Goal: Find contact information: Find specific fact

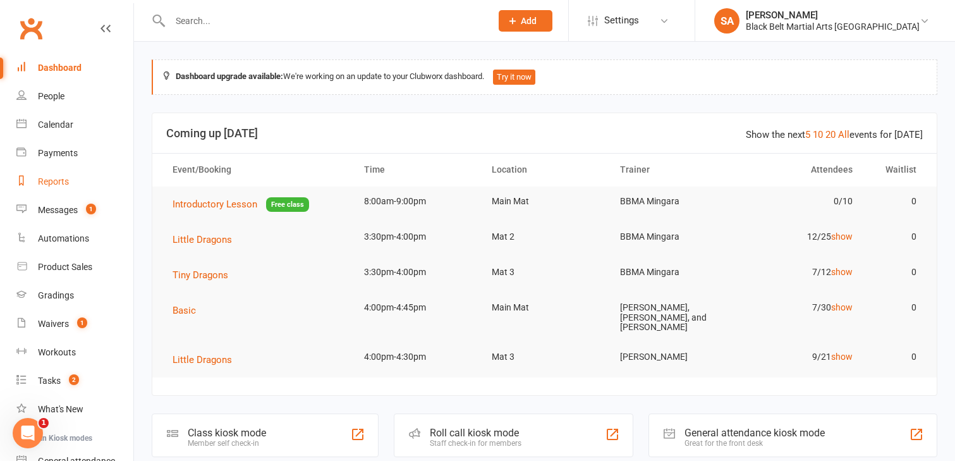
click at [47, 186] on div "Reports" at bounding box center [53, 181] width 31 height 10
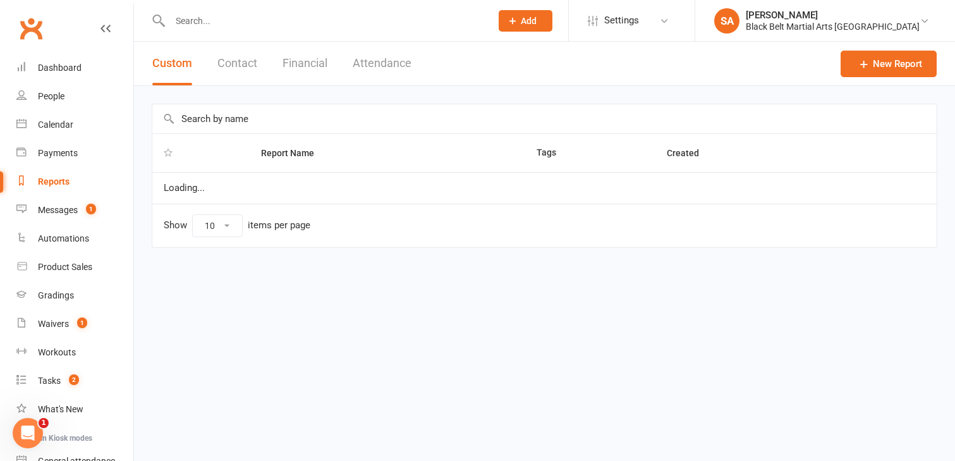
select select "100"
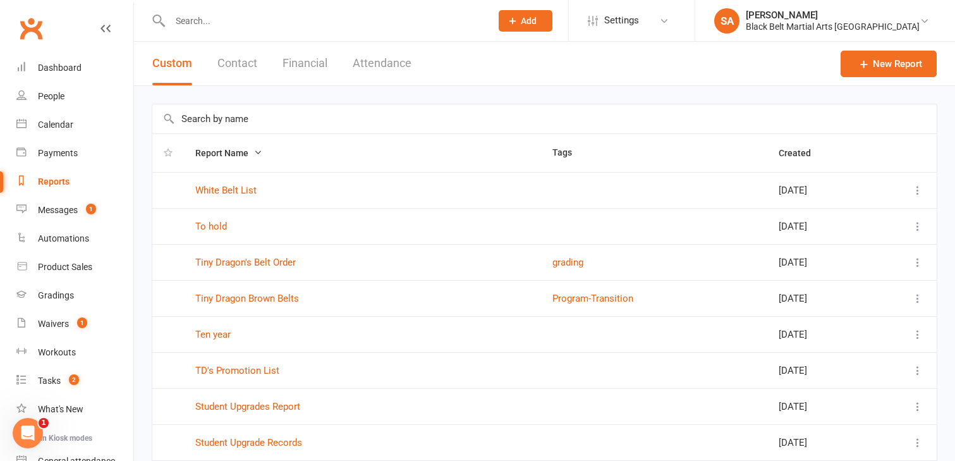
click at [198, 123] on input "text" at bounding box center [544, 118] width 784 height 29
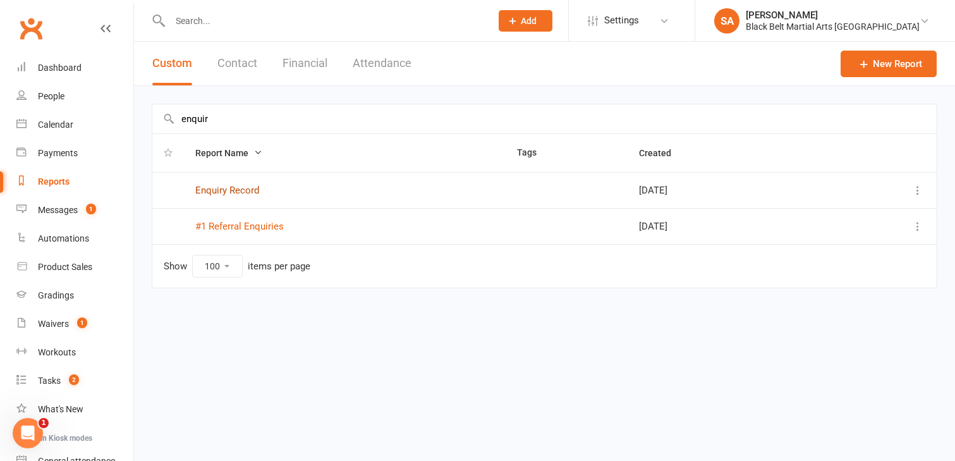
type input "enquir"
click at [213, 191] on link "Enquiry Record" at bounding box center [227, 189] width 64 height 11
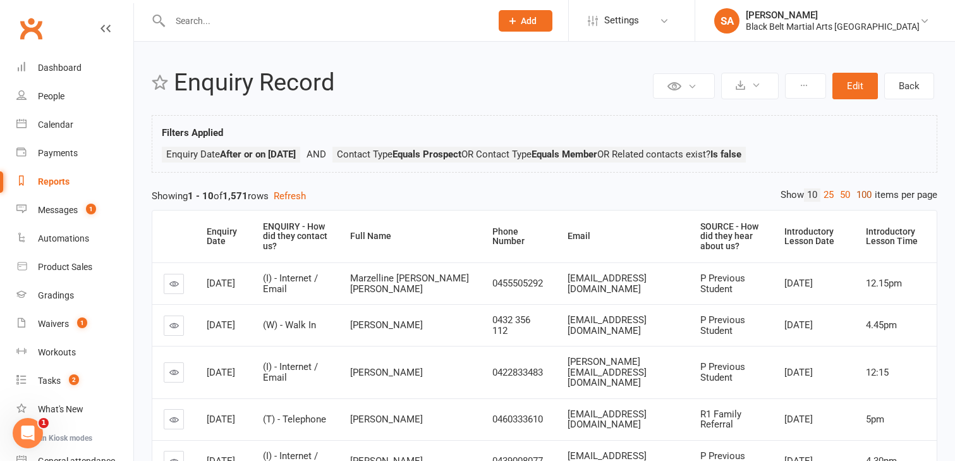
click at [861, 195] on link "100" at bounding box center [863, 194] width 21 height 13
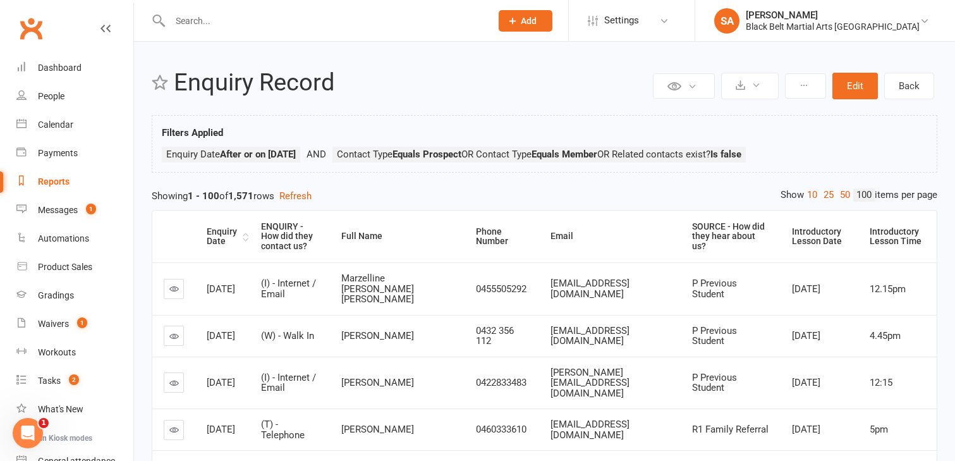
click at [217, 238] on div "Enquiry Date" at bounding box center [223, 237] width 33 height 20
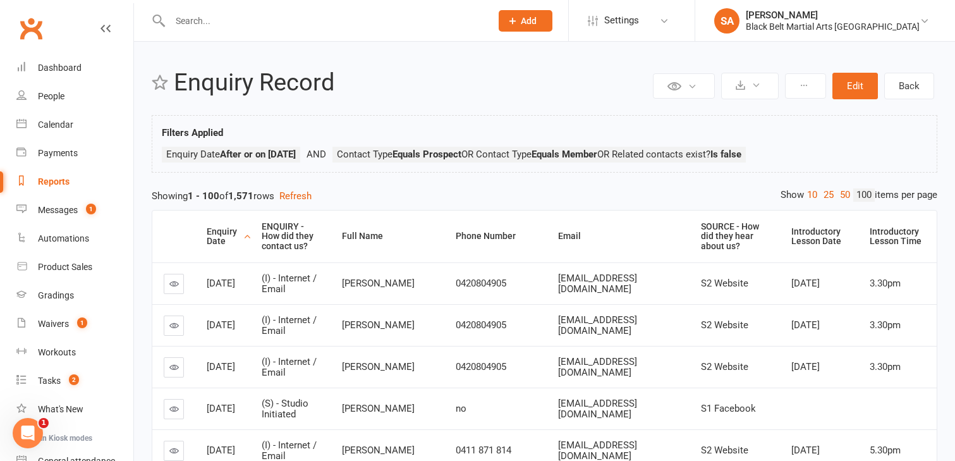
click at [217, 238] on div "Enquiry Date" at bounding box center [223, 237] width 33 height 20
click at [0, 0] on div "Loading" at bounding box center [0, 0] width 0 height 0
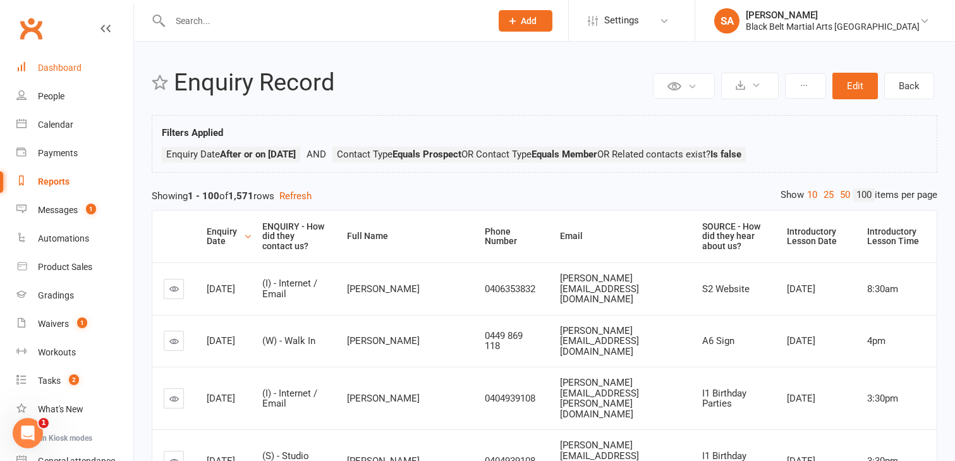
click at [72, 68] on div "Dashboard" at bounding box center [60, 68] width 44 height 10
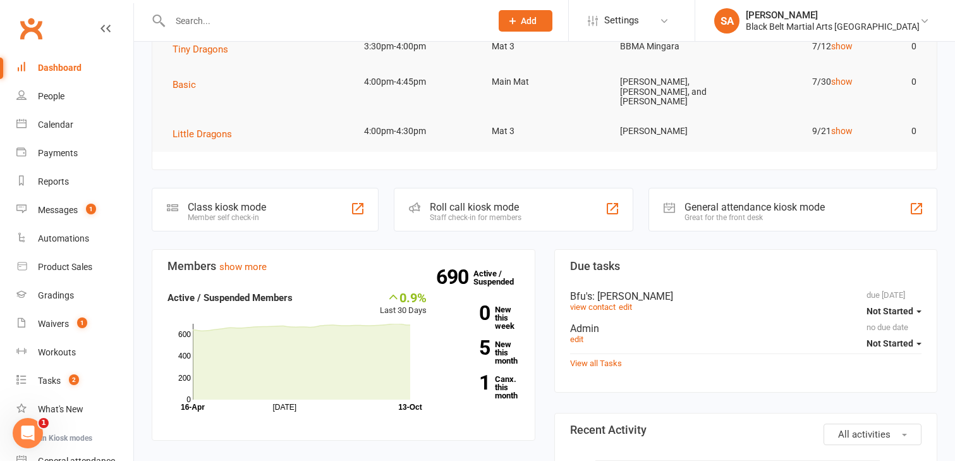
scroll to position [237, 0]
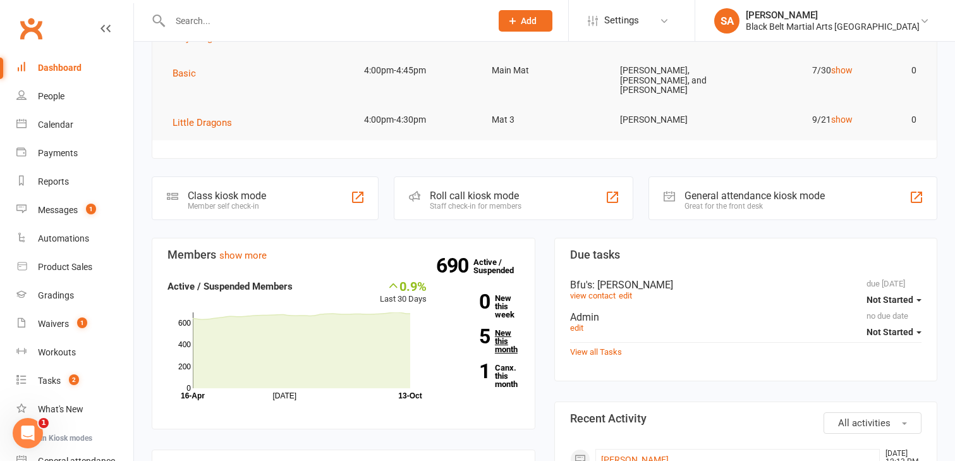
click at [488, 327] on strong "5" at bounding box center [467, 336] width 44 height 19
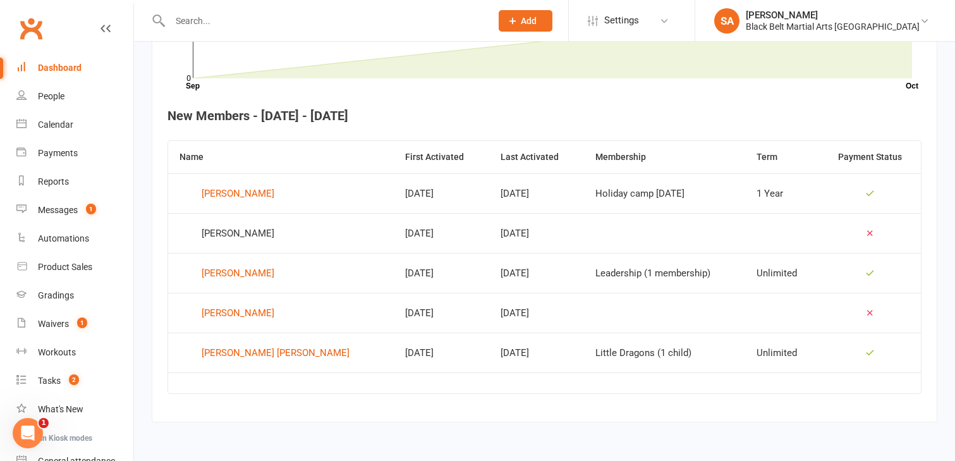
scroll to position [440, 0]
click at [57, 178] on div "Reports" at bounding box center [53, 181] width 31 height 10
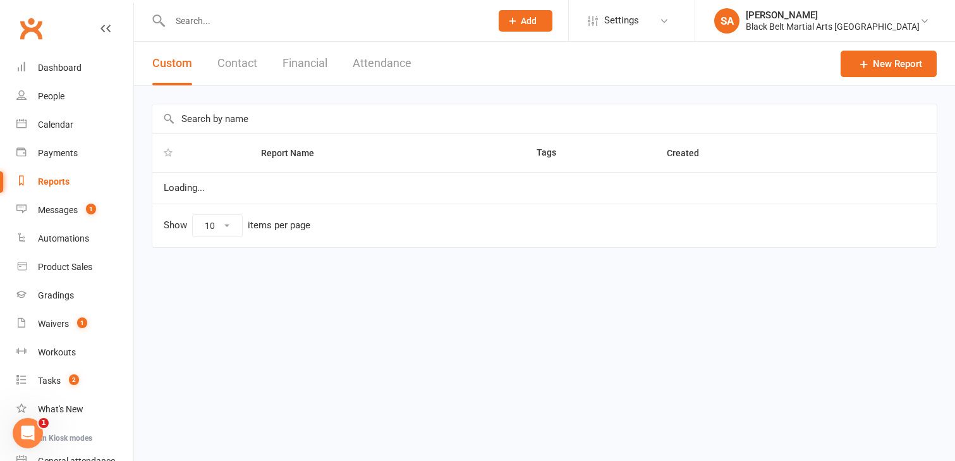
select select "100"
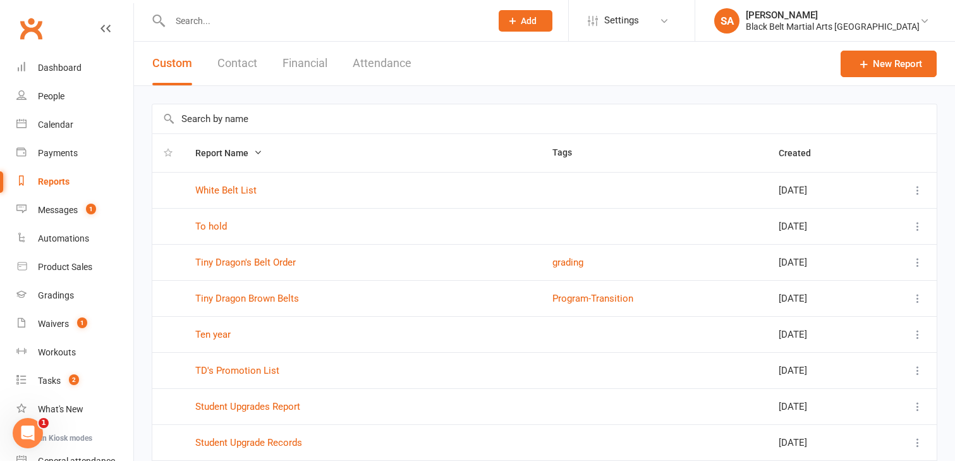
click at [294, 59] on button "Financial" at bounding box center [304, 64] width 45 height 44
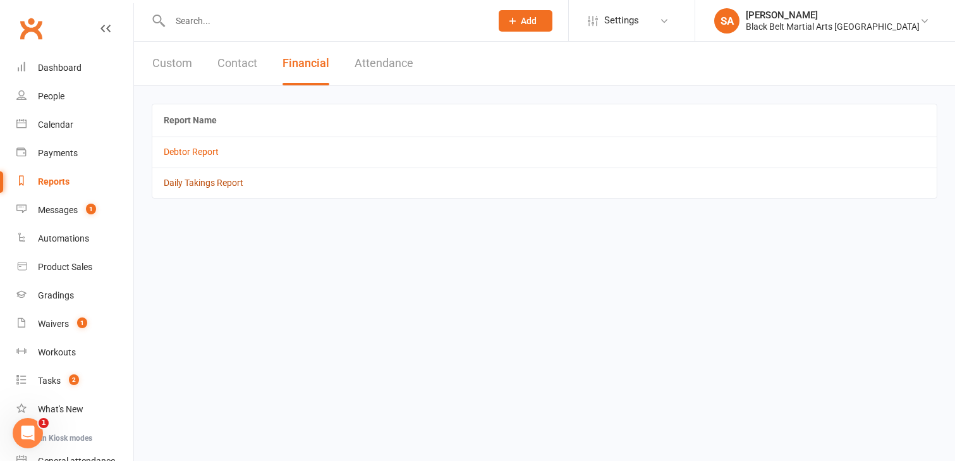
click at [191, 184] on link "Daily Takings Report" at bounding box center [204, 183] width 80 height 10
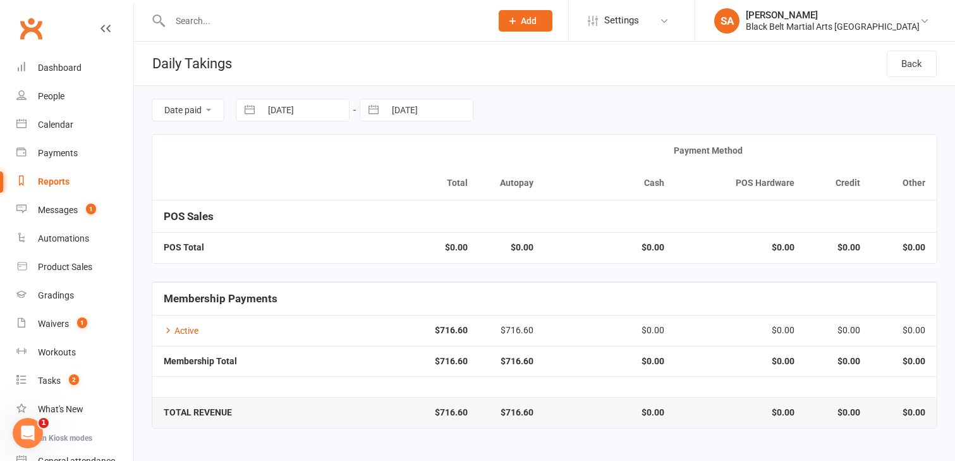
click at [246, 111] on button "button" at bounding box center [249, 109] width 23 height 21
select select "8"
select select "2025"
select select "9"
select select "2025"
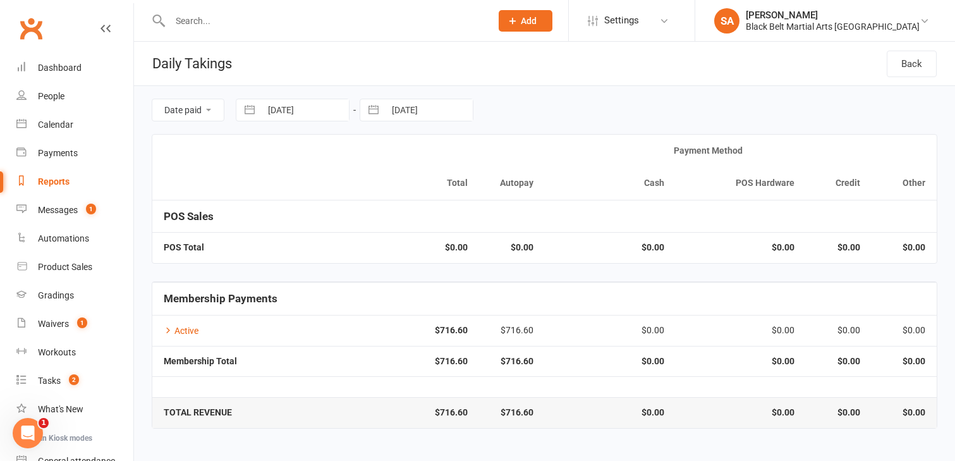
select select "10"
select select "2025"
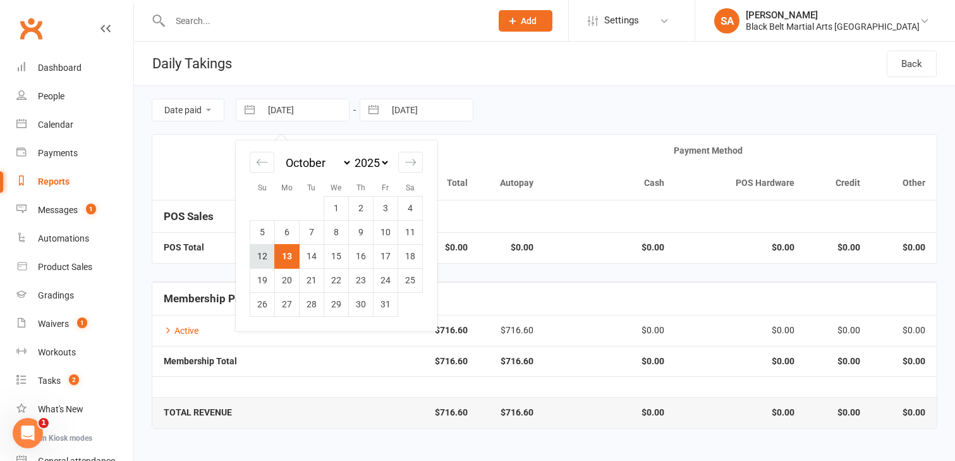
click at [263, 258] on td "12" at bounding box center [262, 256] width 25 height 24
type input "12 Oct 2025"
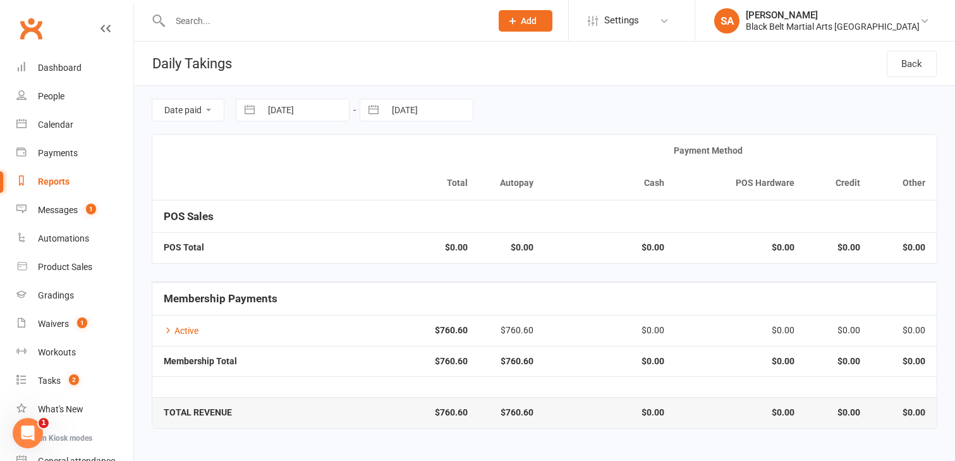
click at [377, 106] on button "button" at bounding box center [373, 109] width 23 height 21
select select "8"
select select "2025"
select select "9"
select select "2025"
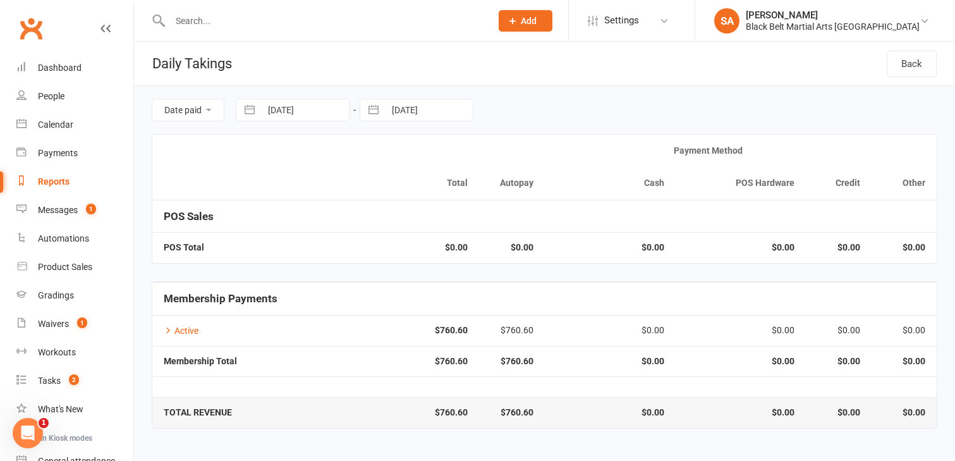
select select "10"
select select "2025"
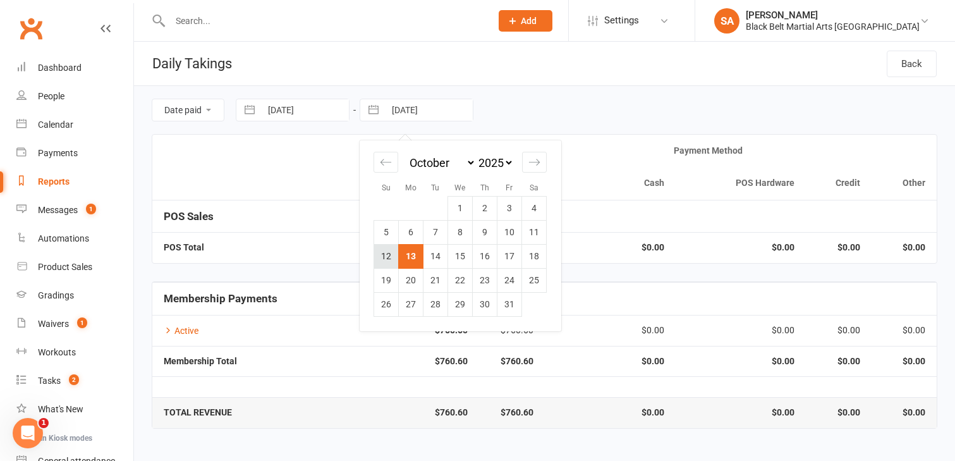
click at [385, 252] on td "12" at bounding box center [386, 256] width 25 height 24
type input "12 Oct 2025"
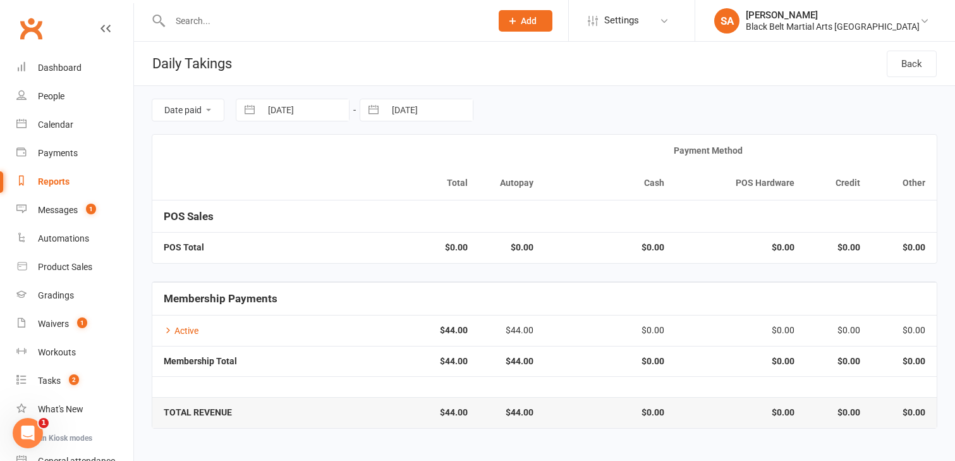
click at [251, 110] on button "button" at bounding box center [249, 109] width 23 height 21
select select "8"
select select "2025"
select select "9"
select select "2025"
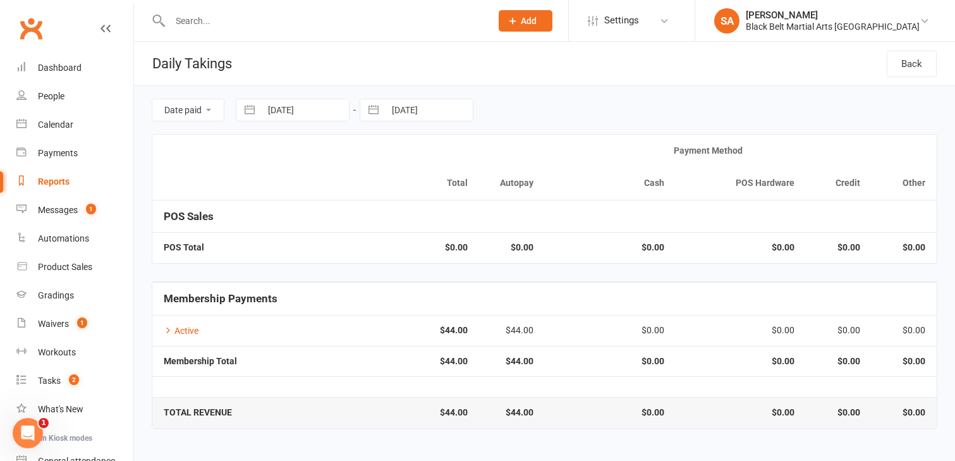
select select "10"
select select "2025"
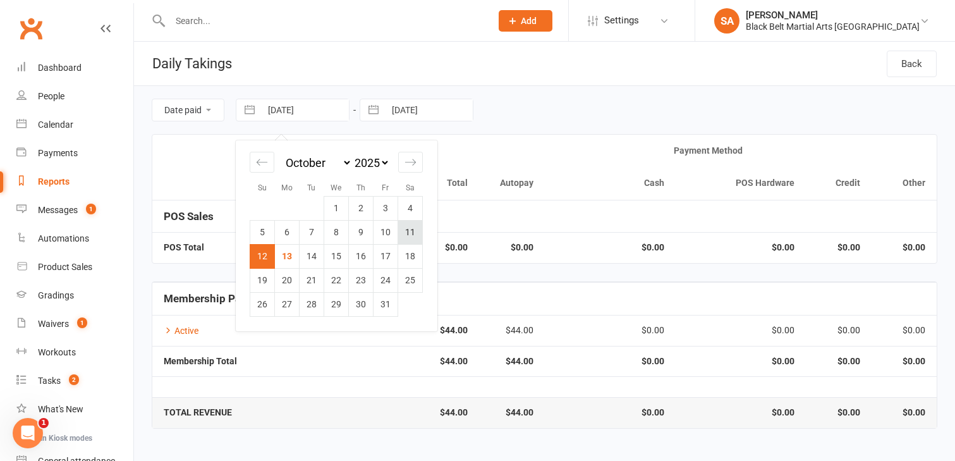
click at [409, 231] on td "11" at bounding box center [410, 232] width 25 height 24
type input "[DATE]"
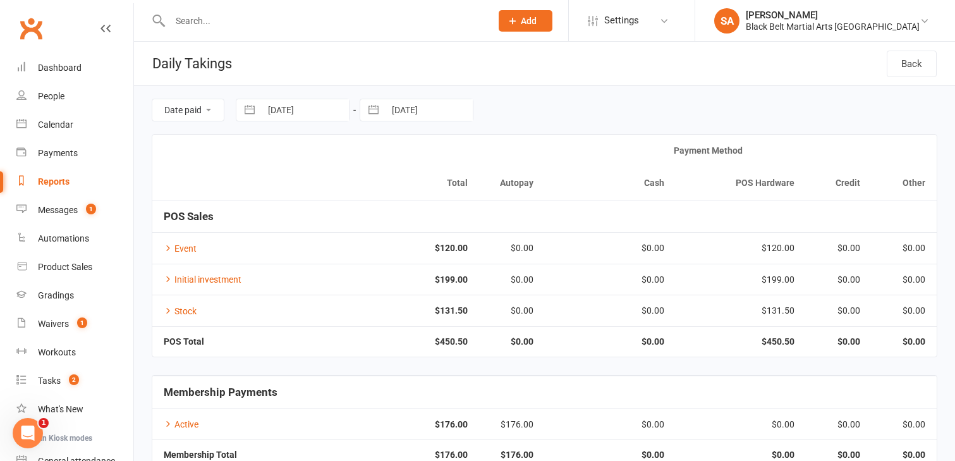
click at [371, 113] on button "button" at bounding box center [373, 109] width 23 height 21
select select "8"
select select "2025"
select select "9"
select select "2025"
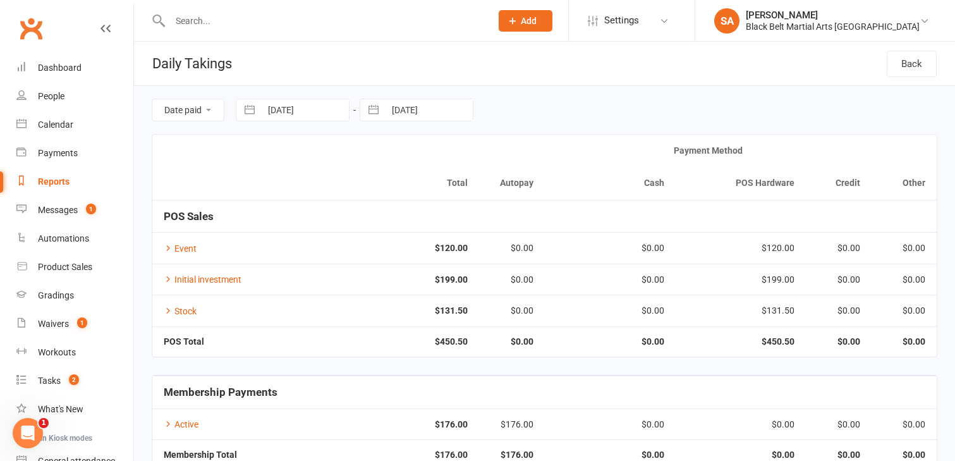
select select "10"
select select "2025"
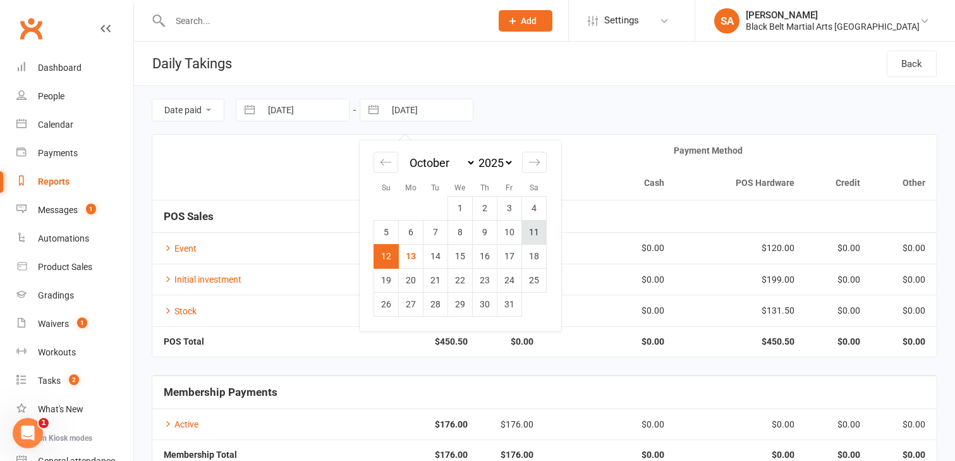
click at [528, 234] on td "11" at bounding box center [534, 232] width 25 height 24
type input "[DATE]"
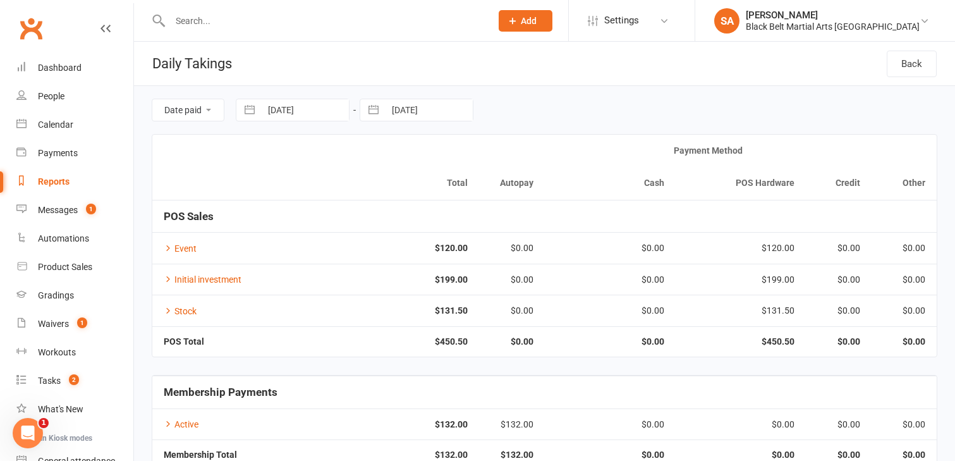
click at [251, 113] on button "button" at bounding box center [249, 109] width 23 height 21
select select "8"
select select "2025"
select select "9"
select select "2025"
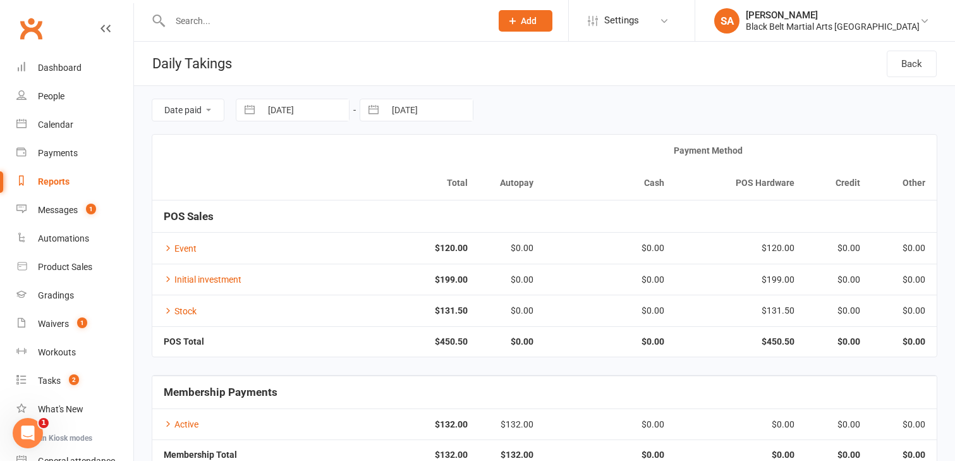
select select "10"
select select "2025"
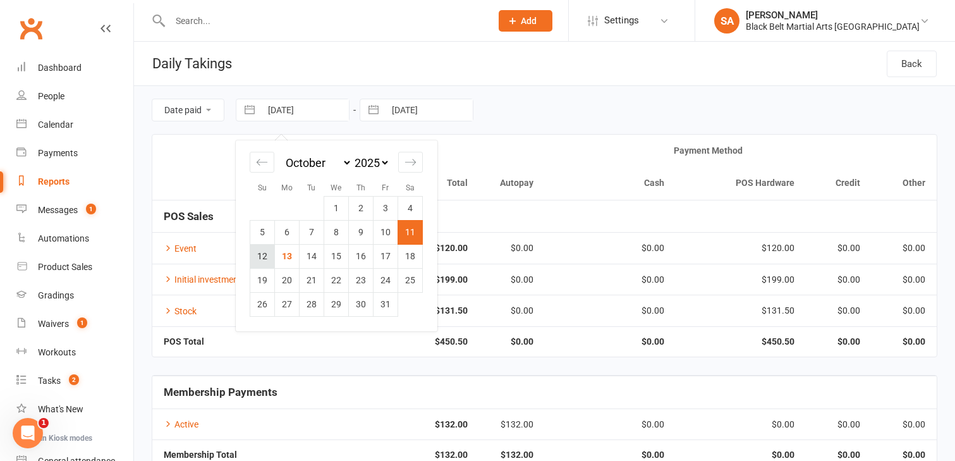
click at [261, 257] on td "12" at bounding box center [262, 256] width 25 height 24
type input "12 Oct 2025"
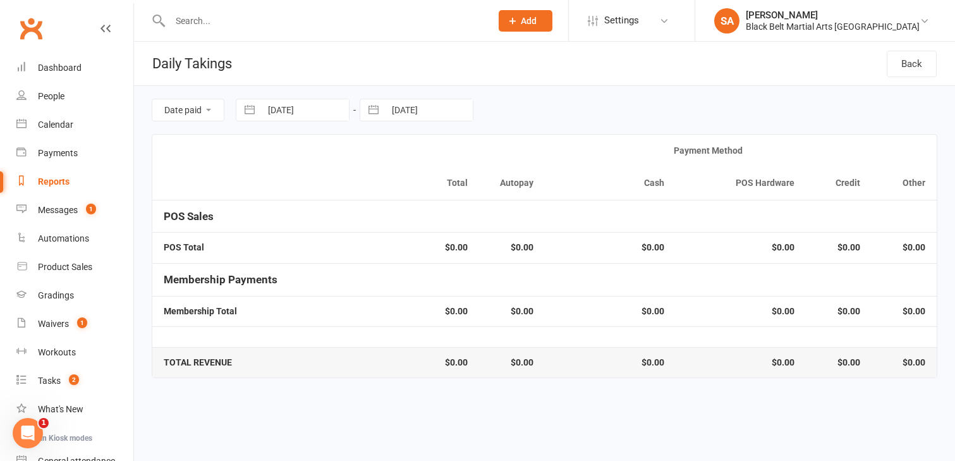
click at [375, 111] on button "button" at bounding box center [373, 109] width 23 height 21
select select "8"
select select "2025"
select select "9"
select select "2025"
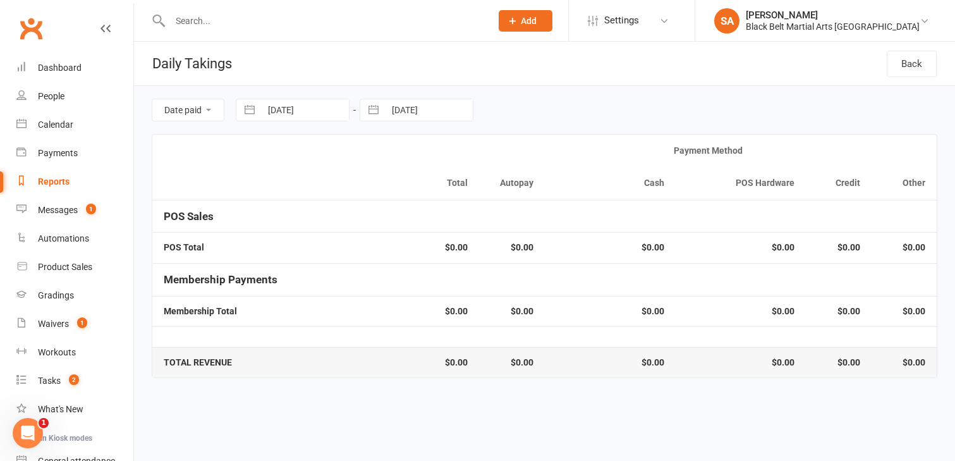
select select "10"
select select "2025"
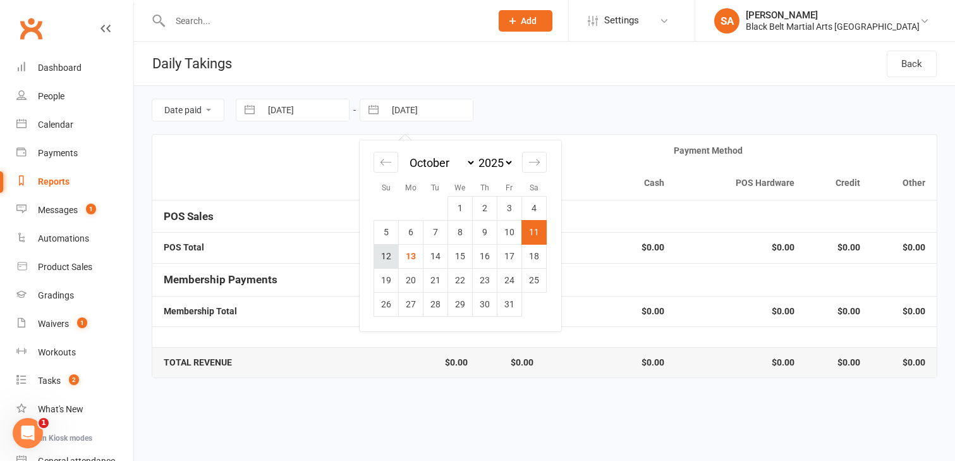
click at [384, 257] on td "12" at bounding box center [386, 256] width 25 height 24
type input "12 Oct 2025"
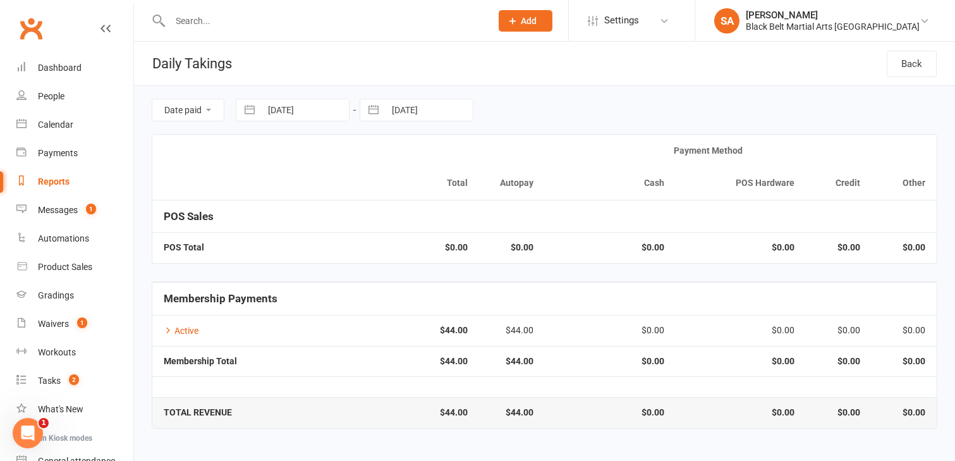
click at [246, 110] on button "button" at bounding box center [249, 109] width 23 height 21
select select "8"
select select "2025"
select select "9"
select select "2025"
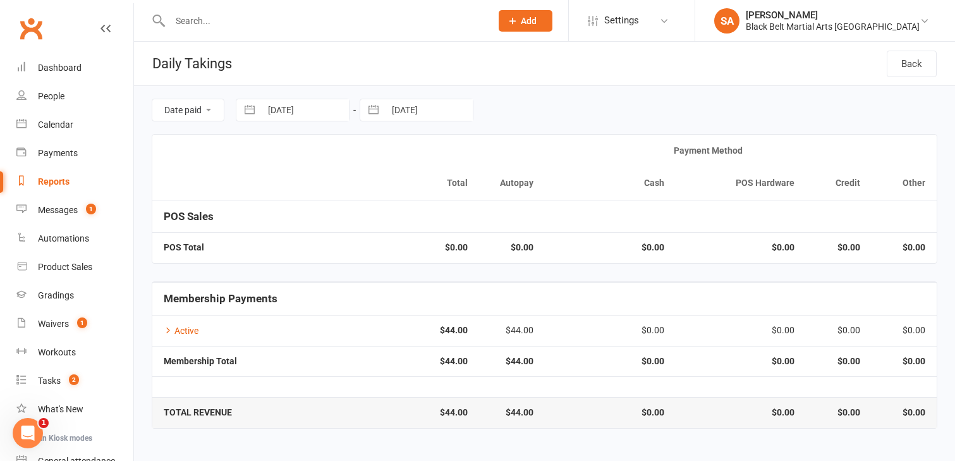
select select "10"
select select "2025"
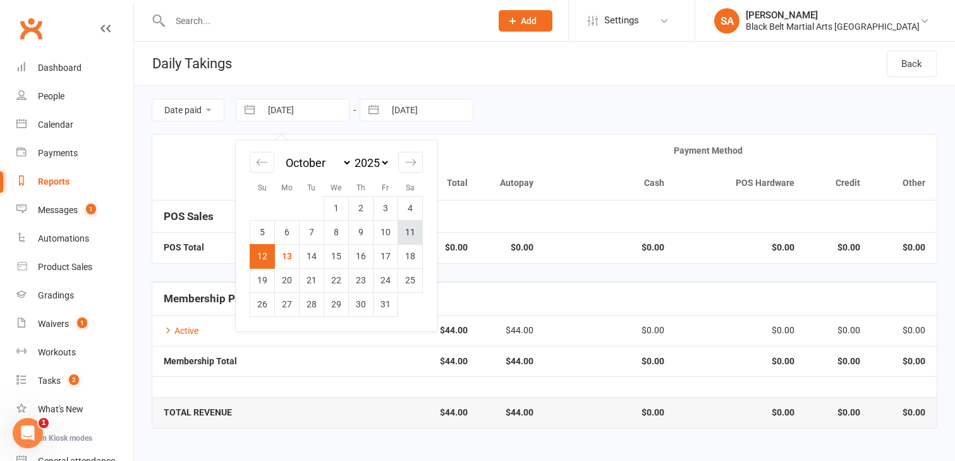
click at [405, 239] on td "11" at bounding box center [410, 232] width 25 height 24
type input "[DATE]"
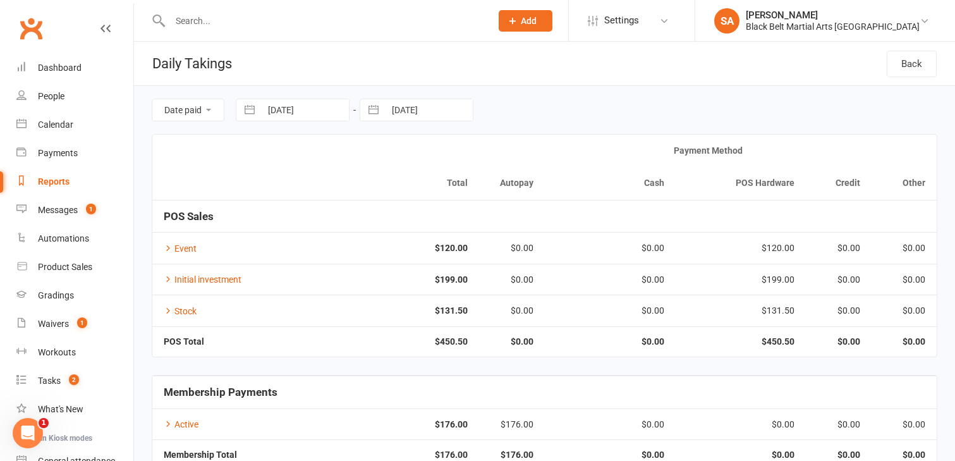
click at [370, 105] on button "button" at bounding box center [373, 109] width 23 height 21
select select "8"
select select "2025"
select select "9"
select select "2025"
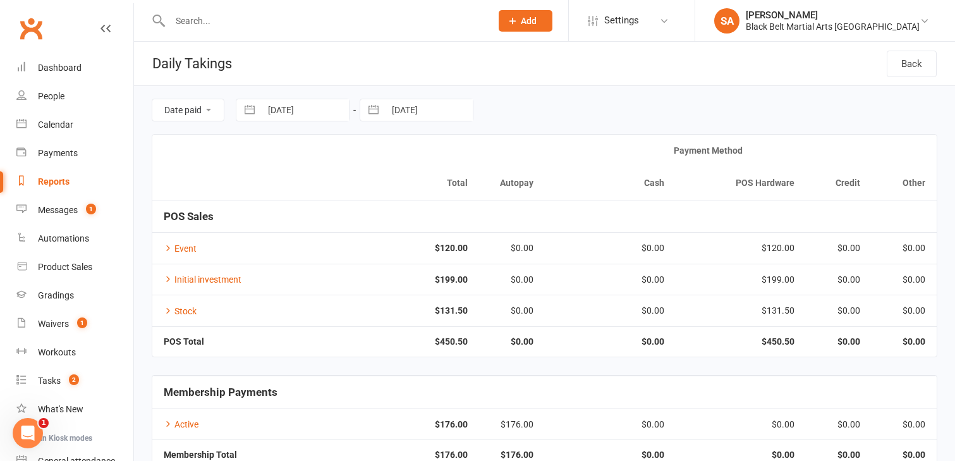
select select "10"
select select "2025"
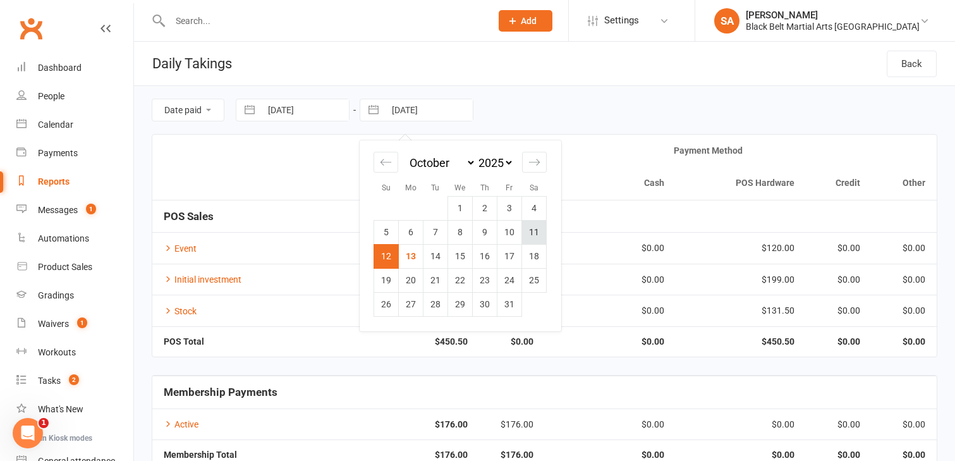
click at [536, 233] on td "11" at bounding box center [534, 232] width 25 height 24
type input "[DATE]"
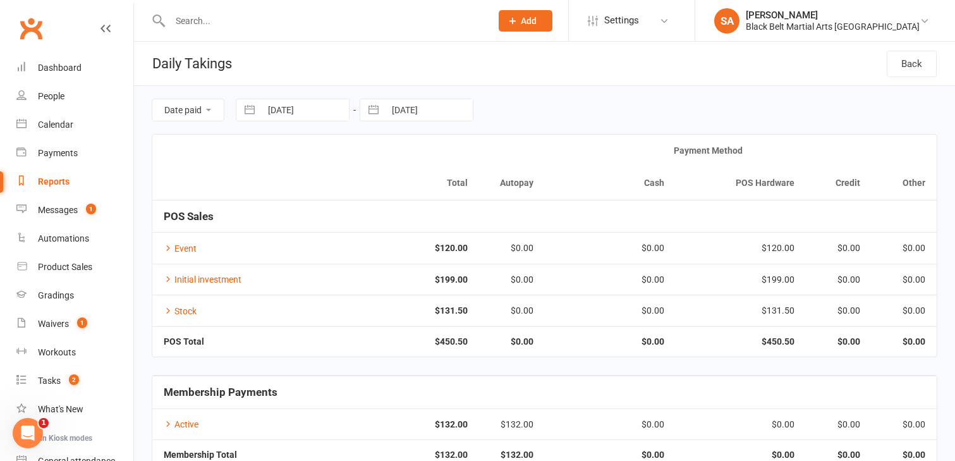
click at [245, 109] on button "button" at bounding box center [249, 109] width 23 height 21
select select "8"
select select "2025"
select select "9"
select select "2025"
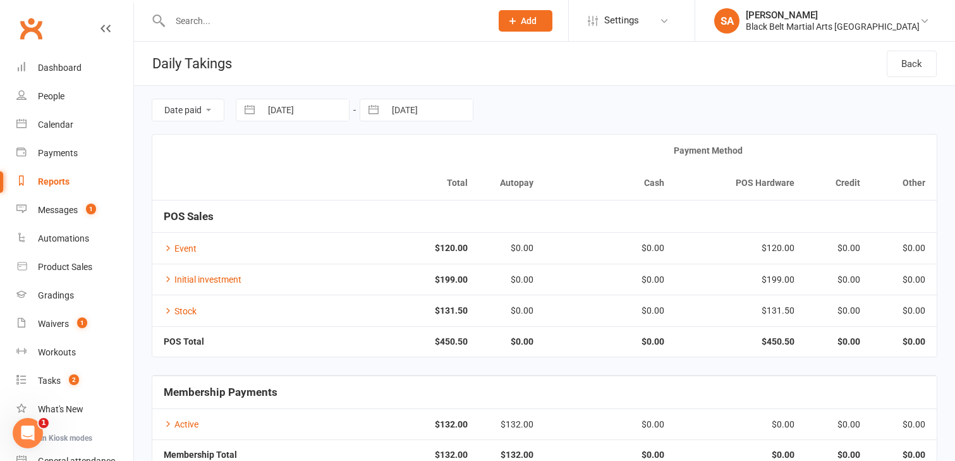
select select "10"
select select "2025"
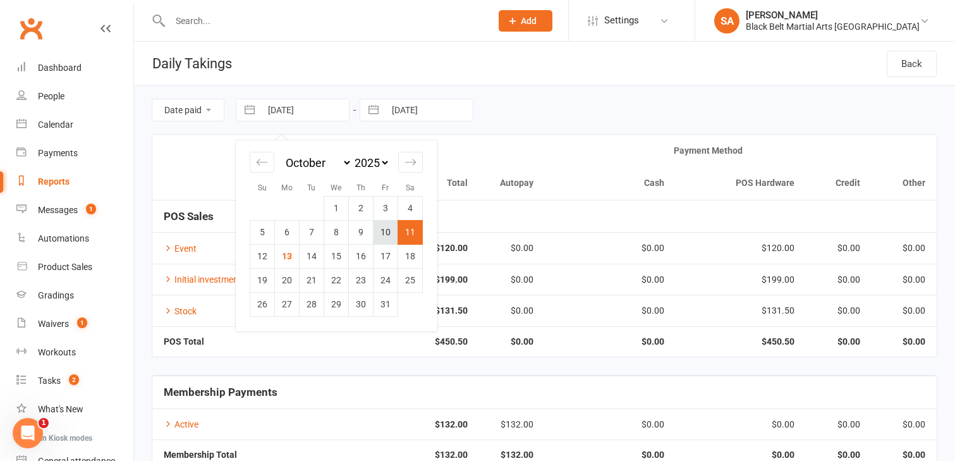
click at [380, 231] on td "10" at bounding box center [385, 232] width 25 height 24
type input "[DATE]"
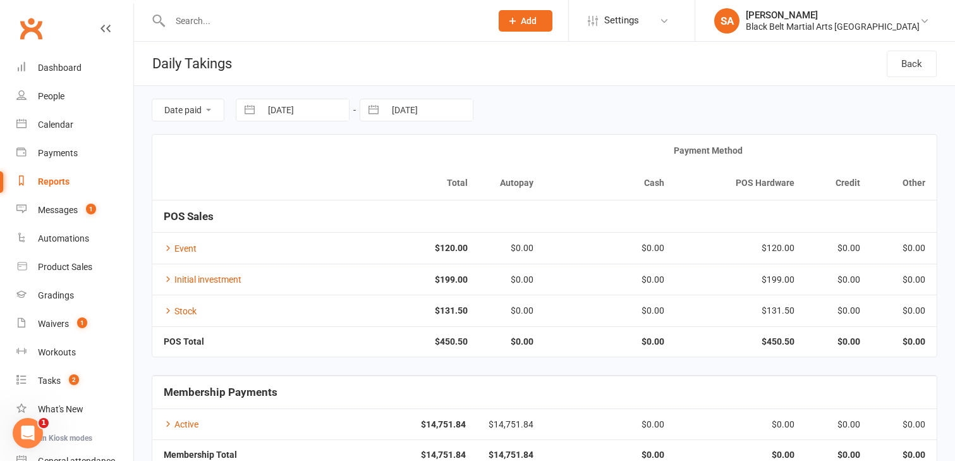
click at [372, 109] on button "button" at bounding box center [373, 109] width 23 height 21
select select "8"
select select "2025"
select select "9"
select select "2025"
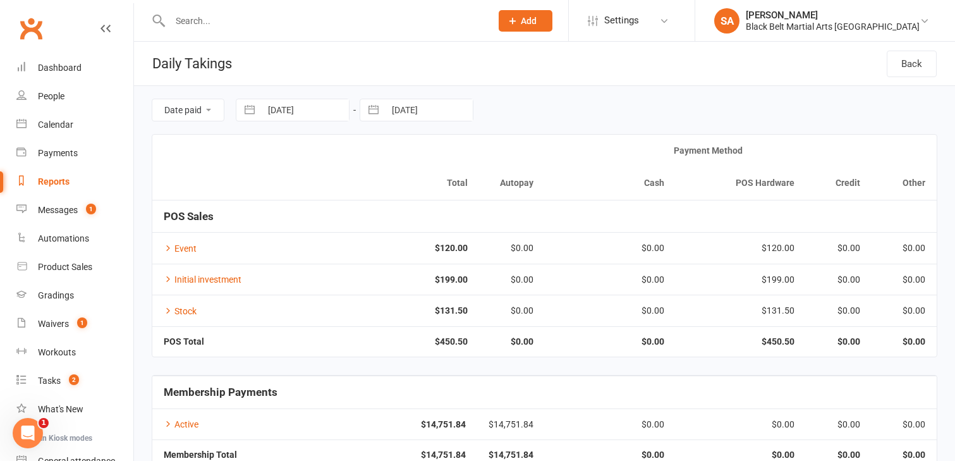
select select "10"
select select "2025"
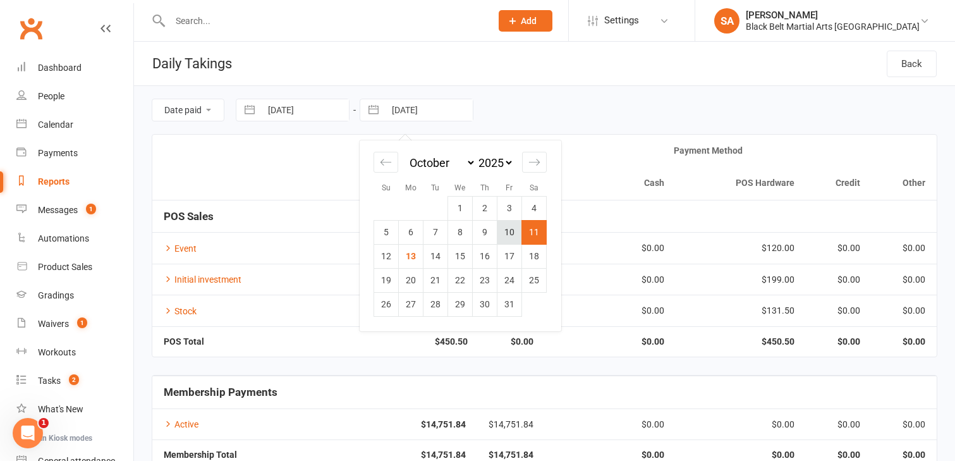
click at [503, 228] on td "10" at bounding box center [509, 232] width 25 height 24
type input "[DATE]"
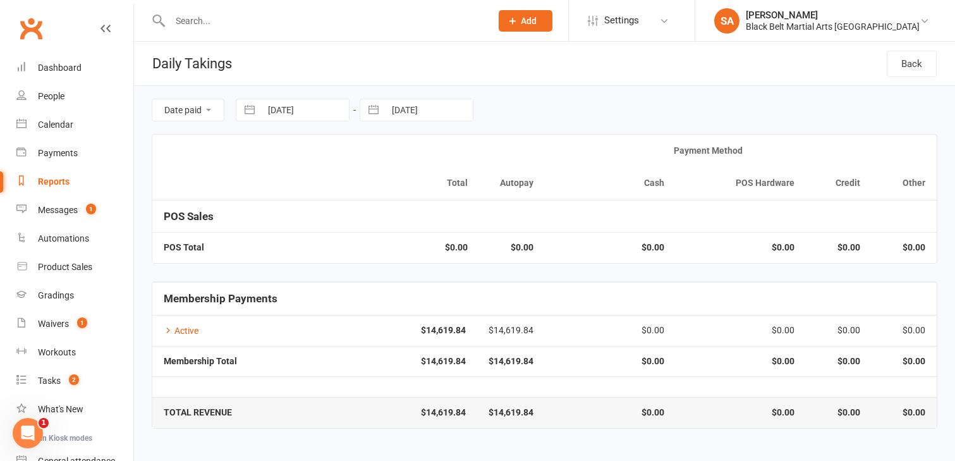
click at [248, 112] on button "button" at bounding box center [249, 109] width 23 height 21
select select "8"
select select "2025"
select select "9"
select select "2025"
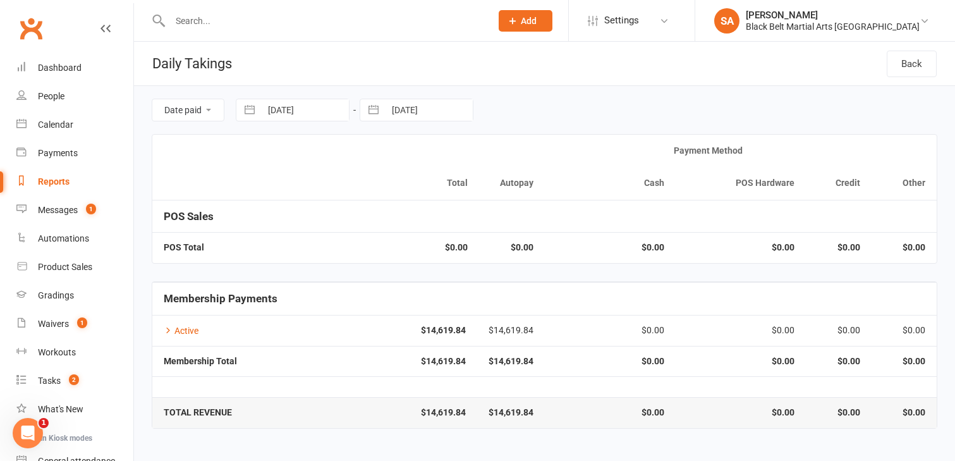
select select "10"
select select "2025"
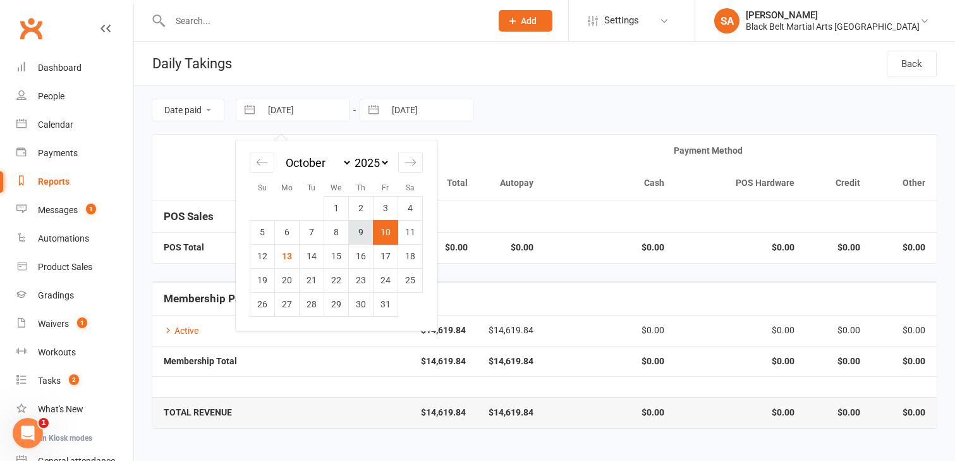
click at [362, 231] on td "9" at bounding box center [361, 232] width 25 height 24
type input "09 Oct 2025"
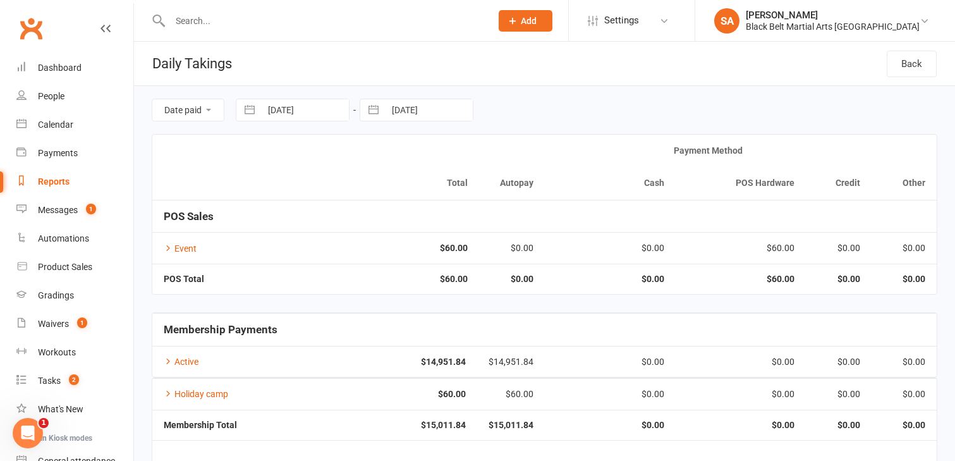
click at [372, 112] on button "button" at bounding box center [373, 109] width 23 height 21
select select "8"
select select "2025"
select select "9"
select select "2025"
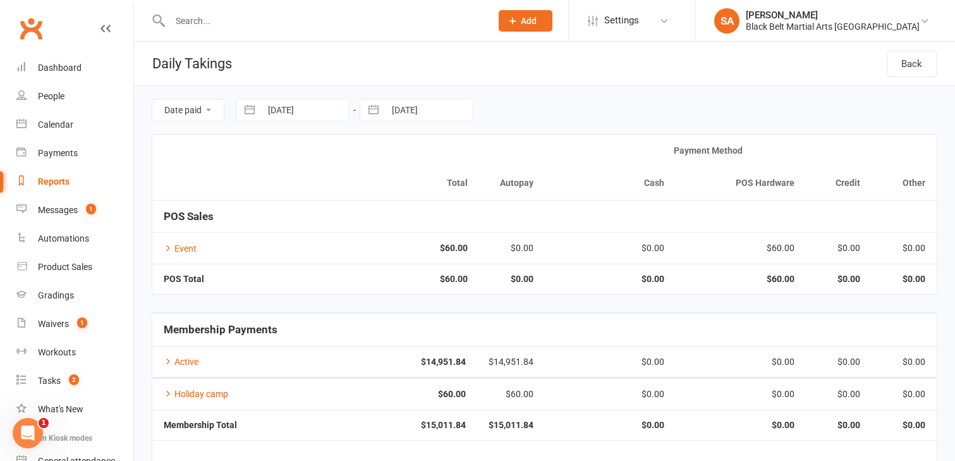
select select "10"
select select "2025"
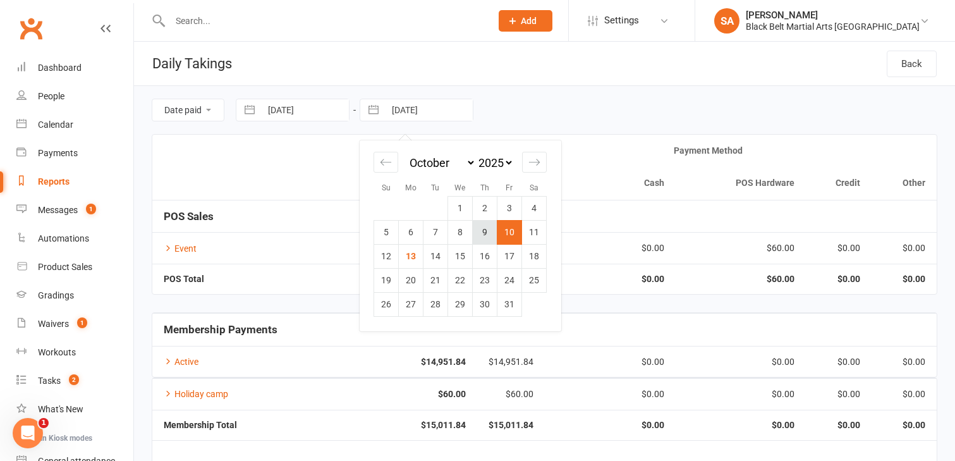
click at [486, 233] on td "9" at bounding box center [485, 232] width 25 height 24
type input "09 Oct 2025"
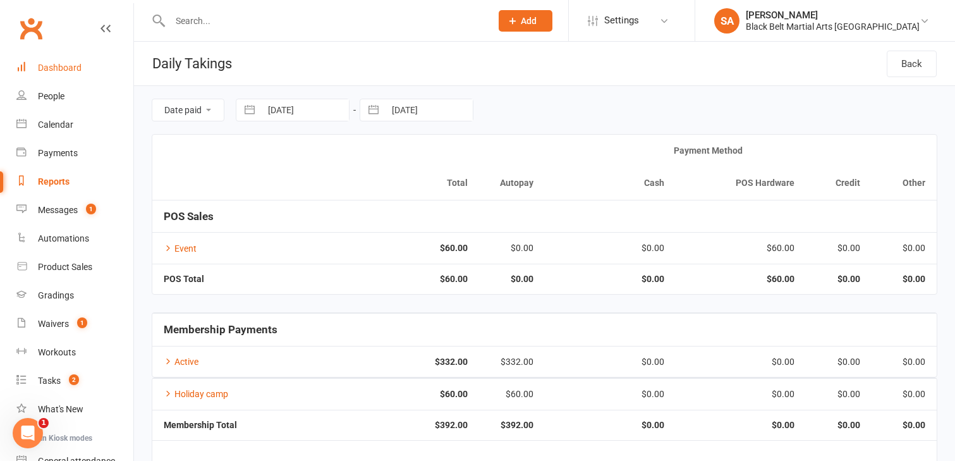
click at [71, 59] on link "Dashboard" at bounding box center [74, 68] width 117 height 28
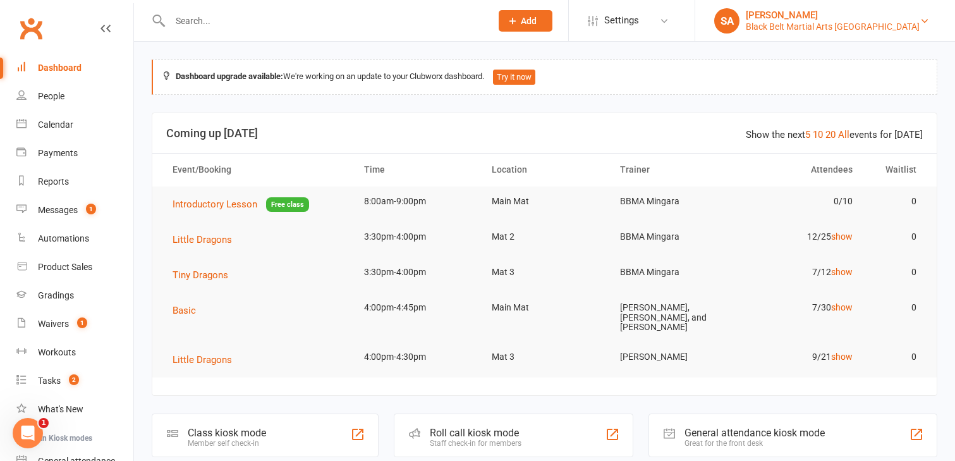
click at [867, 30] on div "Black Belt Martial Arts [GEOGRAPHIC_DATA]" at bounding box center [833, 26] width 174 height 11
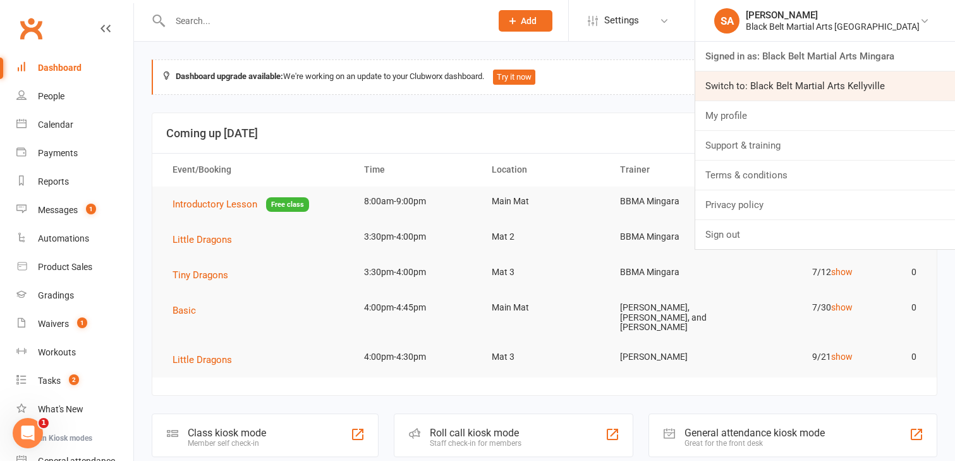
click at [883, 88] on link "Switch to: Black Belt Martial Arts Kellyville" at bounding box center [825, 85] width 260 height 29
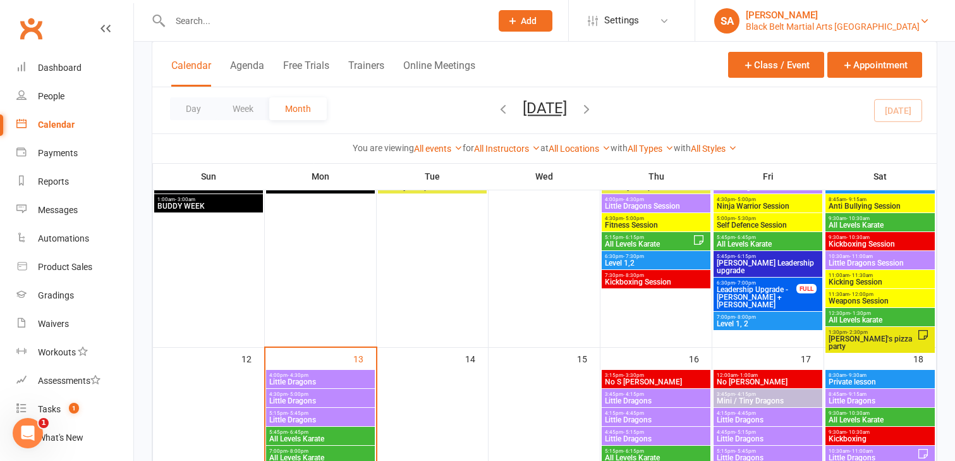
click at [863, 23] on div "Black Belt Martial Arts Kellyville" at bounding box center [833, 26] width 174 height 11
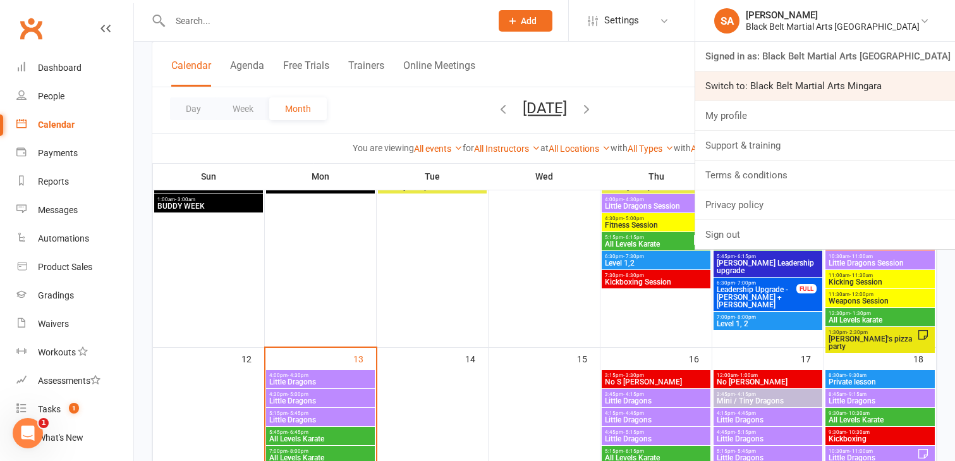
click at [874, 84] on link "Switch to: Black Belt Martial Arts Mingara" at bounding box center [825, 85] width 260 height 29
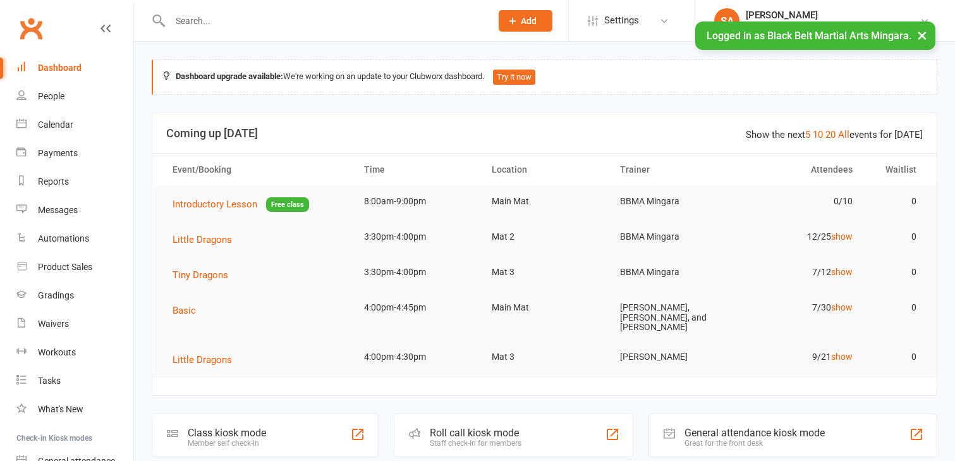
click at [184, 18] on input "text" at bounding box center [324, 21] width 316 height 18
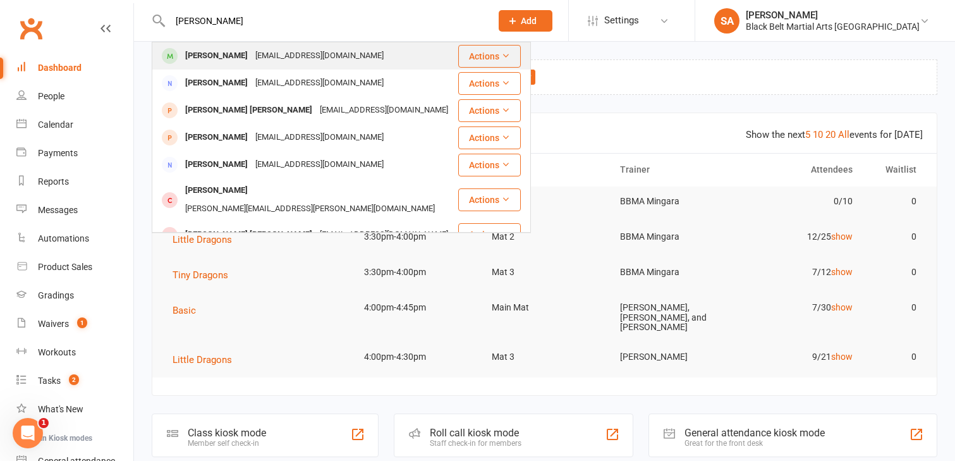
type input "[PERSON_NAME]"
click at [191, 59] on div "[PERSON_NAME]" at bounding box center [216, 56] width 70 height 18
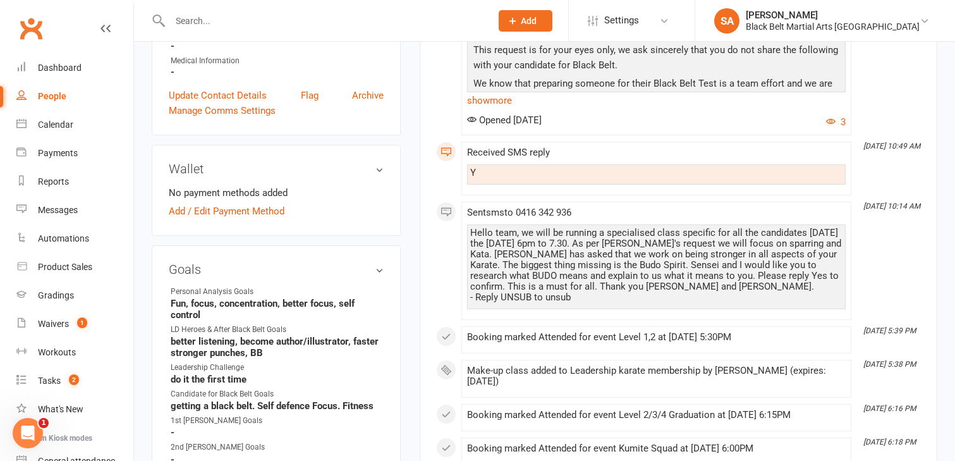
scroll to position [346, 0]
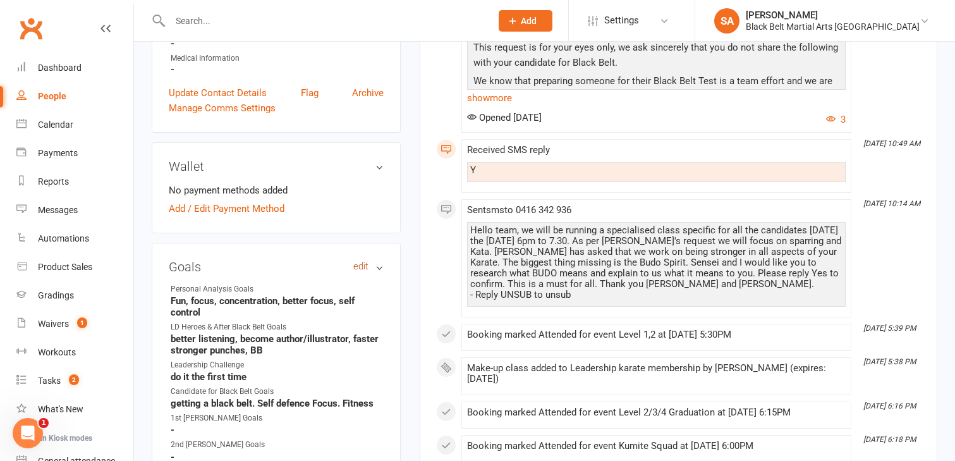
click at [356, 261] on link "edit" at bounding box center [360, 266] width 15 height 11
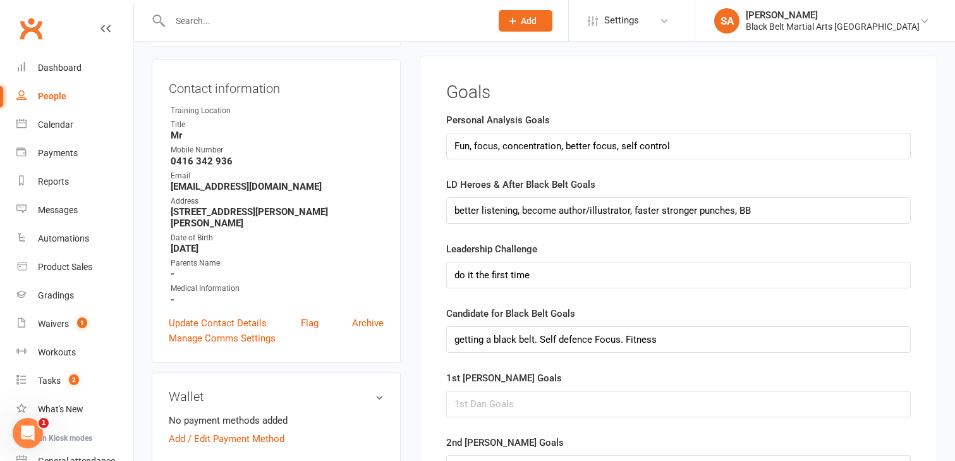
scroll to position [108, 0]
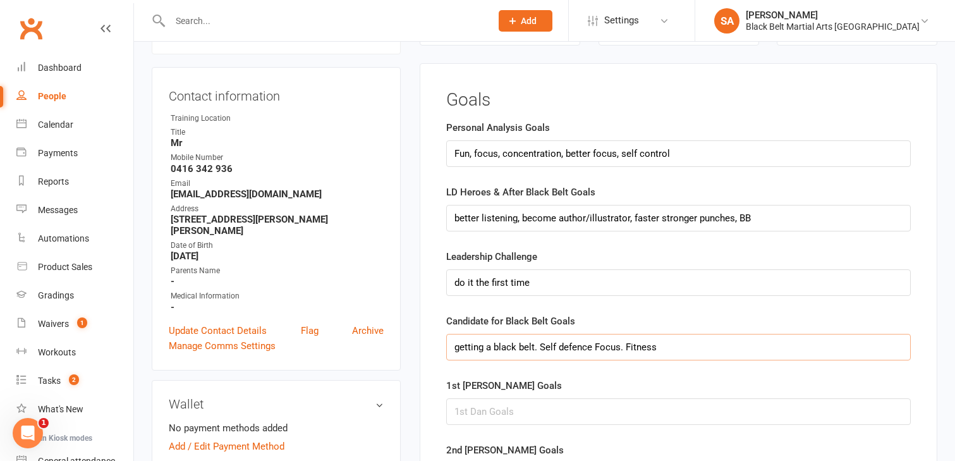
click at [670, 348] on input "getting a black belt. Self defence Focus. Fitness" at bounding box center [678, 347] width 464 height 27
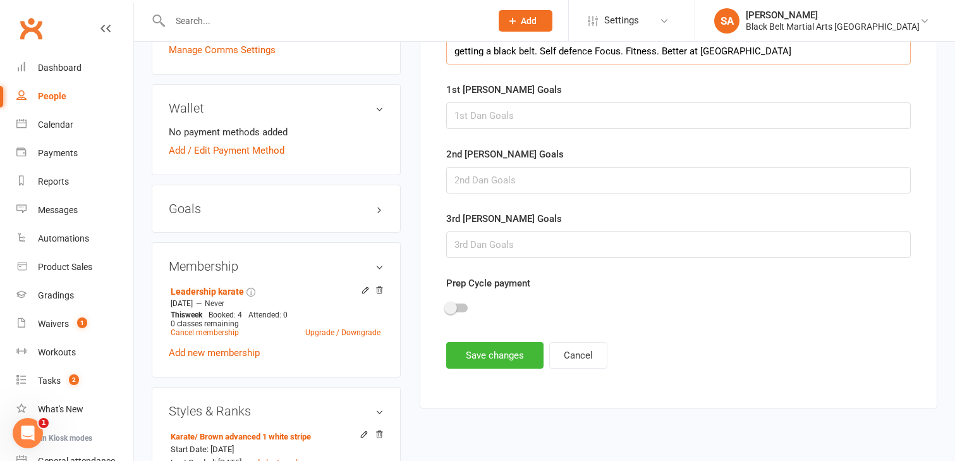
scroll to position [410, 0]
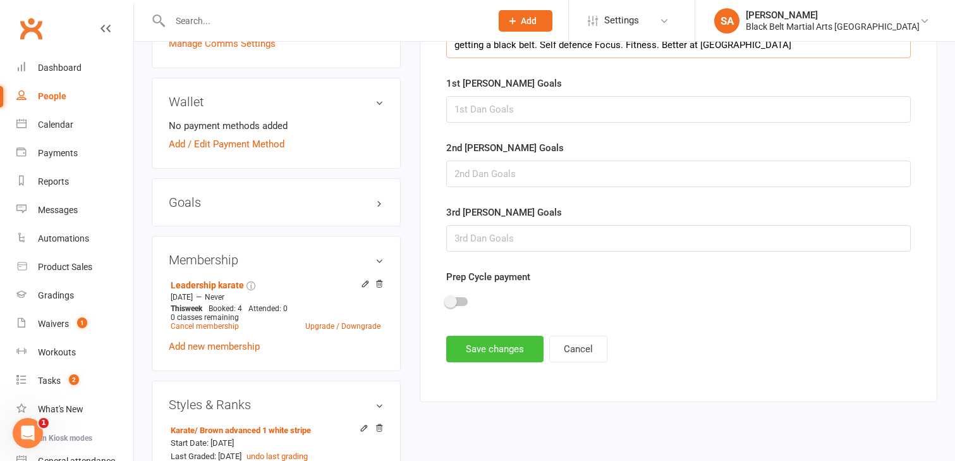
type input "getting a black belt. Self defence Focus. Fitness. Better at Kata"
click at [510, 349] on button "Save changes" at bounding box center [494, 348] width 97 height 27
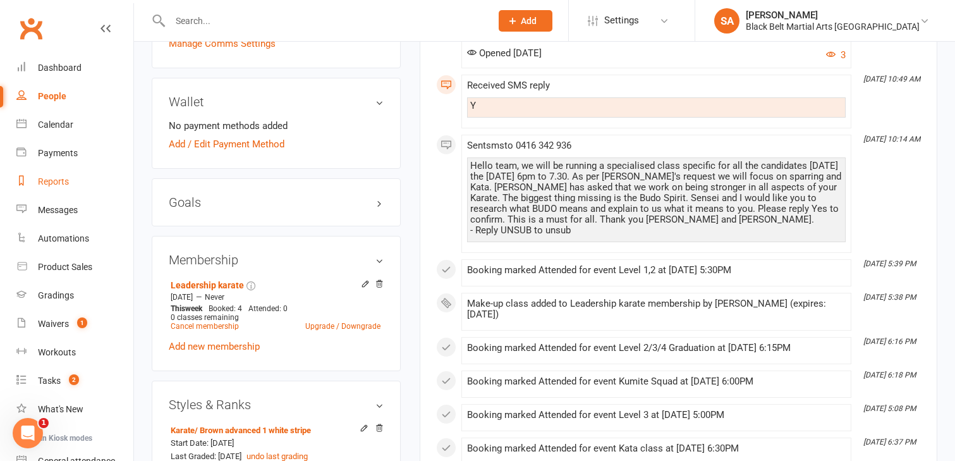
click at [61, 178] on div "Reports" at bounding box center [53, 181] width 31 height 10
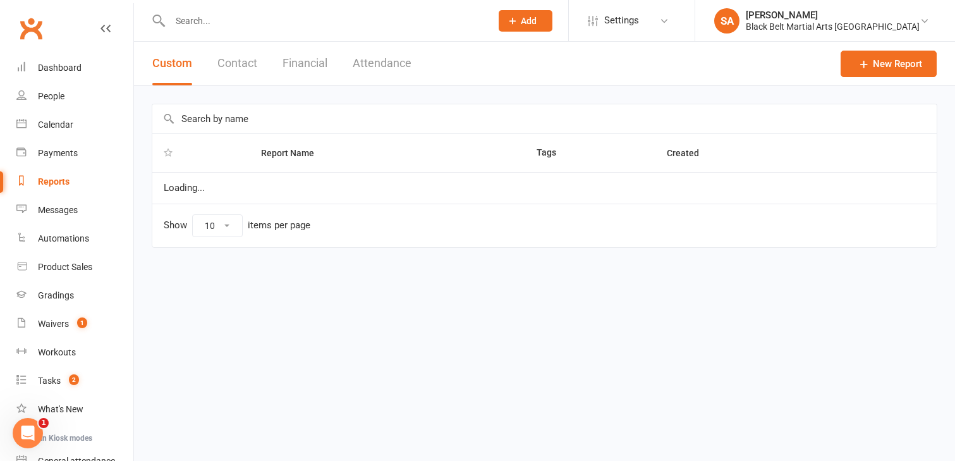
select select "100"
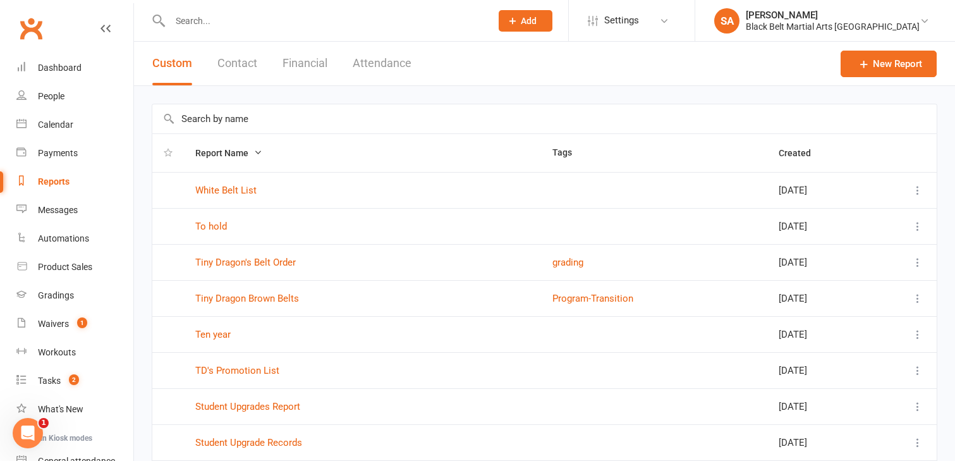
click at [196, 120] on input "text" at bounding box center [544, 118] width 784 height 29
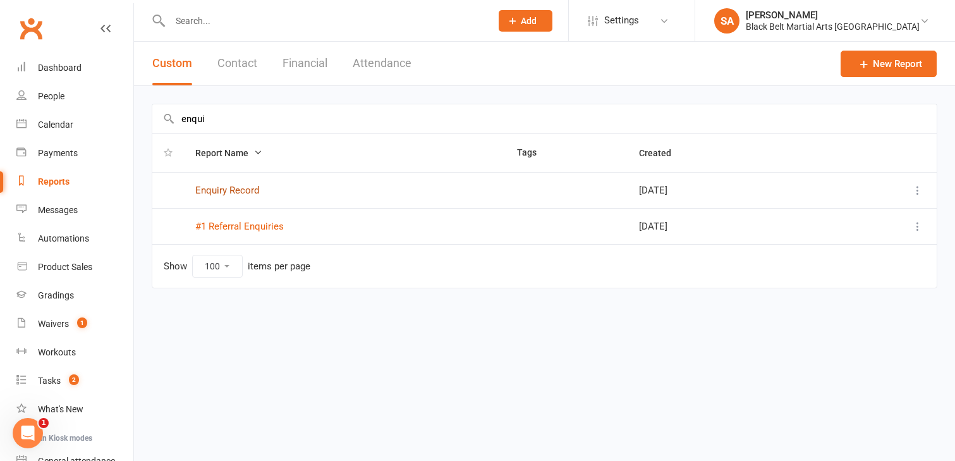
type input "enqui"
click at [221, 190] on link "Enquiry Record" at bounding box center [227, 189] width 64 height 11
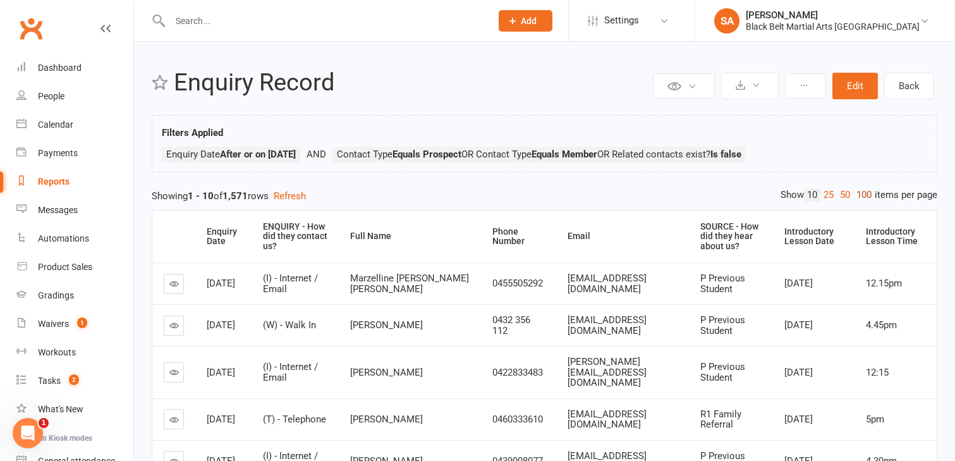
click at [859, 192] on link "100" at bounding box center [863, 194] width 21 height 13
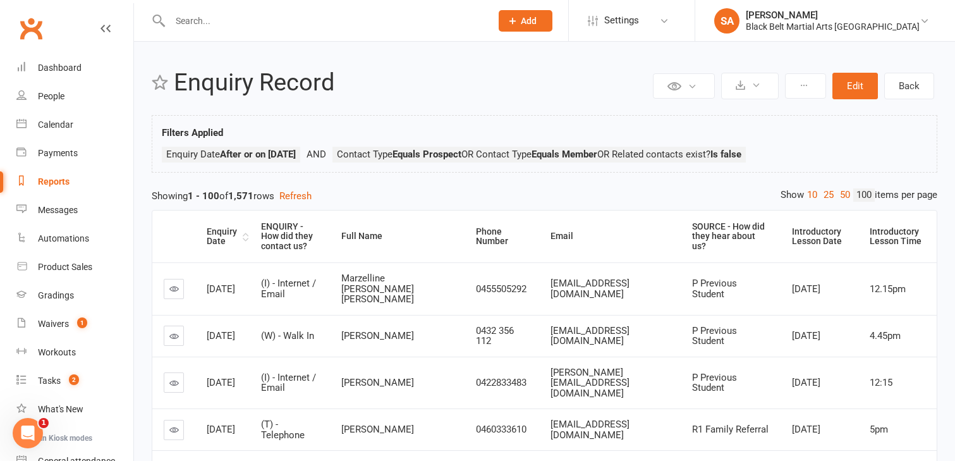
click at [213, 240] on div "Enquiry Date" at bounding box center [223, 237] width 33 height 20
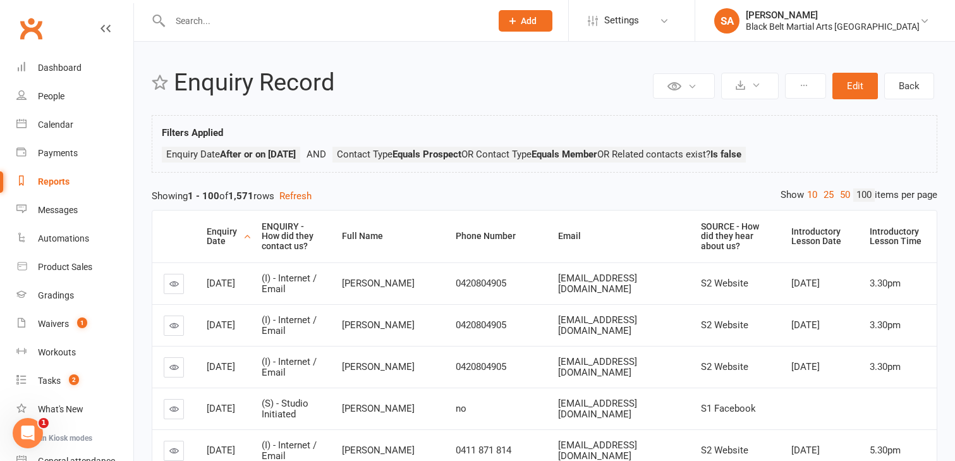
click at [213, 240] on div "Enquiry Date" at bounding box center [223, 237] width 33 height 20
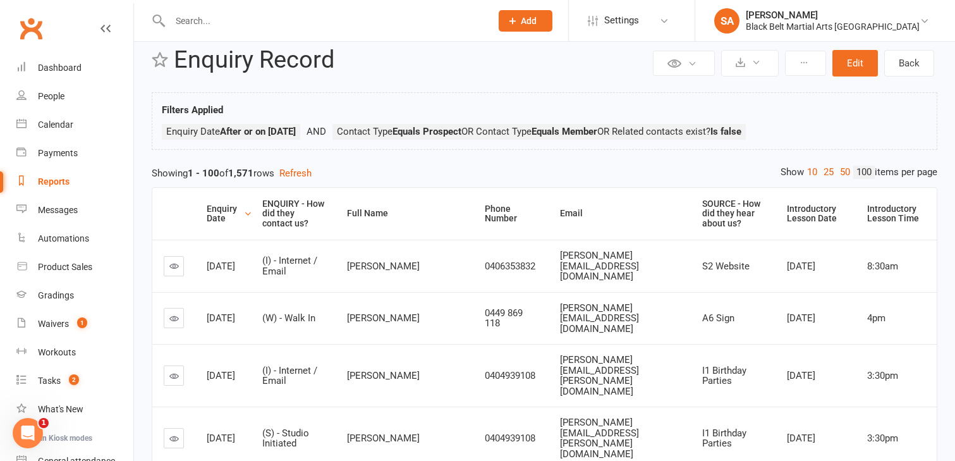
scroll to position [22, 0]
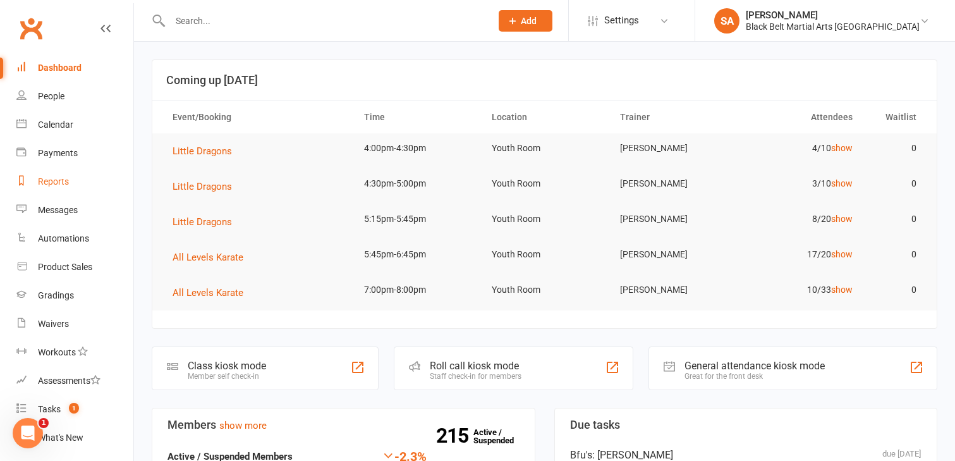
click at [59, 180] on div "Reports" at bounding box center [53, 181] width 31 height 10
select select "100"
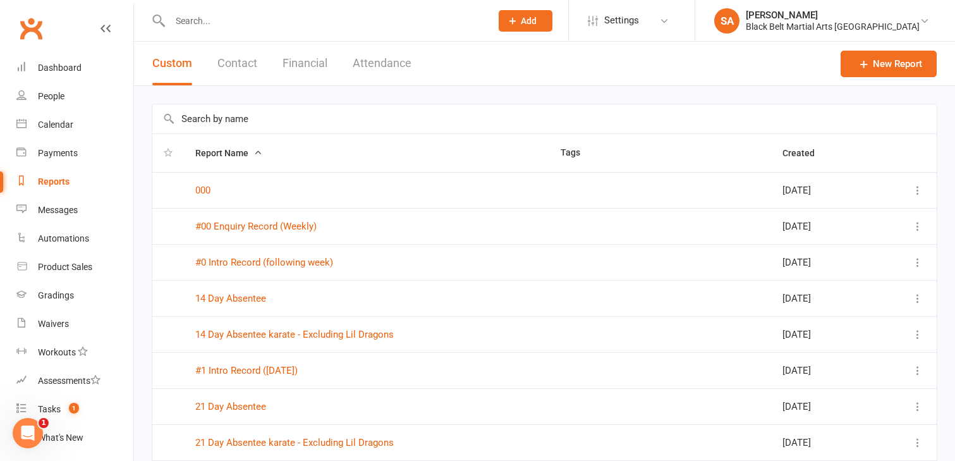
click at [218, 121] on input "text" at bounding box center [544, 118] width 784 height 29
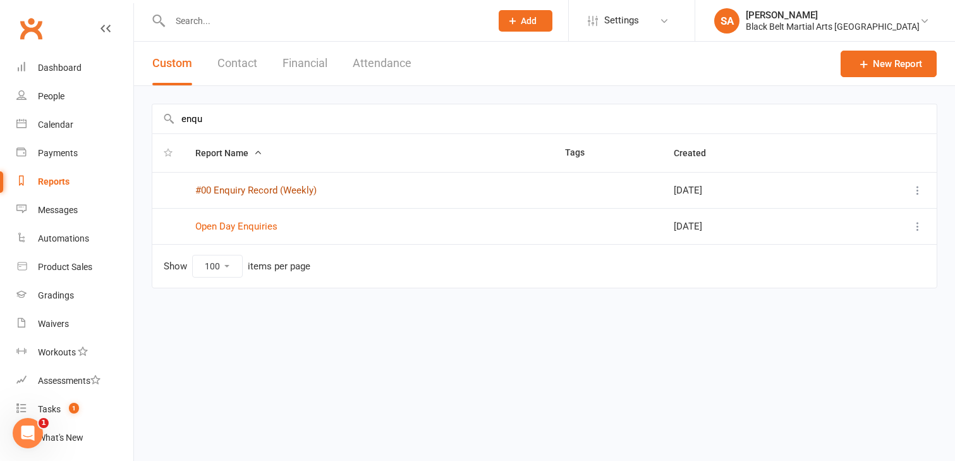
type input "enqu"
click at [254, 186] on link "#00 Enquiry Record (Weekly)" at bounding box center [255, 189] width 121 height 11
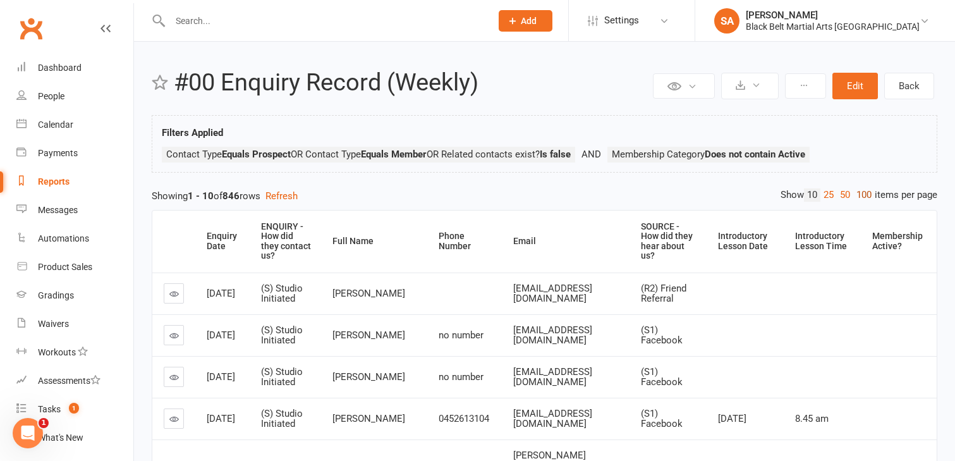
click at [856, 194] on link "100" at bounding box center [863, 194] width 21 height 13
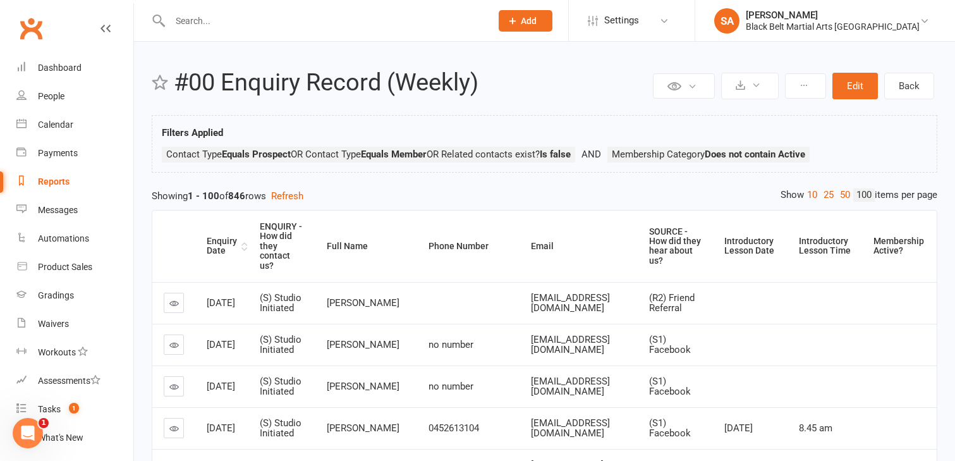
click at [216, 244] on div "Enquiry Date" at bounding box center [223, 246] width 32 height 20
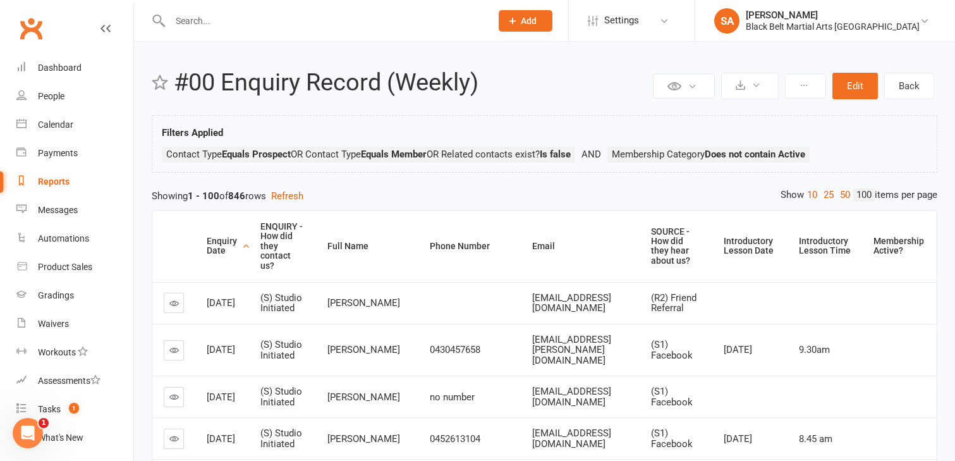
click at [216, 244] on div "Enquiry Date" at bounding box center [223, 246] width 32 height 20
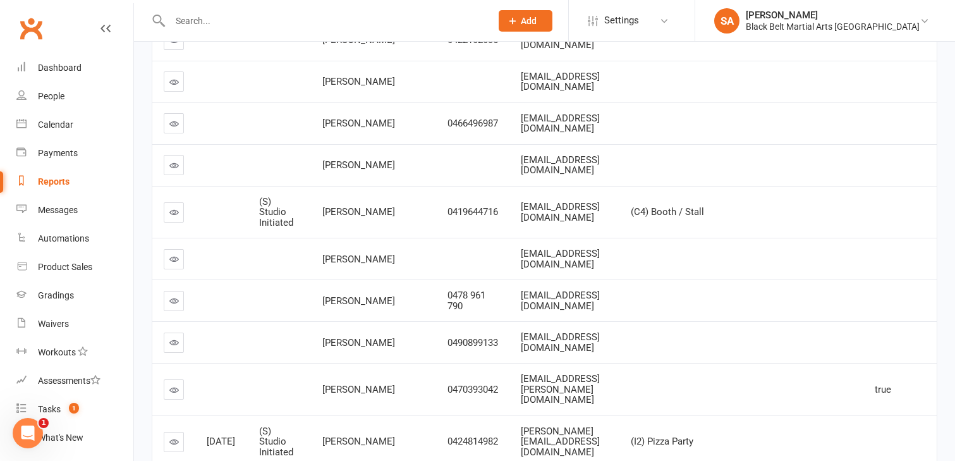
scroll to position [2679, 0]
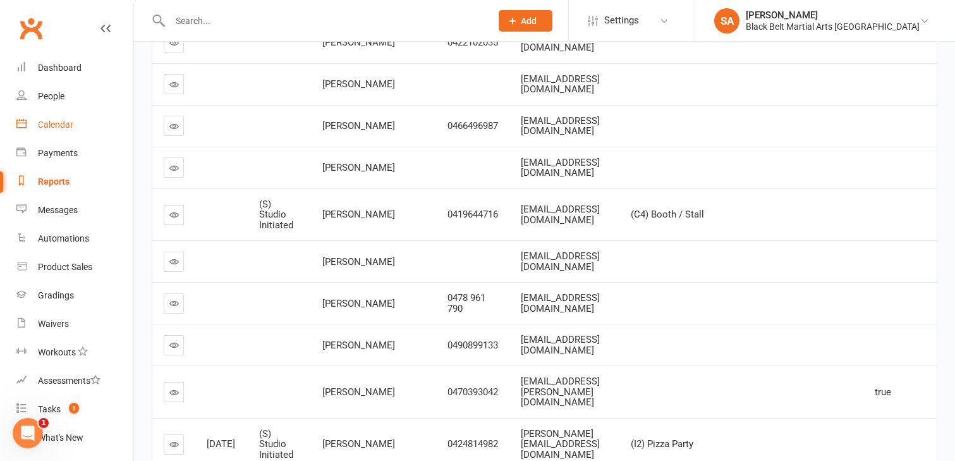
click at [60, 126] on div "Calendar" at bounding box center [55, 124] width 35 height 10
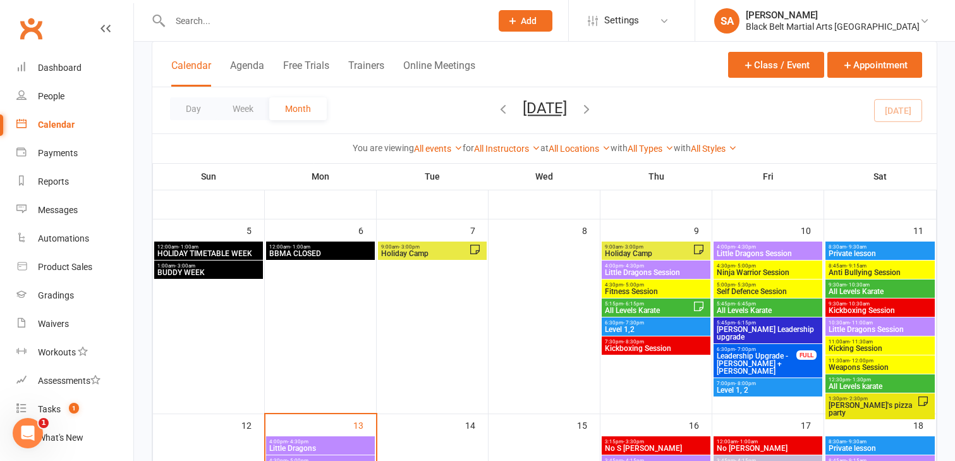
scroll to position [135, 0]
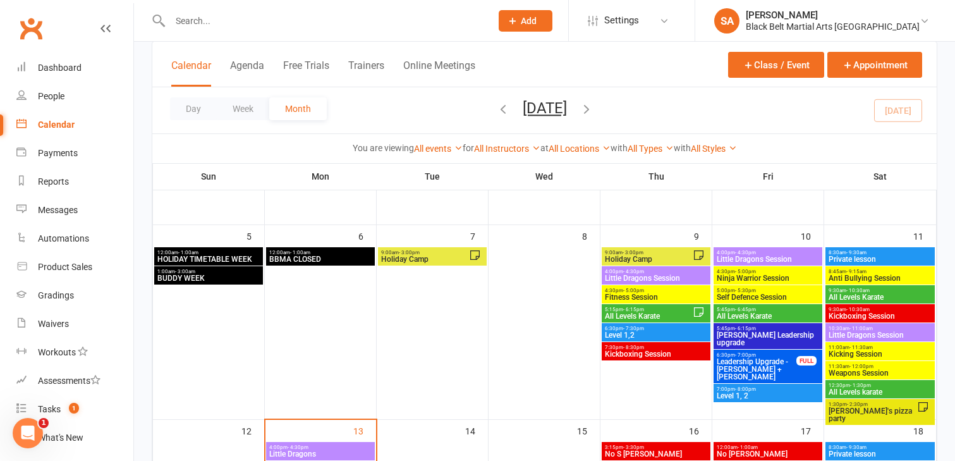
click at [648, 276] on span "Little Dragons Session" at bounding box center [656, 278] width 104 height 8
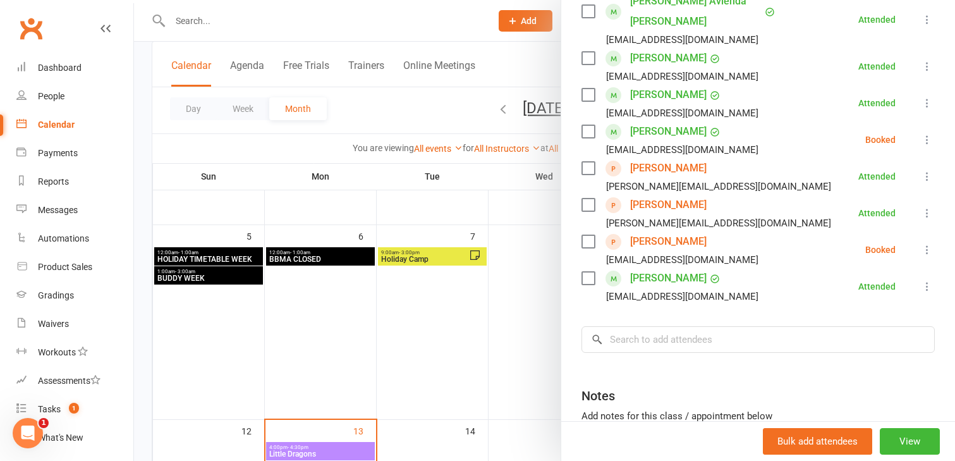
scroll to position [278, 0]
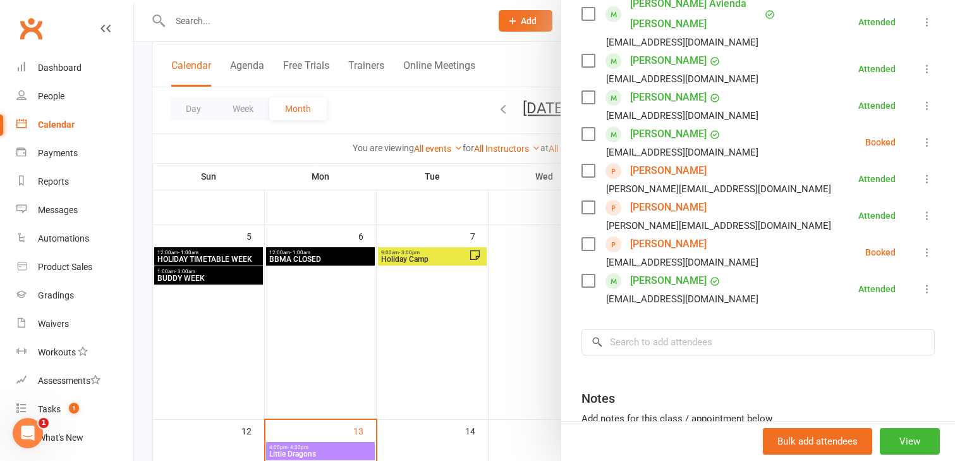
click at [537, 308] on div at bounding box center [544, 230] width 821 height 461
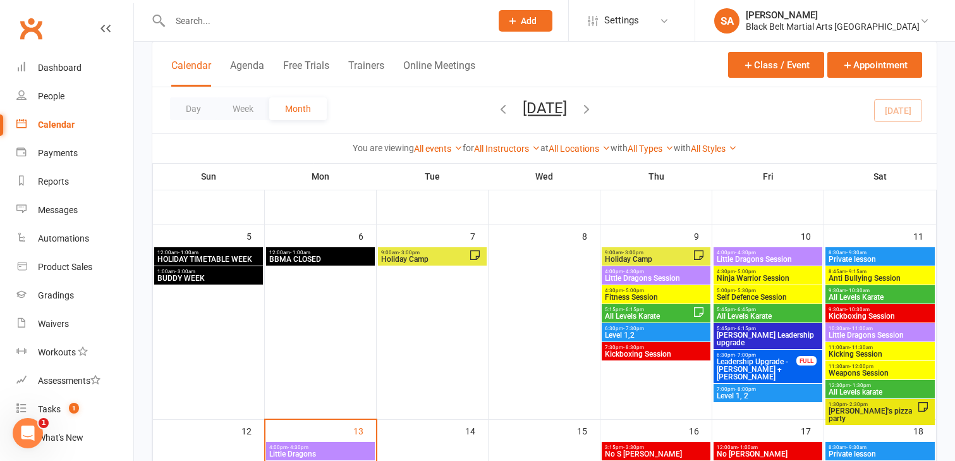
click at [628, 282] on span "Little Dragons Session" at bounding box center [656, 278] width 104 height 8
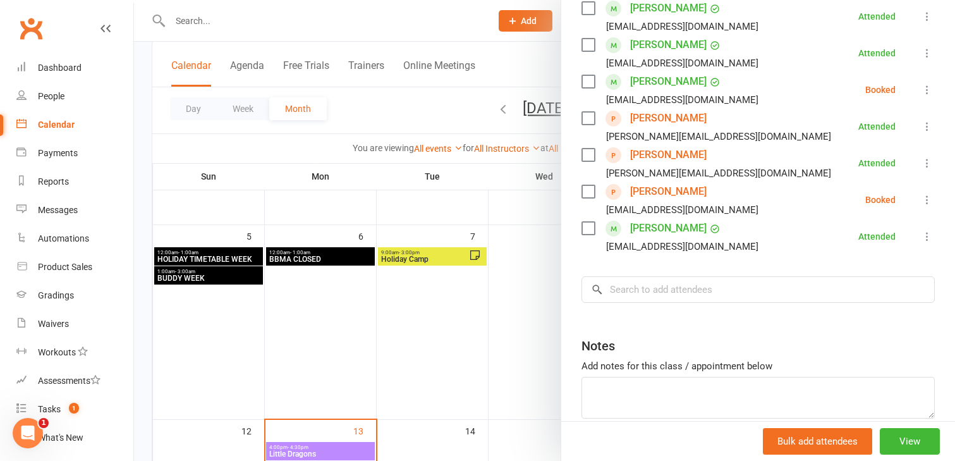
scroll to position [318, 0]
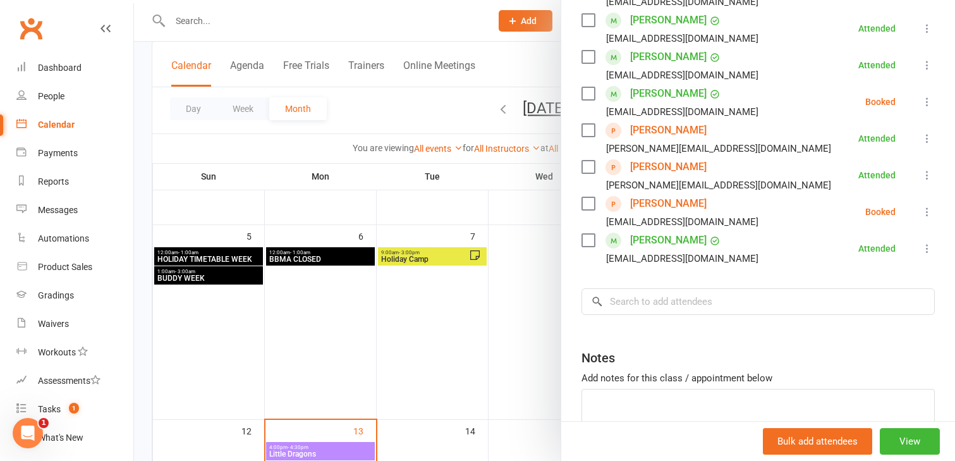
click at [518, 246] on div at bounding box center [544, 230] width 821 height 461
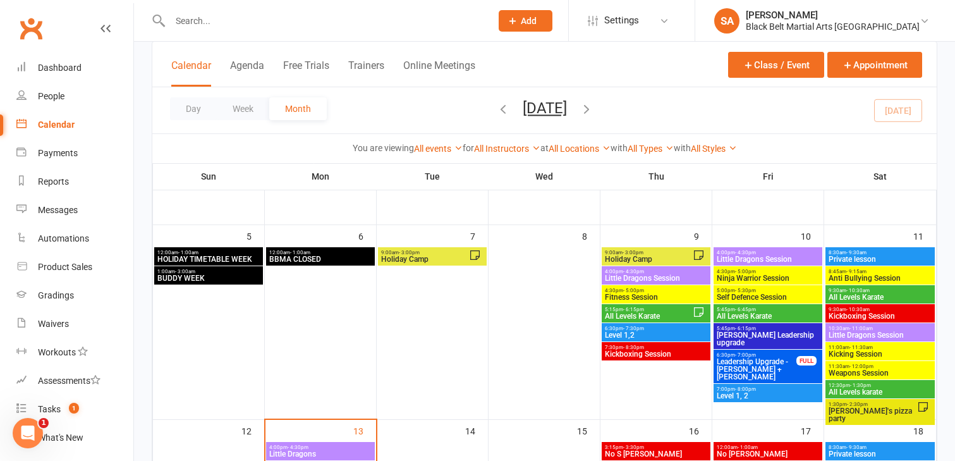
click at [747, 312] on span "All Levels Karate" at bounding box center [768, 316] width 104 height 8
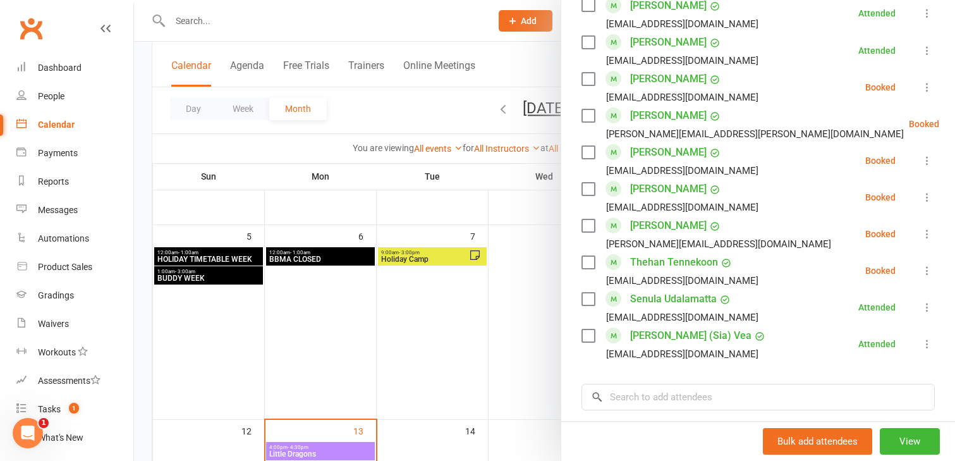
scroll to position [917, 0]
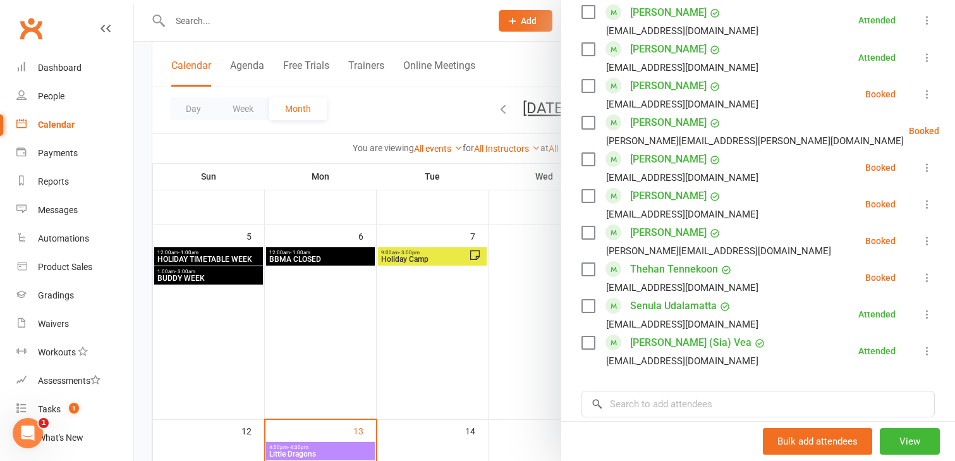
click at [529, 305] on div at bounding box center [544, 230] width 821 height 461
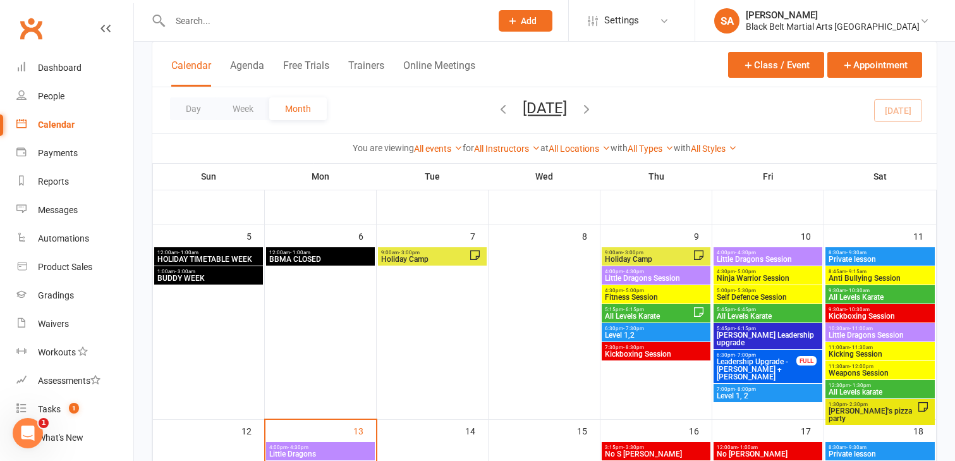
click at [769, 258] on span "Little Dragons Session" at bounding box center [768, 259] width 104 height 8
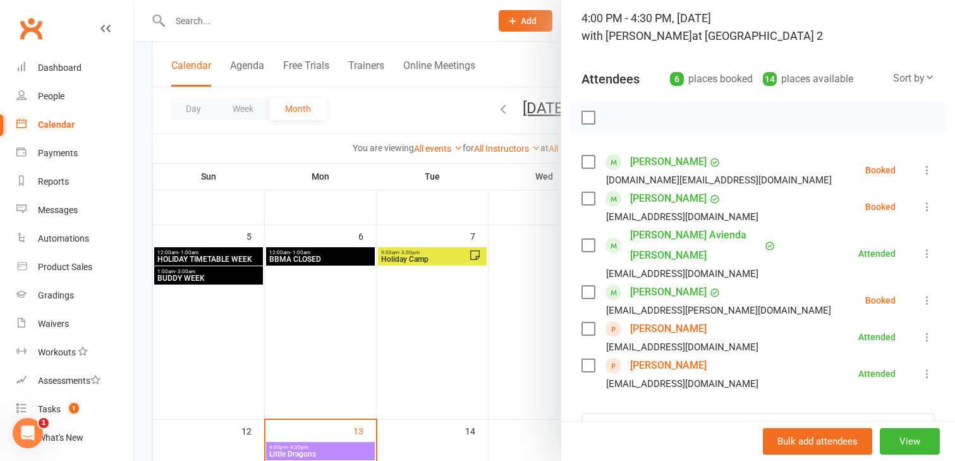
scroll to position [85, 0]
click at [521, 260] on div at bounding box center [544, 230] width 821 height 461
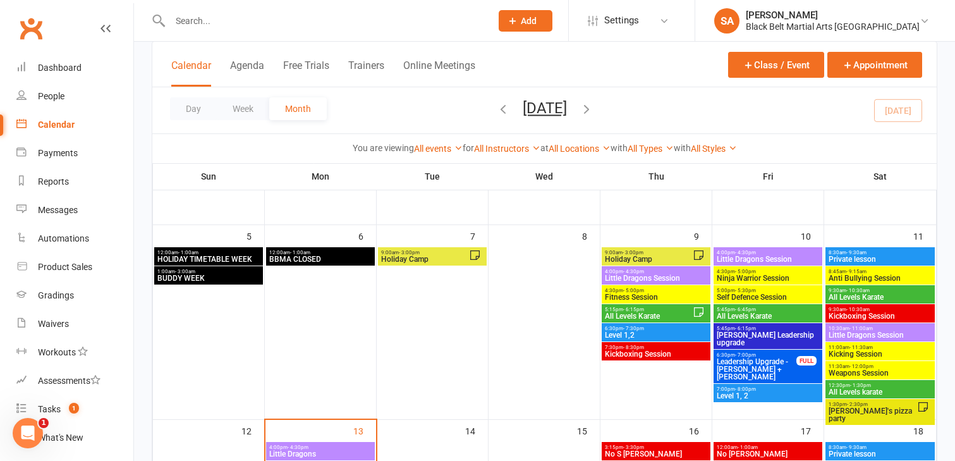
click at [849, 274] on span "Anti Bullying Session" at bounding box center [880, 278] width 104 height 8
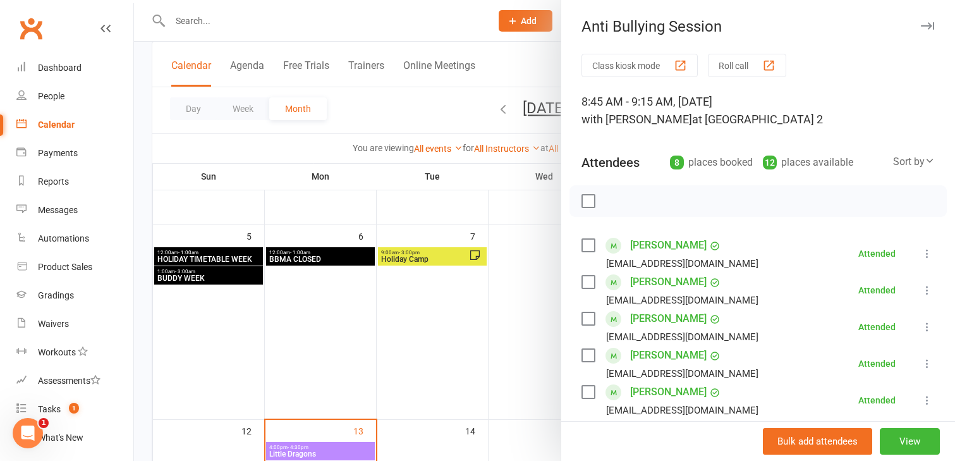
click at [535, 362] on div at bounding box center [544, 230] width 821 height 461
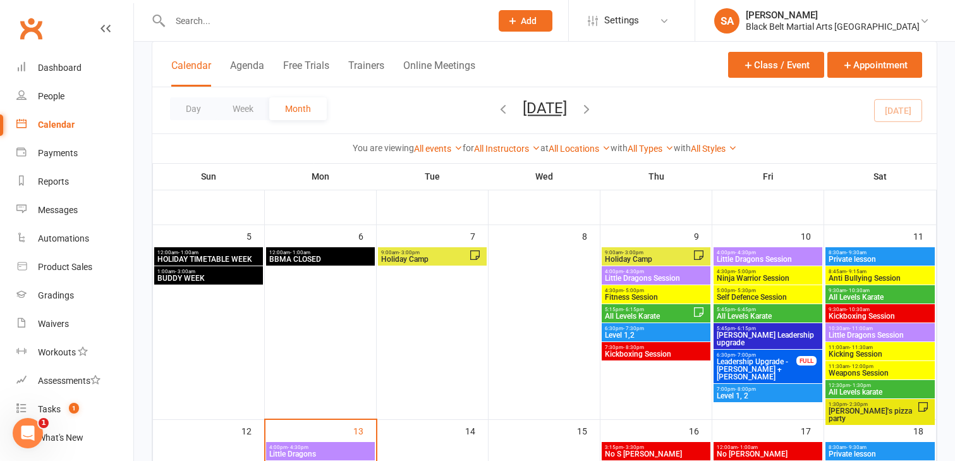
click at [842, 296] on span "All Levels Karate" at bounding box center [880, 297] width 104 height 8
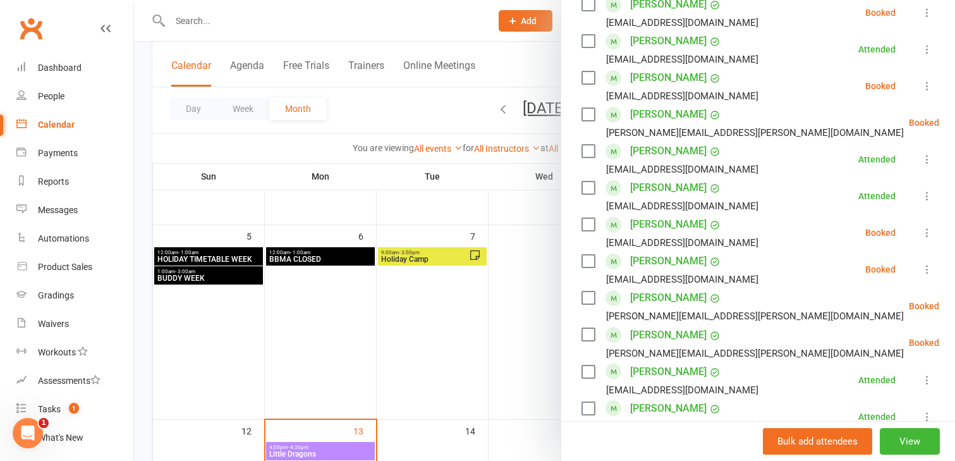
scroll to position [535, 0]
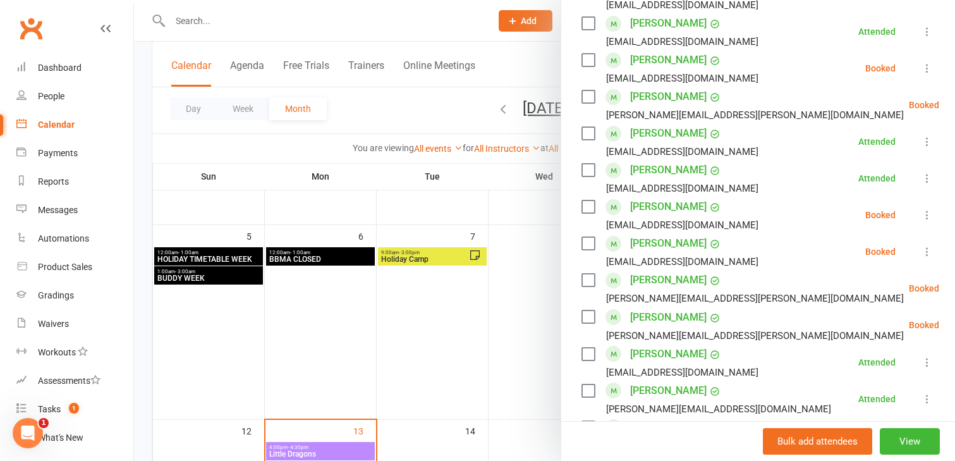
click at [517, 351] on div at bounding box center [544, 230] width 821 height 461
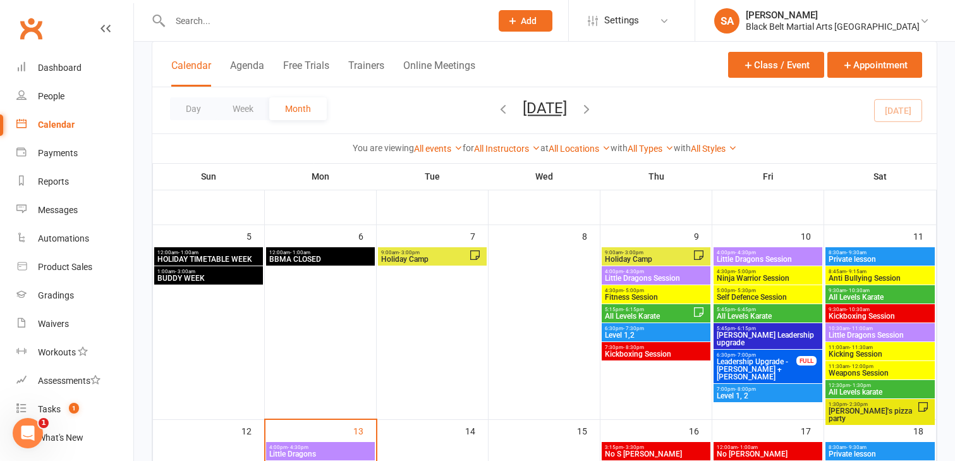
click at [854, 317] on span "Kickboxing Session" at bounding box center [880, 316] width 104 height 8
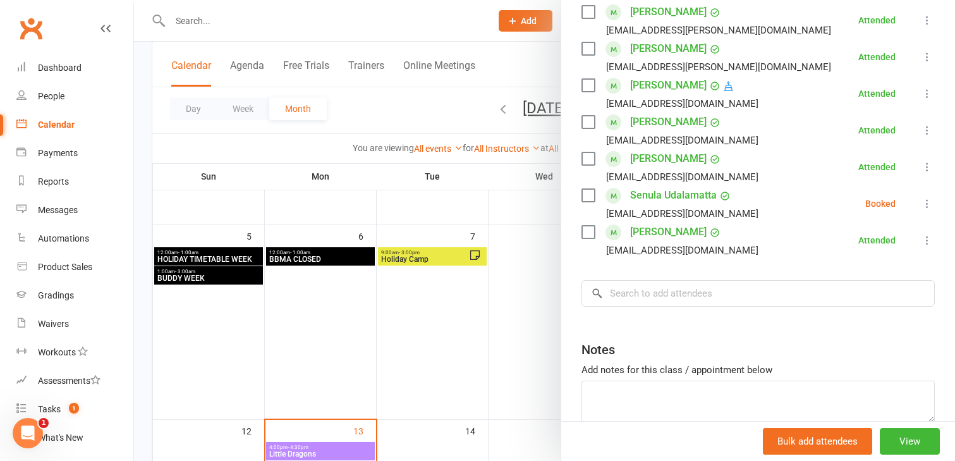
scroll to position [481, 0]
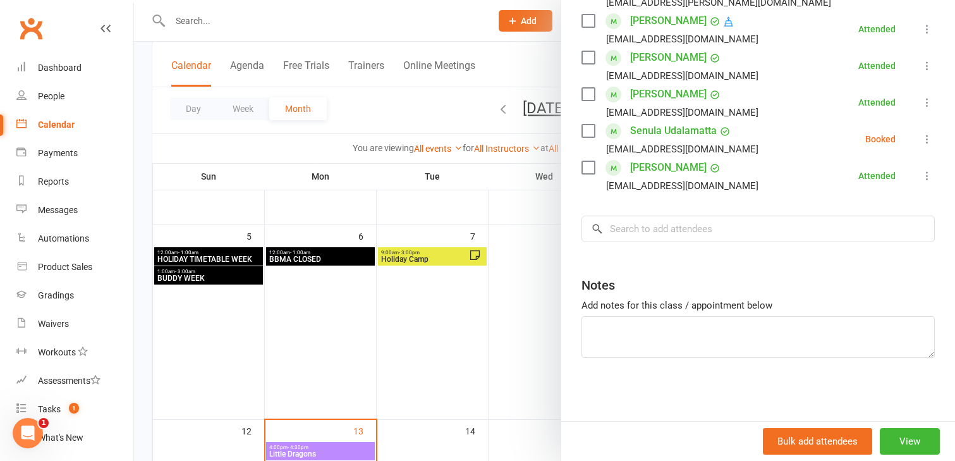
click at [516, 353] on div at bounding box center [544, 230] width 821 height 461
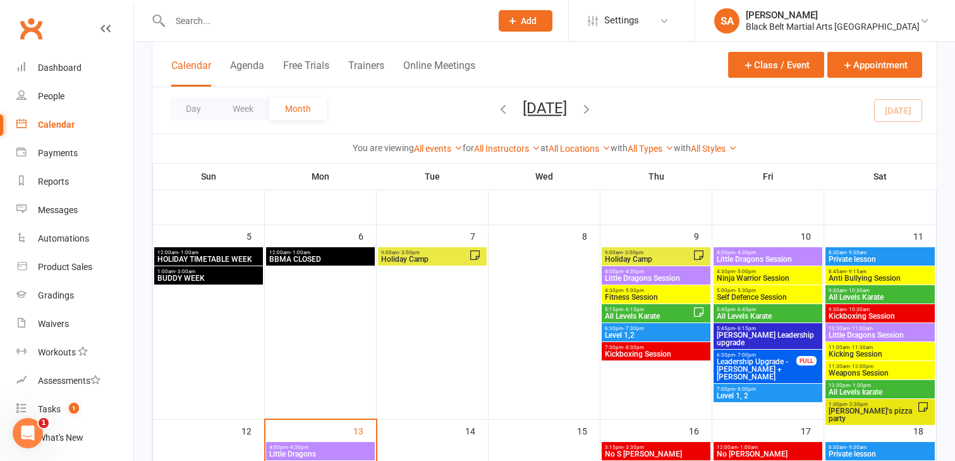
click at [840, 332] on span "Little Dragons Session" at bounding box center [880, 335] width 104 height 8
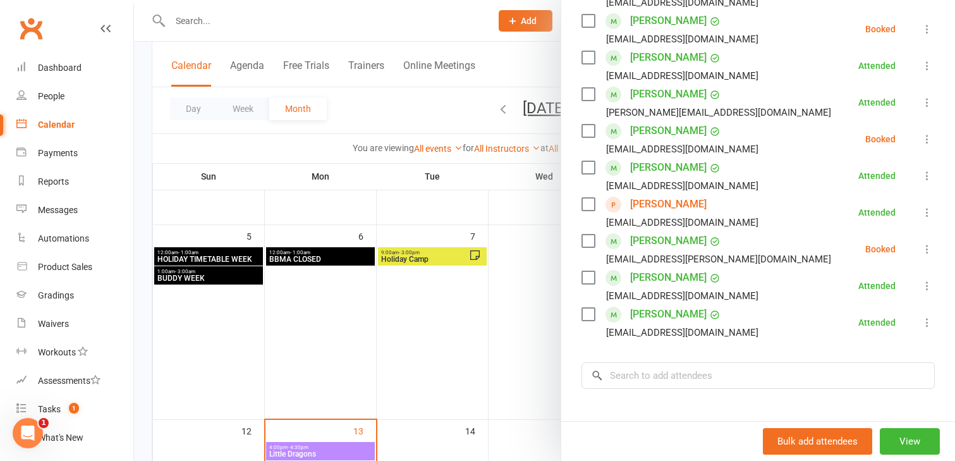
scroll to position [335, 0]
click at [524, 287] on div at bounding box center [544, 230] width 821 height 461
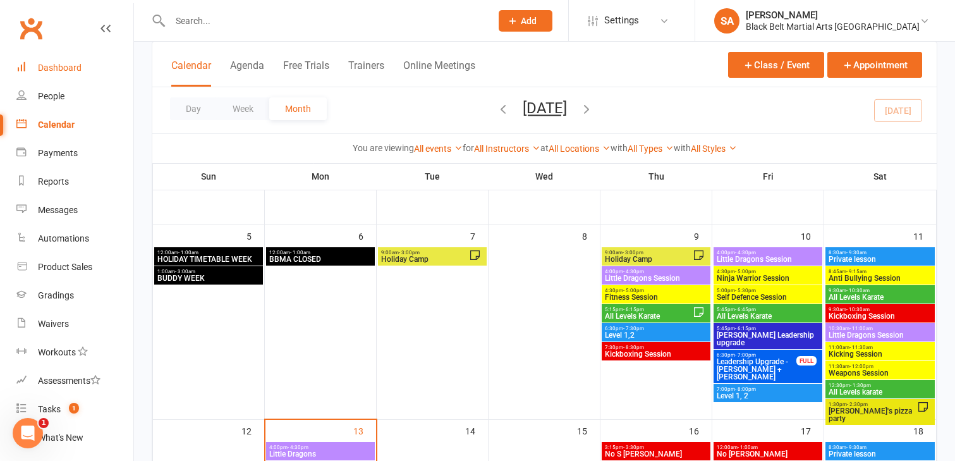
click at [54, 67] on div "Dashboard" at bounding box center [60, 68] width 44 height 10
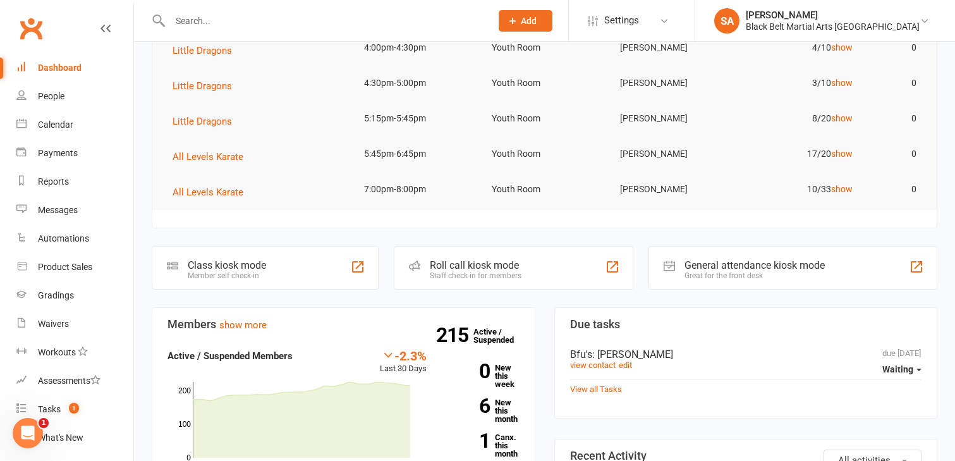
scroll to position [102, 0]
click at [501, 416] on link "6 New this month" at bounding box center [482, 409] width 74 height 25
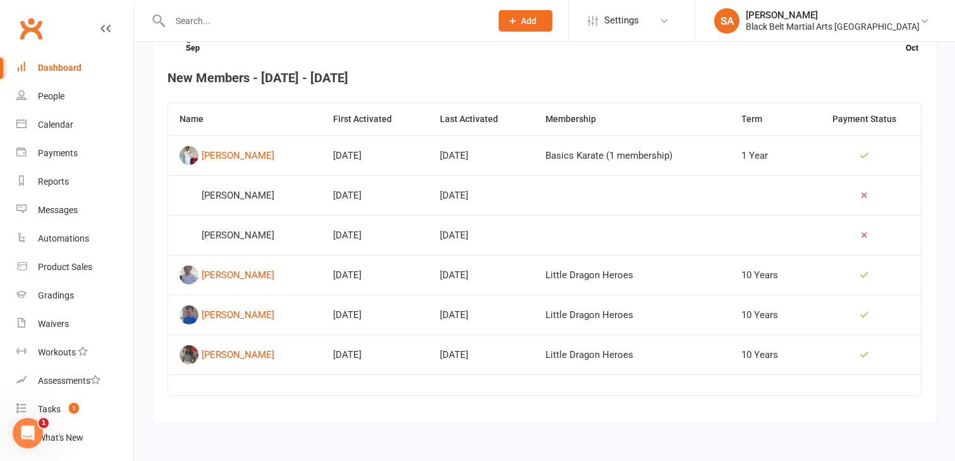
scroll to position [480, 0]
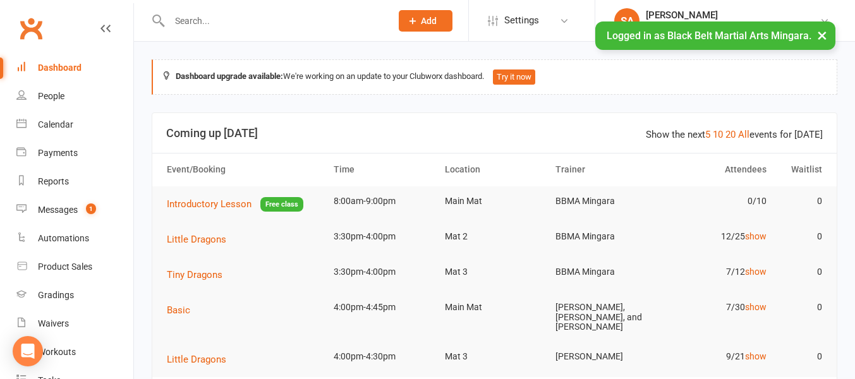
click at [181, 21] on input "text" at bounding box center [274, 21] width 217 height 18
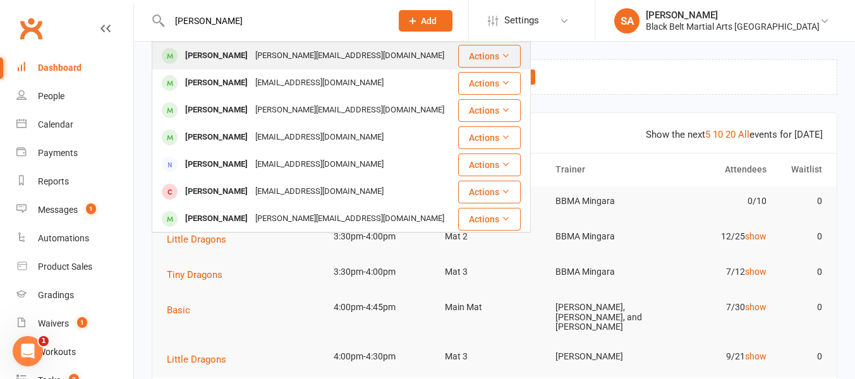
type input "[PERSON_NAME]"
click at [198, 56] on div "[PERSON_NAME]" at bounding box center [216, 56] width 70 height 18
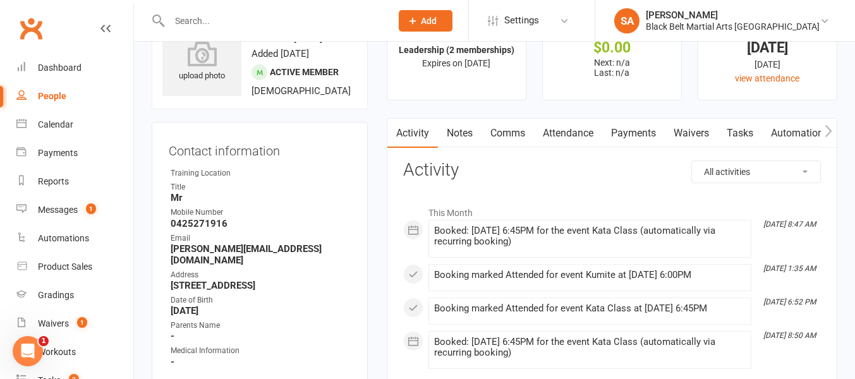
scroll to position [54, 0]
click at [188, 23] on input "text" at bounding box center [274, 21] width 217 height 18
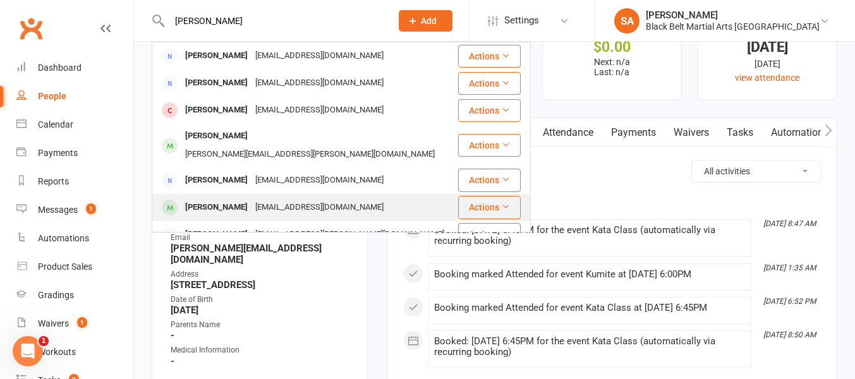
type input "[PERSON_NAME]"
click at [241, 198] on div "[PERSON_NAME]" at bounding box center [216, 207] width 70 height 18
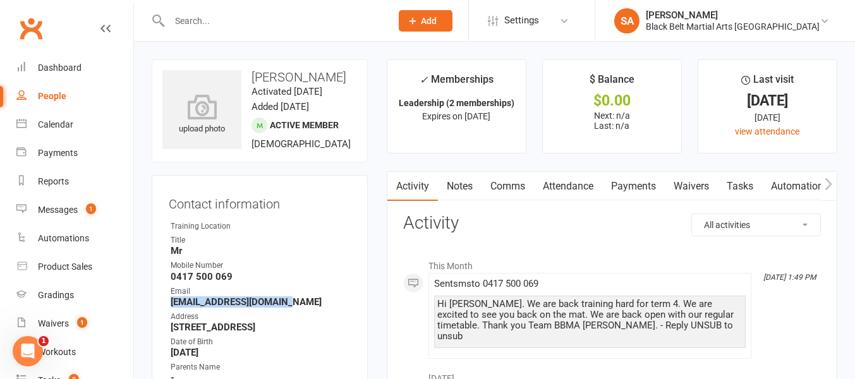
drag, startPoint x: 170, startPoint y: 303, endPoint x: 322, endPoint y: 305, distance: 152.3
click at [322, 305] on li "Email [EMAIL_ADDRESS][DOMAIN_NAME]" at bounding box center [260, 297] width 182 height 22
copy strong "[EMAIL_ADDRESS][DOMAIN_NAME]"
click at [202, 20] on input "text" at bounding box center [274, 21] width 217 height 18
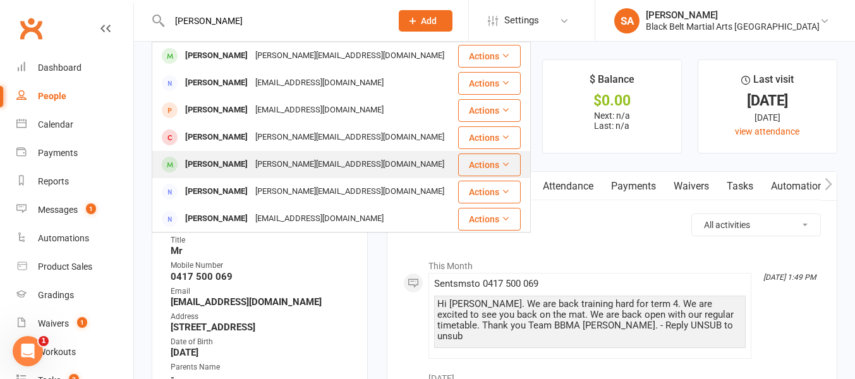
type input "[PERSON_NAME]"
click at [221, 167] on div "[PERSON_NAME]" at bounding box center [216, 164] width 70 height 18
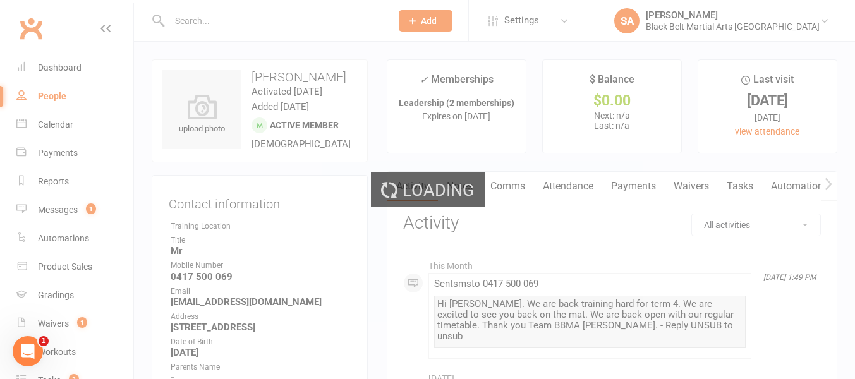
click at [216, 305] on div "Loading" at bounding box center [427, 189] width 855 height 379
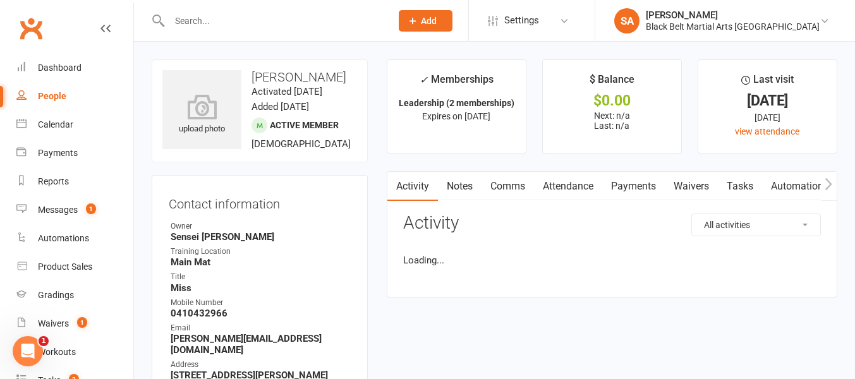
click at [216, 305] on div "Mobile Number" at bounding box center [261, 303] width 180 height 12
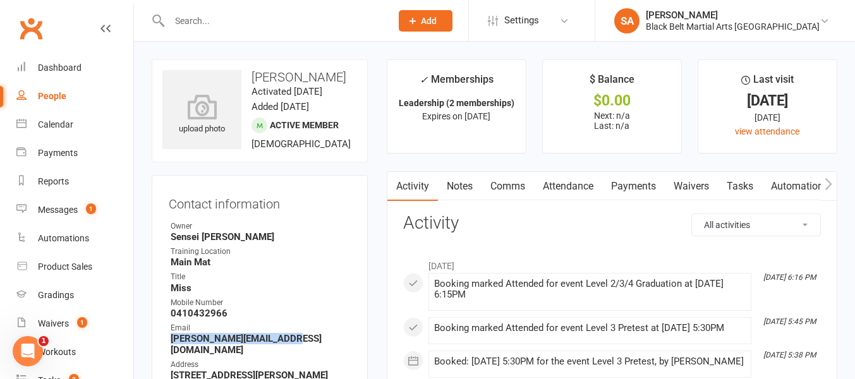
drag, startPoint x: 171, startPoint y: 338, endPoint x: 301, endPoint y: 334, distance: 130.2
click at [301, 334] on strong "[PERSON_NAME][EMAIL_ADDRESS][DOMAIN_NAME]" at bounding box center [261, 344] width 180 height 23
copy strong "[PERSON_NAME][EMAIL_ADDRESS][DOMAIN_NAME]"
click at [180, 18] on input "text" at bounding box center [274, 21] width 217 height 18
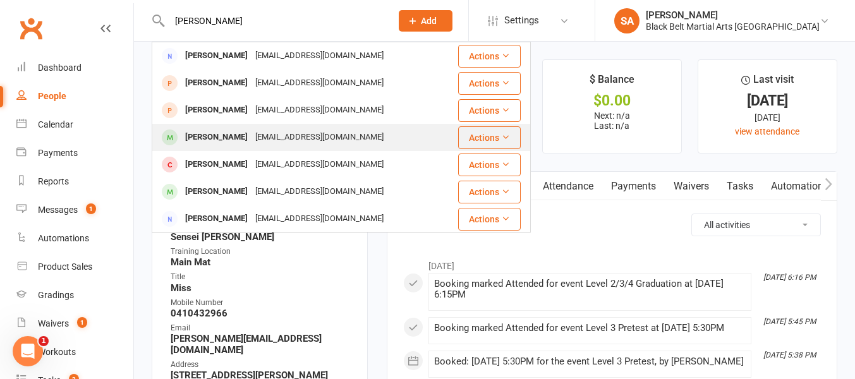
type input "[PERSON_NAME]"
click at [217, 136] on div "[PERSON_NAME]" at bounding box center [216, 137] width 70 height 18
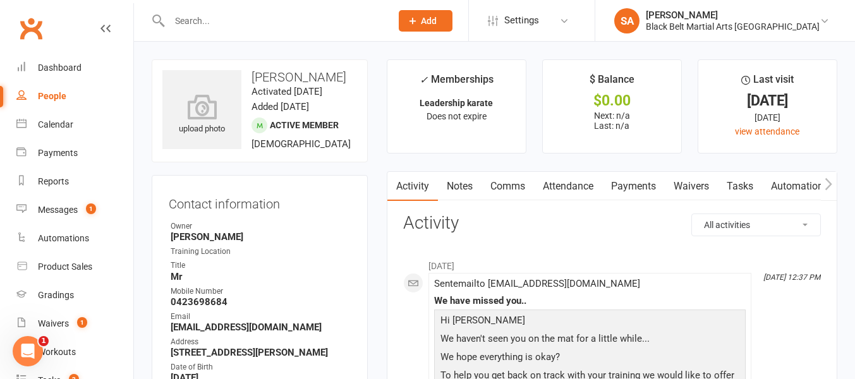
click at [232, 181] on div "Contact information Owner [PERSON_NAME] Training Location Title Mr Mobile Numbe…" at bounding box center [260, 333] width 216 height 317
drag, startPoint x: 171, startPoint y: 327, endPoint x: 301, endPoint y: 330, distance: 130.2
click at [301, 330] on strong "[EMAIL_ADDRESS][DOMAIN_NAME]" at bounding box center [261, 327] width 180 height 11
copy strong "[EMAIL_ADDRESS][DOMAIN_NAME]"
click at [188, 18] on input "text" at bounding box center [274, 21] width 217 height 18
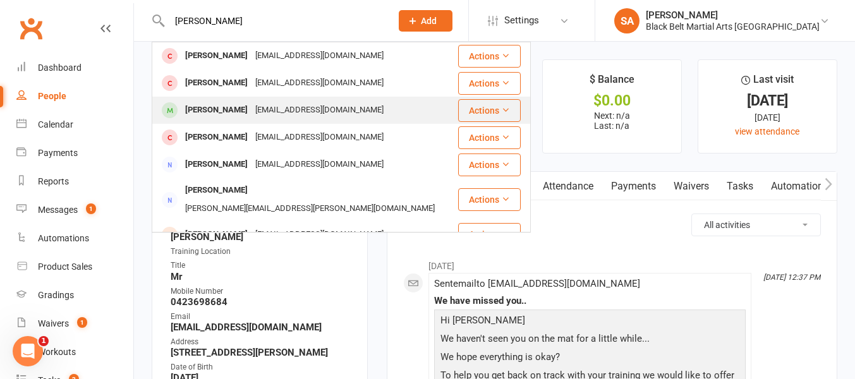
type input "[PERSON_NAME]"
click at [205, 114] on div "[PERSON_NAME]" at bounding box center [216, 110] width 70 height 18
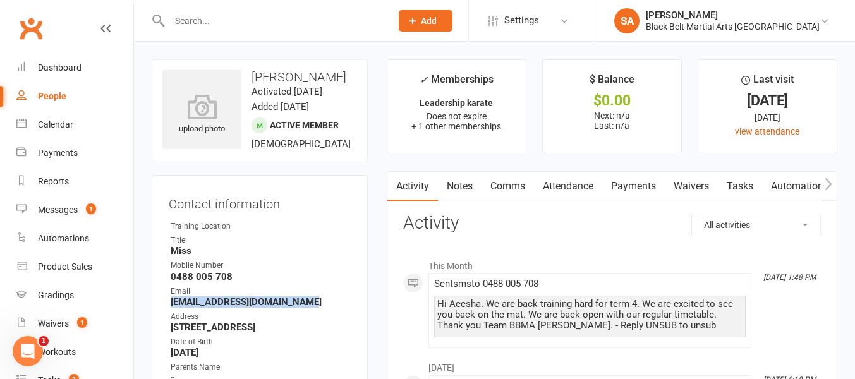
drag, startPoint x: 171, startPoint y: 301, endPoint x: 325, endPoint y: 305, distance: 154.2
click at [325, 305] on strong "[EMAIL_ADDRESS][DOMAIN_NAME]" at bounding box center [261, 301] width 180 height 11
copy strong "[EMAIL_ADDRESS][DOMAIN_NAME]"
click at [183, 17] on input "text" at bounding box center [274, 21] width 217 height 18
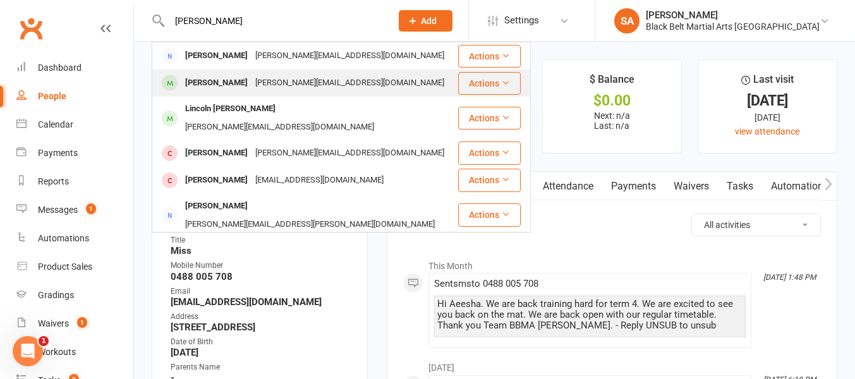
type input "[PERSON_NAME]"
click at [208, 86] on div "[PERSON_NAME]" at bounding box center [216, 83] width 70 height 18
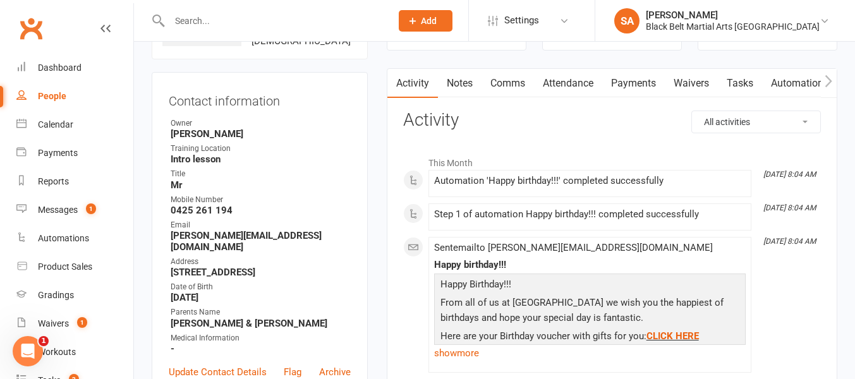
scroll to position [112, 0]
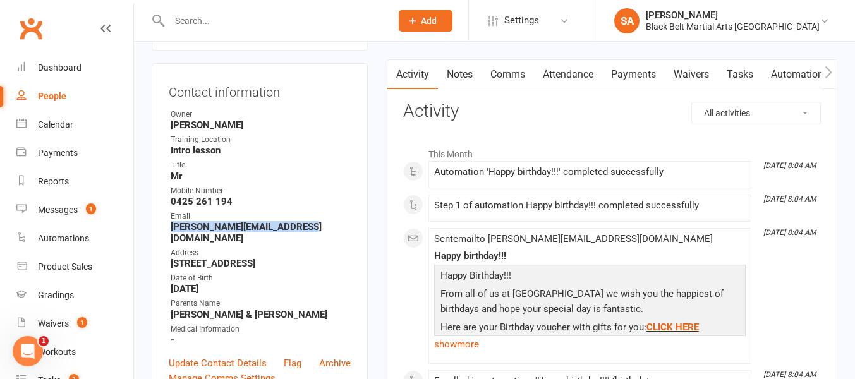
drag, startPoint x: 171, startPoint y: 240, endPoint x: 315, endPoint y: 239, distance: 143.4
click at [315, 239] on strong "[PERSON_NAME][EMAIL_ADDRESS][DOMAIN_NAME]" at bounding box center [261, 232] width 180 height 23
copy strong "[PERSON_NAME][EMAIL_ADDRESS][DOMAIN_NAME]"
click at [184, 20] on input "text" at bounding box center [274, 21] width 217 height 18
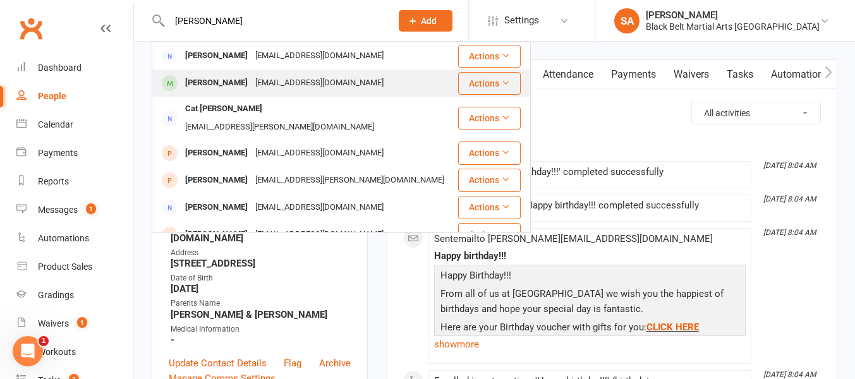
type input "[PERSON_NAME]"
click at [213, 88] on div "[PERSON_NAME]" at bounding box center [216, 83] width 70 height 18
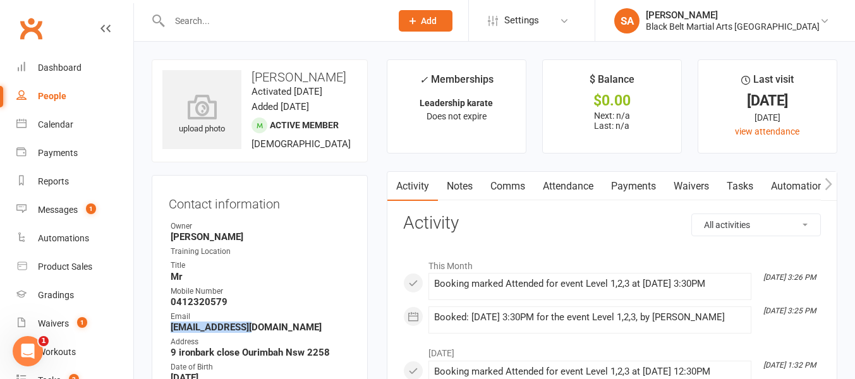
drag, startPoint x: 170, startPoint y: 341, endPoint x: 248, endPoint y: 337, distance: 77.8
click at [248, 333] on strong "[EMAIL_ADDRESS][DOMAIN_NAME]" at bounding box center [261, 327] width 180 height 11
copy strong "[EMAIL_ADDRESS][DOMAIN_NAME]"
click at [190, 23] on input "text" at bounding box center [274, 21] width 217 height 18
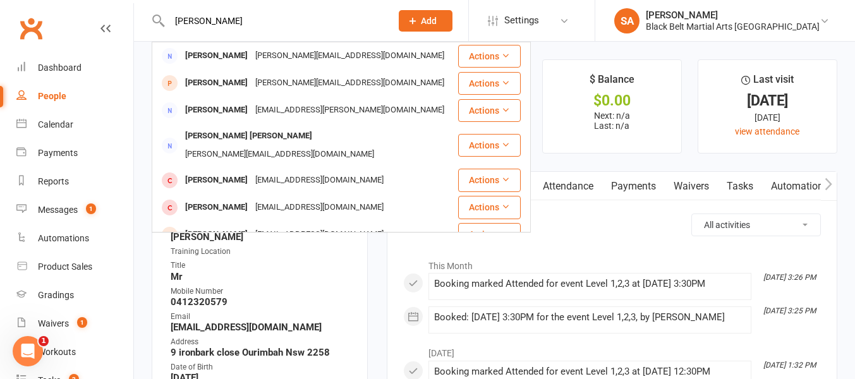
click at [172, 20] on input "[PERSON_NAME]" at bounding box center [274, 21] width 217 height 18
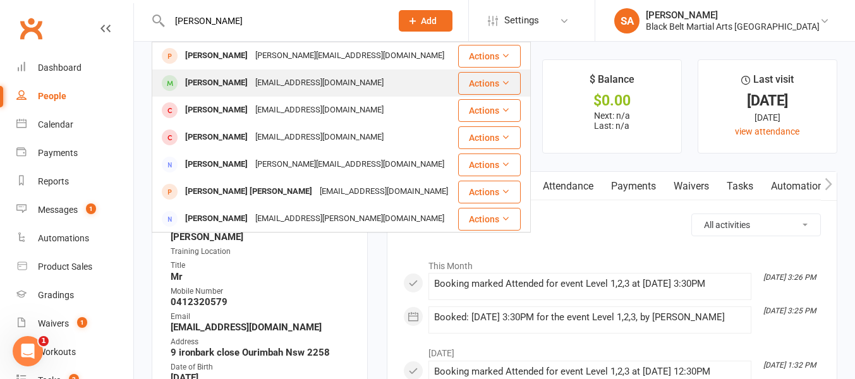
type input "[PERSON_NAME]"
click at [208, 83] on div "[PERSON_NAME]" at bounding box center [216, 83] width 70 height 18
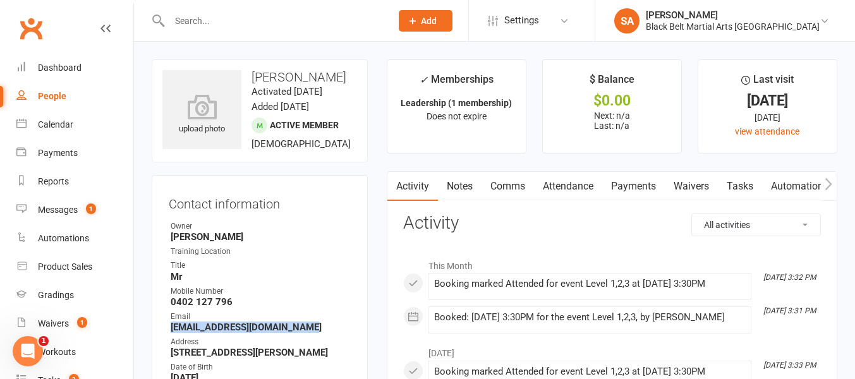
drag, startPoint x: 298, startPoint y: 356, endPoint x: 168, endPoint y: 353, distance: 130.2
click at [168, 353] on div "Contact information Owner [PERSON_NAME] Training Location Title Mr Mobile Numbe…" at bounding box center [260, 333] width 216 height 317
copy strong "[EMAIL_ADDRESS][DOMAIN_NAME]"
click at [188, 24] on input "text" at bounding box center [274, 21] width 217 height 18
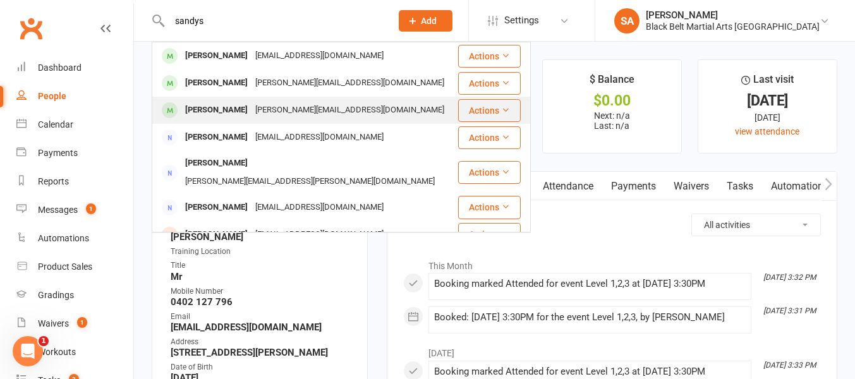
type input "sandys"
click at [198, 113] on div "[PERSON_NAME]" at bounding box center [216, 110] width 70 height 18
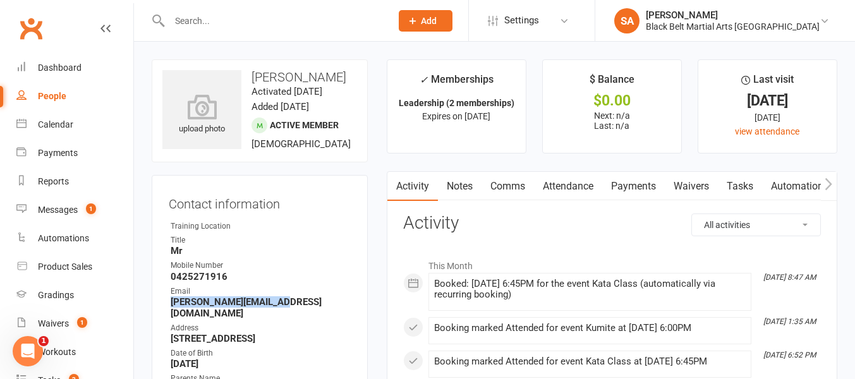
drag, startPoint x: 171, startPoint y: 303, endPoint x: 298, endPoint y: 305, distance: 127.0
click at [298, 305] on strong "[PERSON_NAME][EMAIL_ADDRESS][DOMAIN_NAME]" at bounding box center [261, 307] width 180 height 23
copy strong "[PERSON_NAME][EMAIL_ADDRESS][DOMAIN_NAME]"
click at [175, 23] on input "text" at bounding box center [274, 21] width 217 height 18
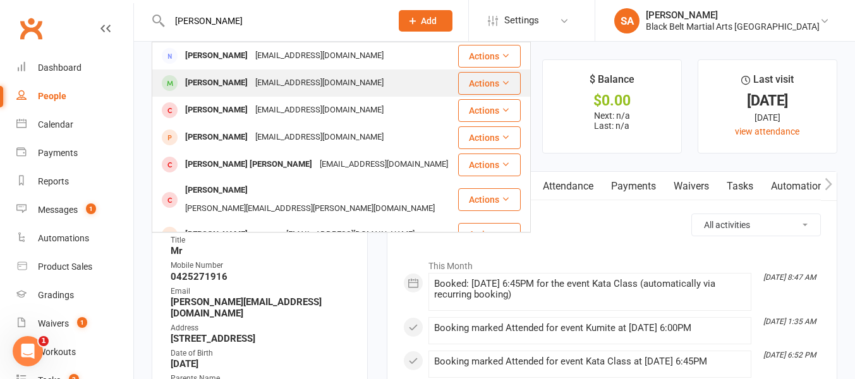
type input "[PERSON_NAME]"
click at [211, 83] on div "[PERSON_NAME]" at bounding box center [216, 83] width 70 height 18
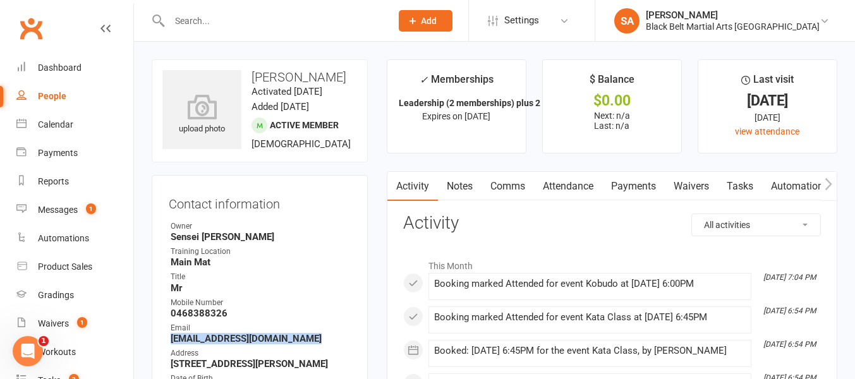
drag, startPoint x: 170, startPoint y: 351, endPoint x: 366, endPoint y: 350, distance: 195.9
click at [366, 350] on div "Contact information Owner Sensei [PERSON_NAME] Training Location Main Mat Title…" at bounding box center [260, 339] width 216 height 329
copy strong "[EMAIL_ADDRESS][DOMAIN_NAME]"
click at [176, 19] on input "text" at bounding box center [274, 21] width 217 height 18
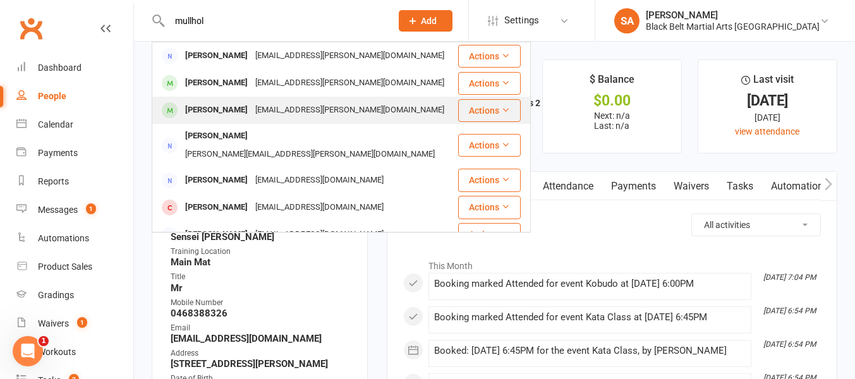
type input "mullhol"
click at [198, 112] on div "[PERSON_NAME]" at bounding box center [216, 110] width 70 height 18
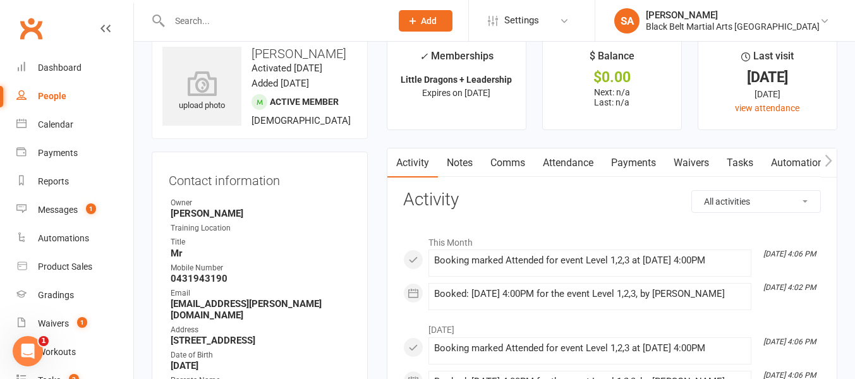
scroll to position [28, 0]
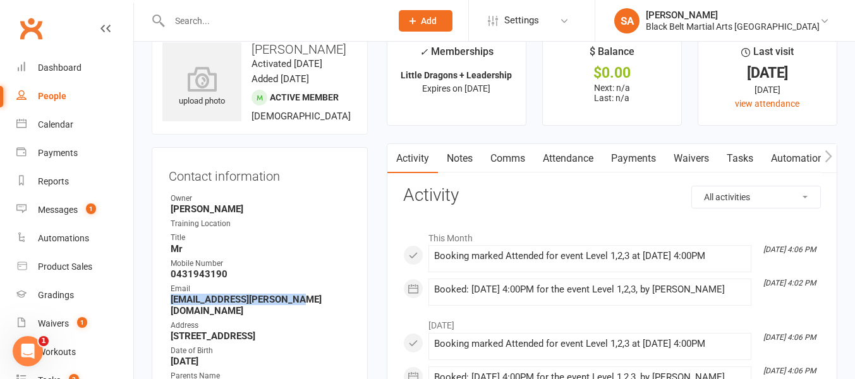
drag, startPoint x: 171, startPoint y: 312, endPoint x: 315, endPoint y: 313, distance: 144.7
click at [315, 313] on strong "[EMAIL_ADDRESS][PERSON_NAME][DOMAIN_NAME]" at bounding box center [261, 305] width 180 height 23
click at [179, 18] on input "text" at bounding box center [274, 21] width 217 height 18
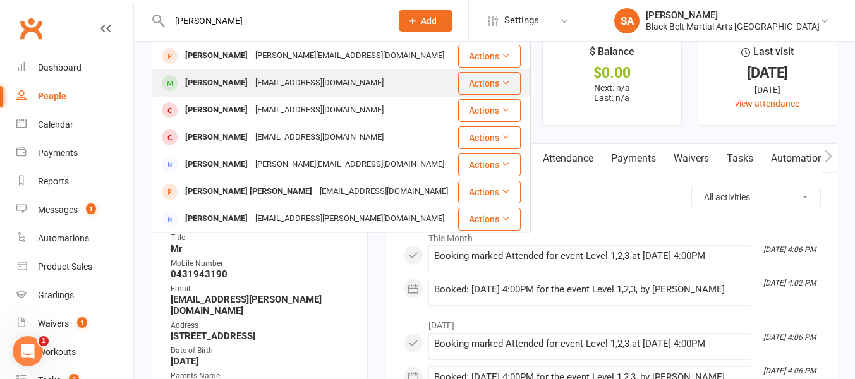
type input "[PERSON_NAME]"
click at [203, 87] on div "[PERSON_NAME]" at bounding box center [216, 83] width 70 height 18
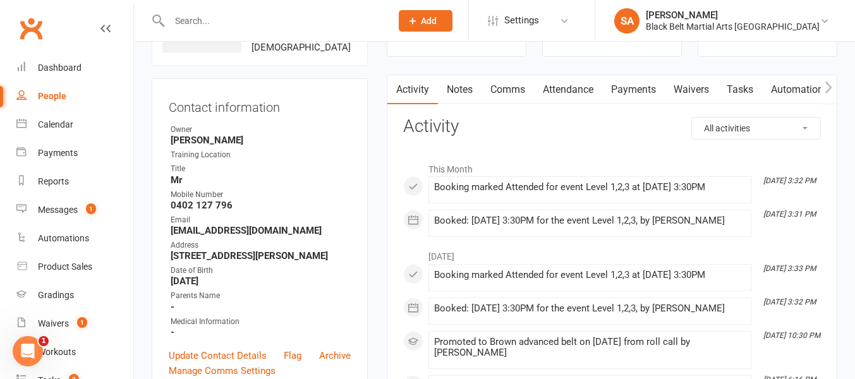
scroll to position [99, 0]
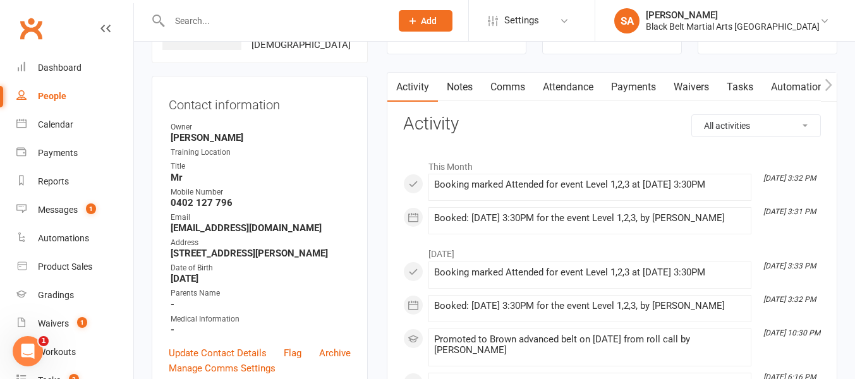
click at [180, 21] on input "text" at bounding box center [274, 21] width 217 height 18
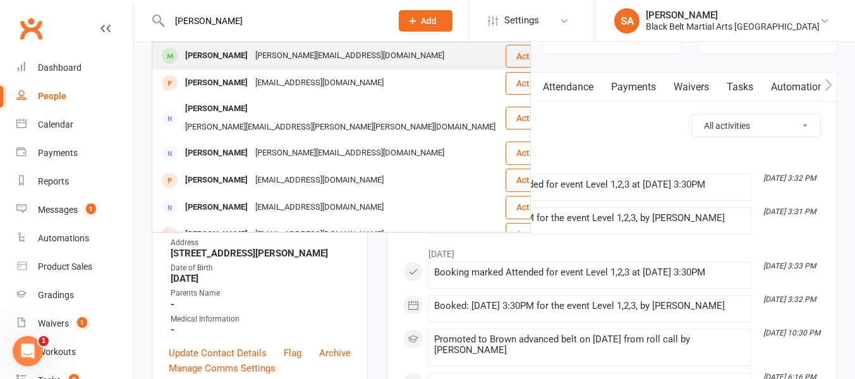
type input "[PERSON_NAME]"
click at [198, 57] on div "[PERSON_NAME]" at bounding box center [216, 56] width 70 height 18
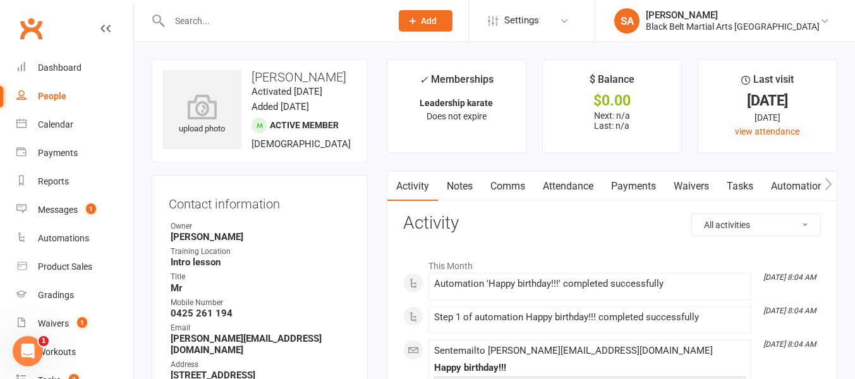
click at [190, 18] on input "text" at bounding box center [274, 21] width 217 height 18
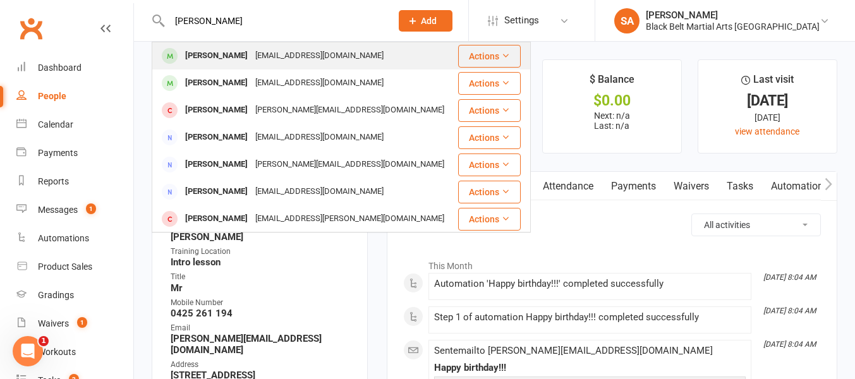
type input "[PERSON_NAME]"
click at [209, 60] on div "[PERSON_NAME]" at bounding box center [216, 56] width 70 height 18
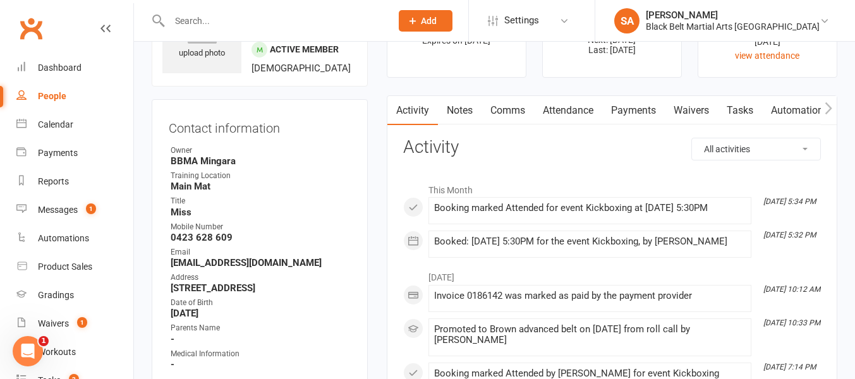
scroll to position [80, 0]
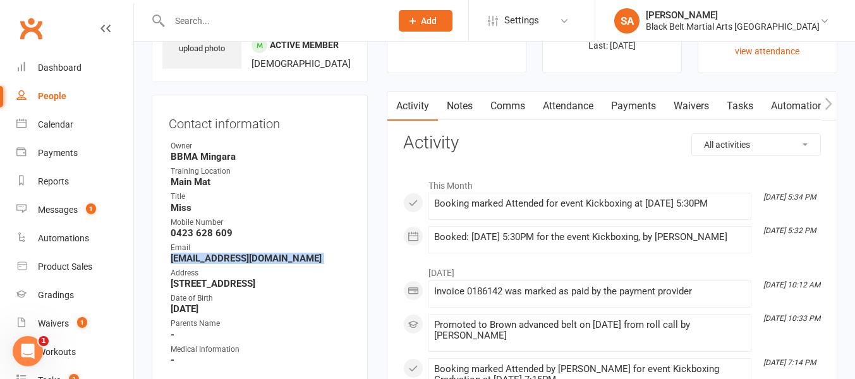
drag, startPoint x: 171, startPoint y: 274, endPoint x: 329, endPoint y: 276, distance: 158.0
click at [329, 264] on strong "[EMAIL_ADDRESS][DOMAIN_NAME]" at bounding box center [261, 258] width 180 height 11
click at [180, 18] on input "text" at bounding box center [274, 21] width 217 height 18
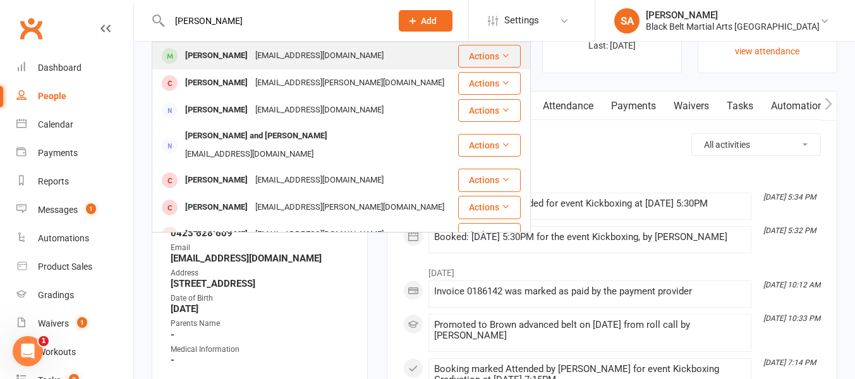
type input "[PERSON_NAME]"
click at [196, 60] on div "[PERSON_NAME]" at bounding box center [216, 56] width 70 height 18
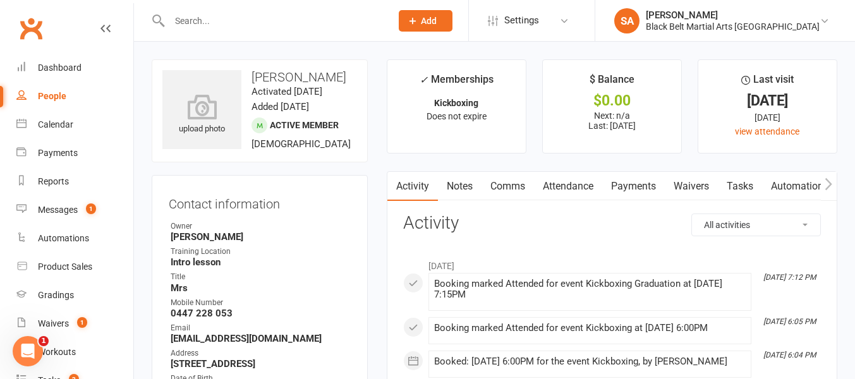
click at [623, 190] on link "Payments" at bounding box center [633, 186] width 63 height 29
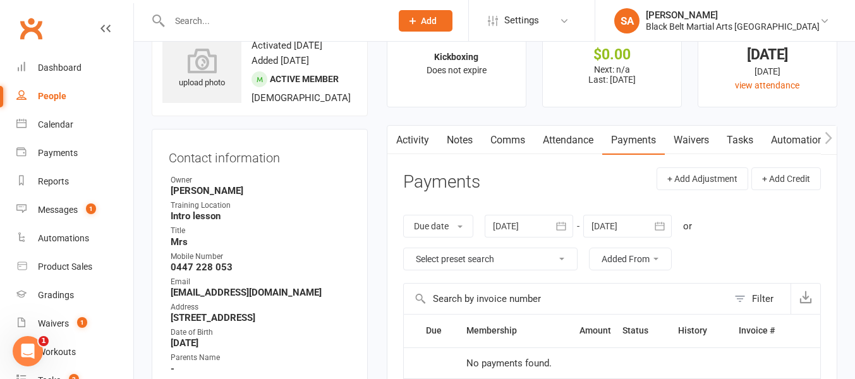
scroll to position [63, 0]
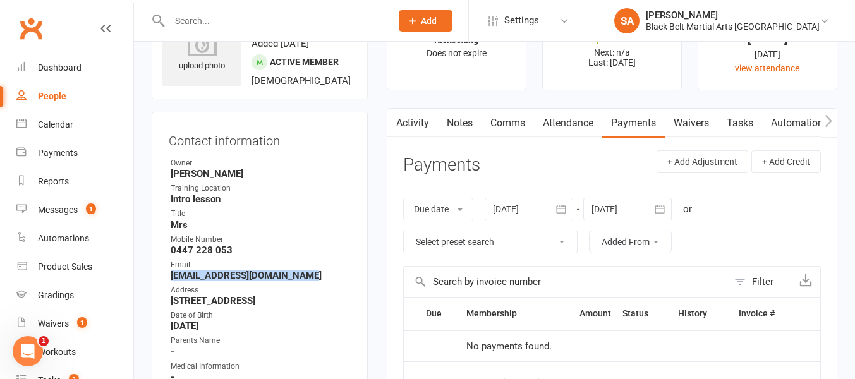
drag, startPoint x: 171, startPoint y: 288, endPoint x: 317, endPoint y: 293, distance: 146.7
click at [317, 281] on strong "[EMAIL_ADDRESS][DOMAIN_NAME]" at bounding box center [261, 275] width 180 height 11
click at [184, 21] on input "text" at bounding box center [274, 21] width 217 height 18
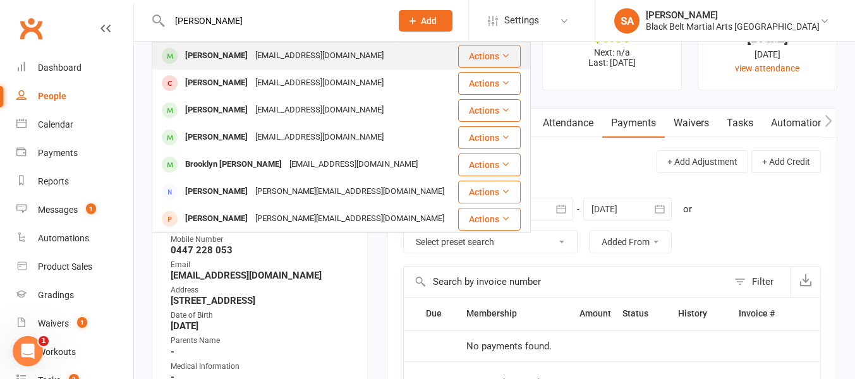
type input "[PERSON_NAME]"
click at [194, 56] on div "[PERSON_NAME]" at bounding box center [216, 56] width 70 height 18
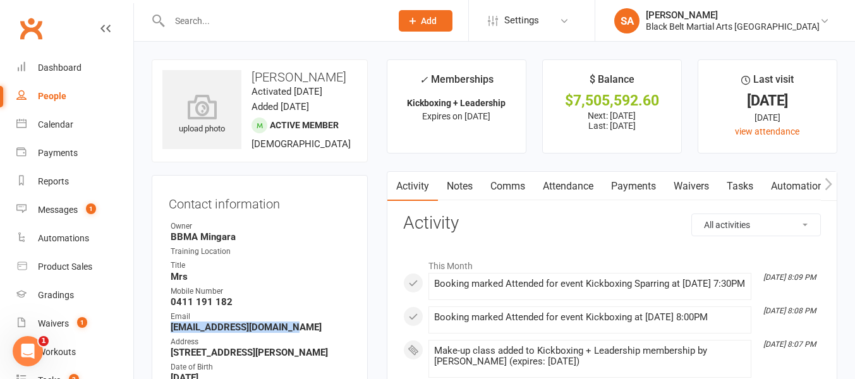
drag, startPoint x: 171, startPoint y: 340, endPoint x: 319, endPoint y: 337, distance: 147.9
click at [319, 333] on strong "[EMAIL_ADDRESS][DOMAIN_NAME]" at bounding box center [261, 327] width 180 height 11
click at [204, 25] on input "text" at bounding box center [274, 21] width 217 height 18
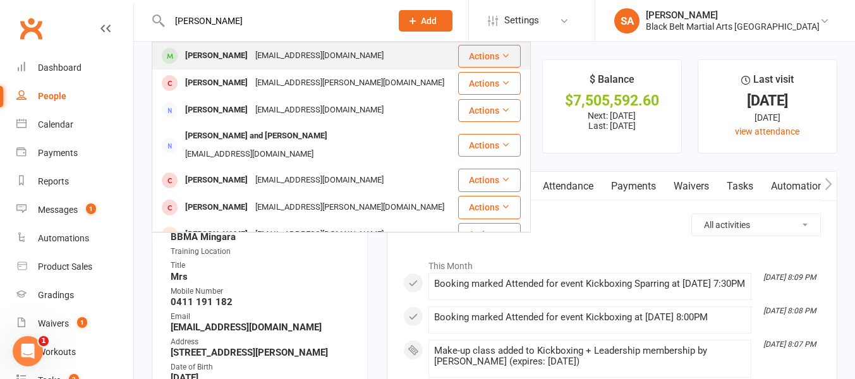
type input "[PERSON_NAME]"
click at [224, 57] on div "[PERSON_NAME]" at bounding box center [216, 56] width 70 height 18
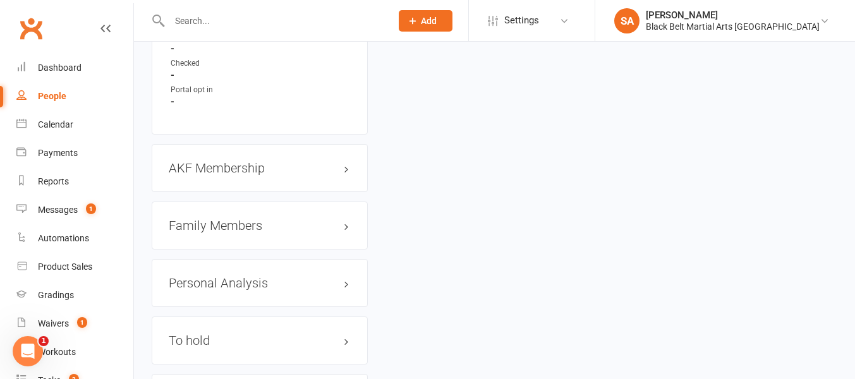
scroll to position [1355, 0]
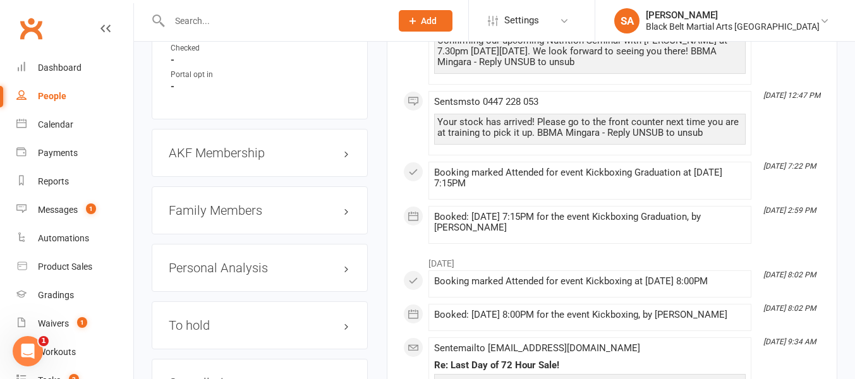
click at [208, 217] on h3 "Family Members" at bounding box center [260, 210] width 182 height 14
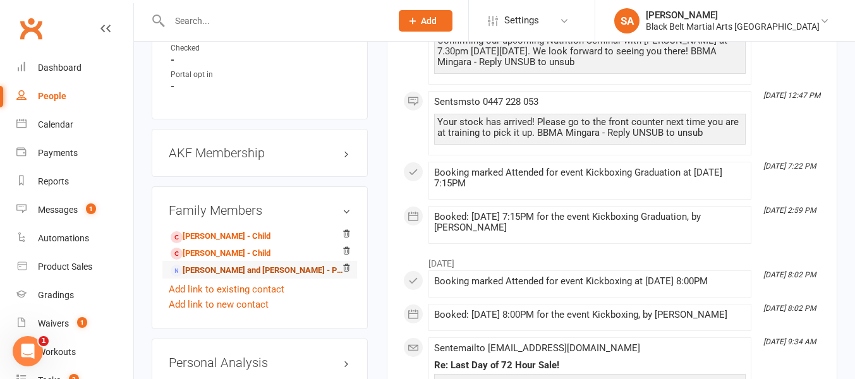
click at [209, 277] on link "[PERSON_NAME] and [PERSON_NAME] - Parent / Guardian of [PERSON_NAME]" at bounding box center [258, 270] width 174 height 13
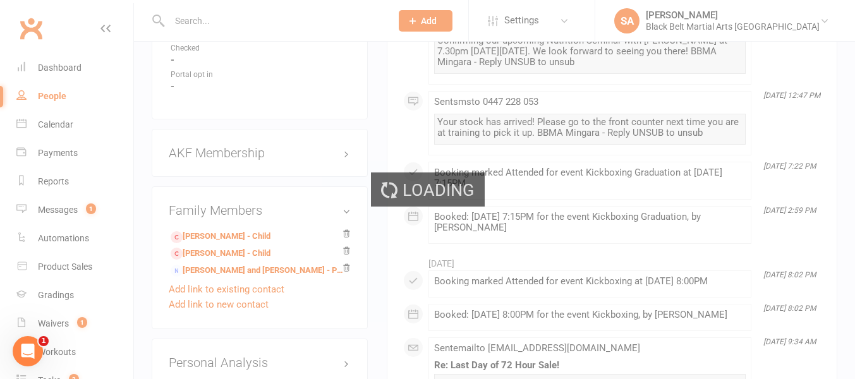
click at [565, 223] on div "Loading" at bounding box center [427, 189] width 855 height 379
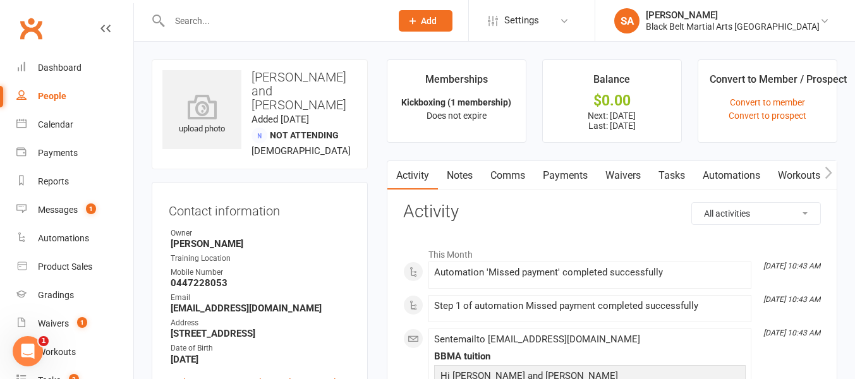
click at [559, 175] on link "Payments" at bounding box center [565, 175] width 63 height 29
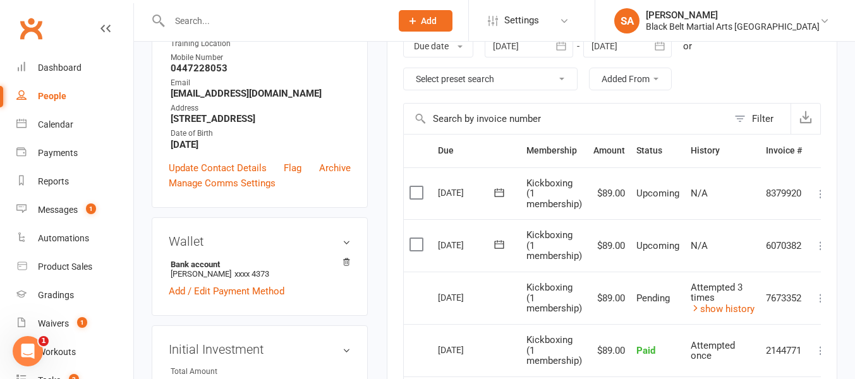
scroll to position [217, 0]
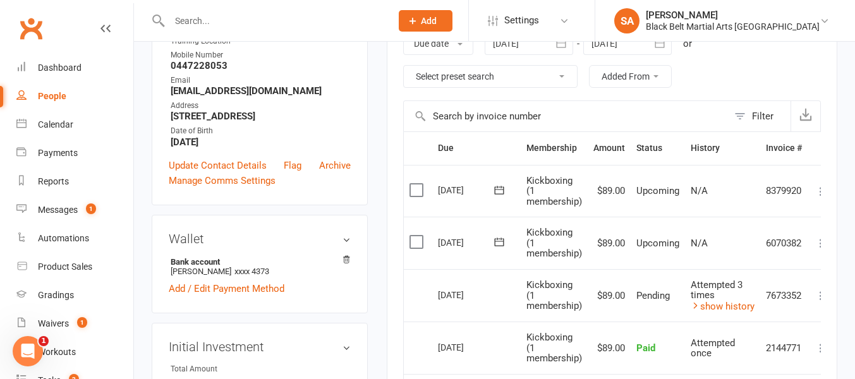
click at [180, 25] on input "text" at bounding box center [274, 21] width 217 height 18
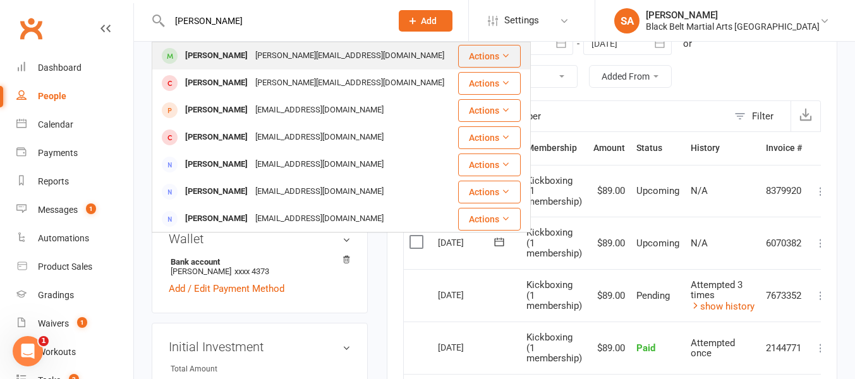
type input "[PERSON_NAME]"
click at [205, 56] on div "[PERSON_NAME]" at bounding box center [216, 56] width 70 height 18
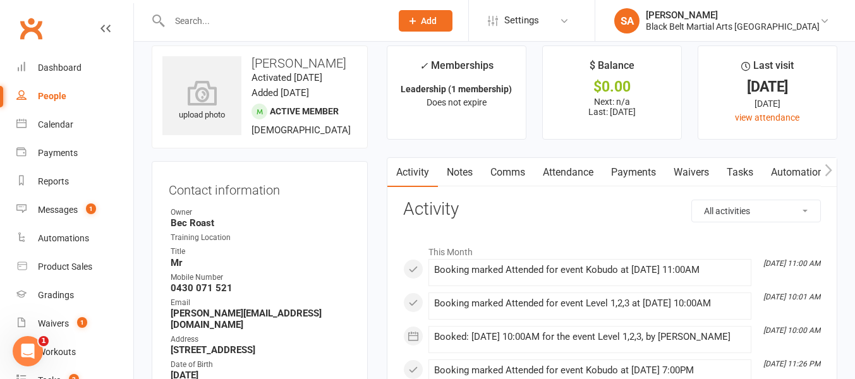
scroll to position [19, 0]
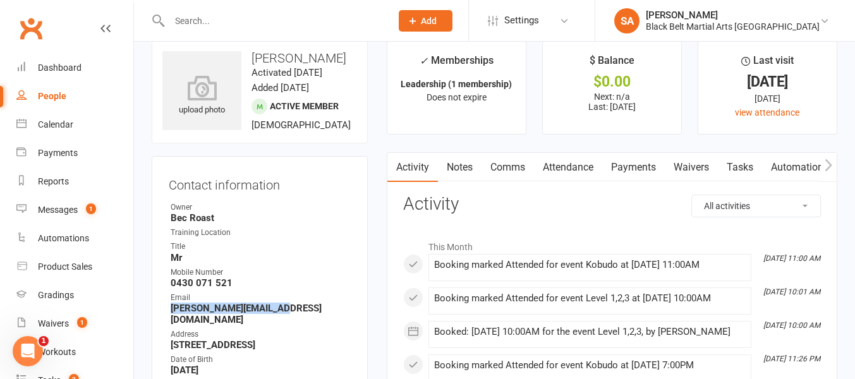
drag, startPoint x: 171, startPoint y: 338, endPoint x: 287, endPoint y: 339, distance: 116.9
click at [287, 325] on strong "[PERSON_NAME][EMAIL_ADDRESS][DOMAIN_NAME]" at bounding box center [261, 314] width 180 height 23
click at [189, 15] on input "text" at bounding box center [274, 21] width 217 height 18
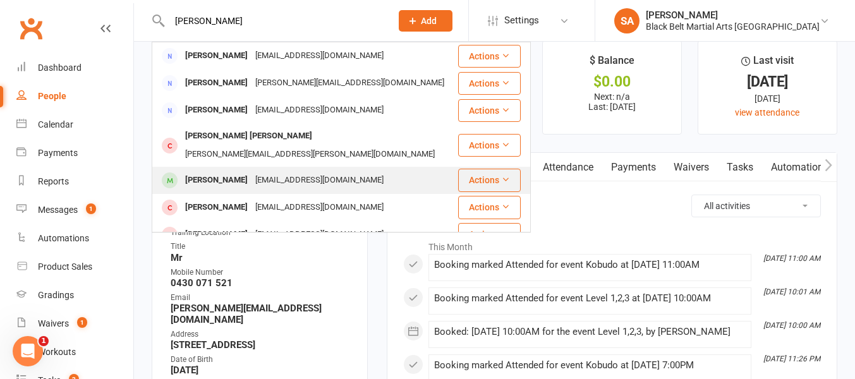
type input "[PERSON_NAME]"
click at [214, 171] on div "[PERSON_NAME]" at bounding box center [216, 180] width 70 height 18
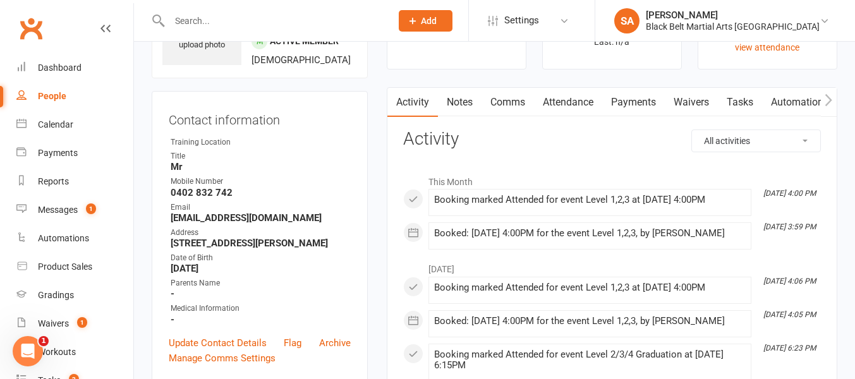
scroll to position [85, 0]
drag, startPoint x: 172, startPoint y: 216, endPoint x: 284, endPoint y: 198, distance: 113.8
click at [284, 198] on ul "Owner Training Location Title Mr [PERSON_NAME] Number [PHONE_NUMBER] Email [EMA…" at bounding box center [260, 230] width 182 height 189
drag, startPoint x: 171, startPoint y: 219, endPoint x: 277, endPoint y: 216, distance: 106.2
click at [277, 216] on strong "[EMAIL_ADDRESS][DOMAIN_NAME]" at bounding box center [261, 217] width 180 height 11
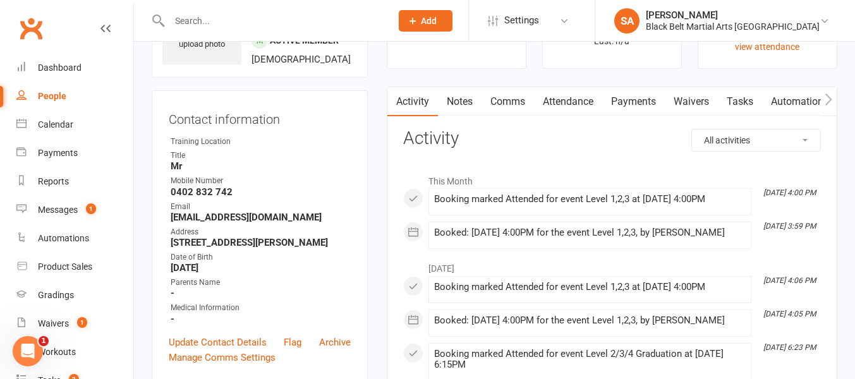
click at [184, 19] on input "text" at bounding box center [274, 21] width 217 height 18
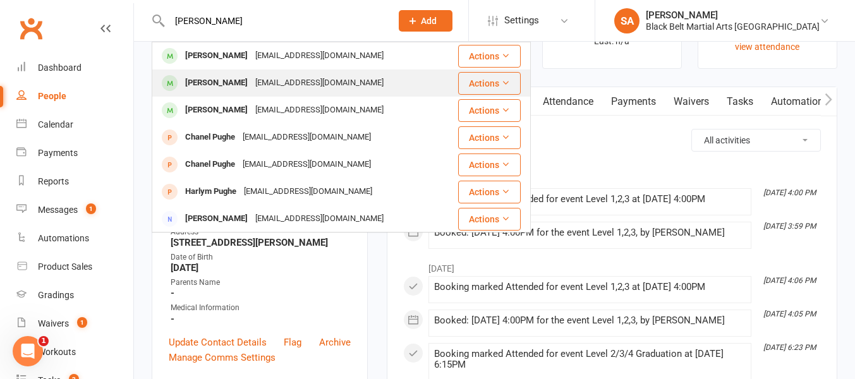
type input "[PERSON_NAME]"
click at [207, 88] on div "[PERSON_NAME]" at bounding box center [216, 83] width 70 height 18
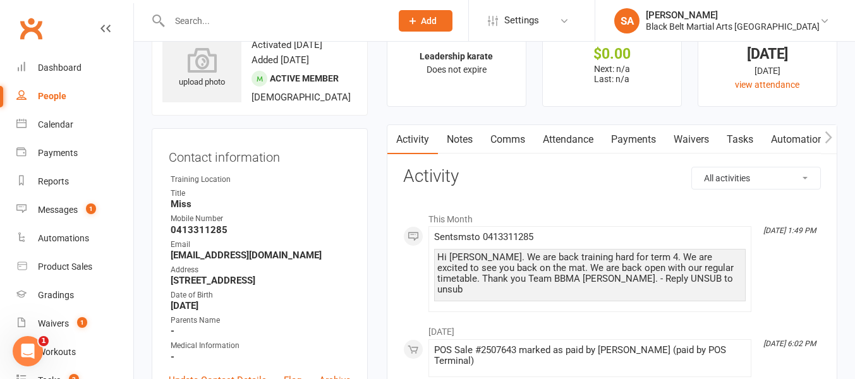
scroll to position [56, 0]
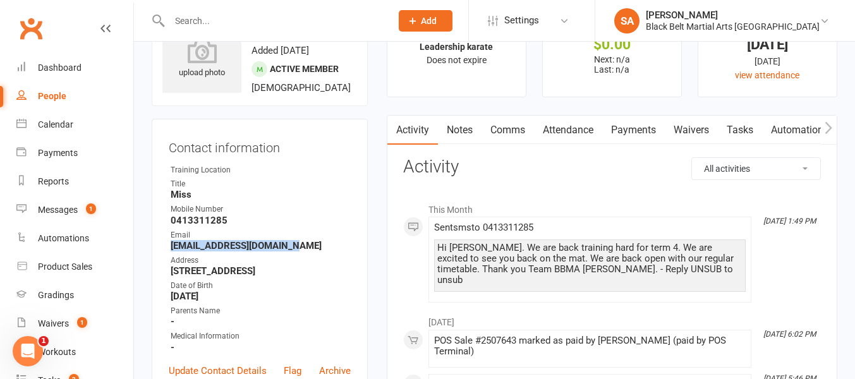
drag, startPoint x: 171, startPoint y: 246, endPoint x: 308, endPoint y: 250, distance: 137.8
click at [308, 250] on strong "[EMAIL_ADDRESS][DOMAIN_NAME]" at bounding box center [261, 245] width 180 height 11
click at [183, 26] on input "text" at bounding box center [274, 21] width 217 height 18
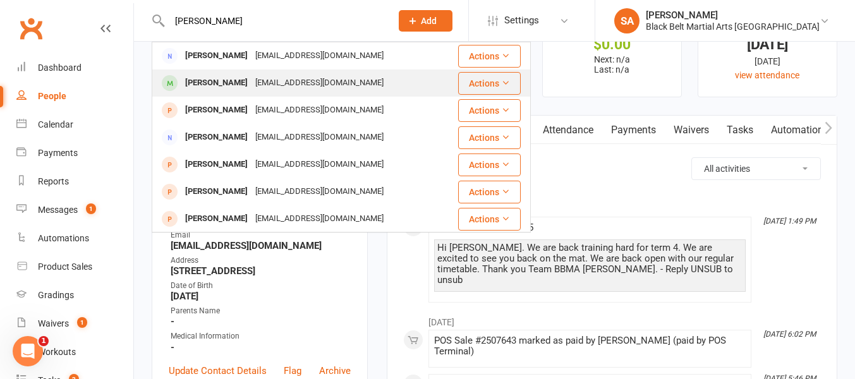
type input "[PERSON_NAME]"
click at [203, 87] on div "[PERSON_NAME]" at bounding box center [216, 83] width 70 height 18
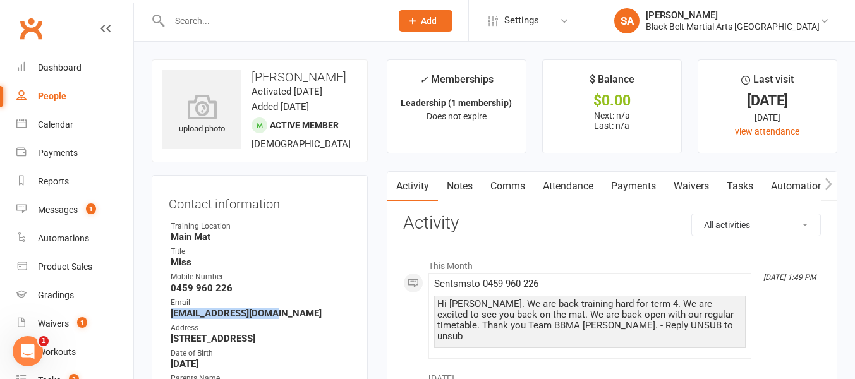
drag, startPoint x: 171, startPoint y: 312, endPoint x: 289, endPoint y: 308, distance: 117.6
click at [289, 308] on strong "[EMAIL_ADDRESS][DOMAIN_NAME]" at bounding box center [261, 313] width 180 height 11
click at [178, 27] on input "text" at bounding box center [274, 21] width 217 height 18
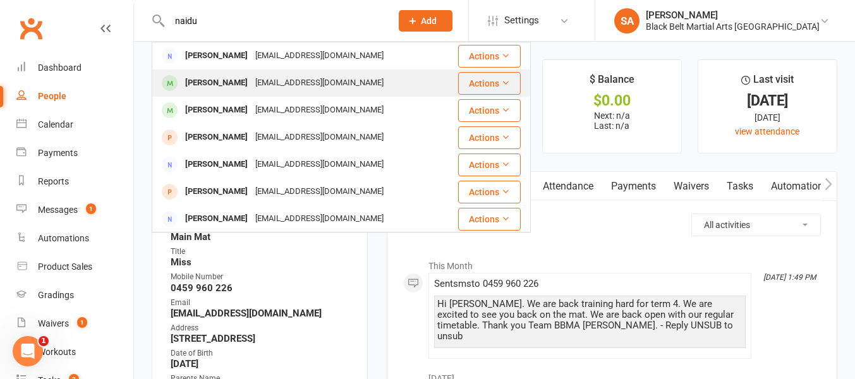
type input "naidu"
click at [196, 85] on div "[PERSON_NAME]" at bounding box center [216, 83] width 70 height 18
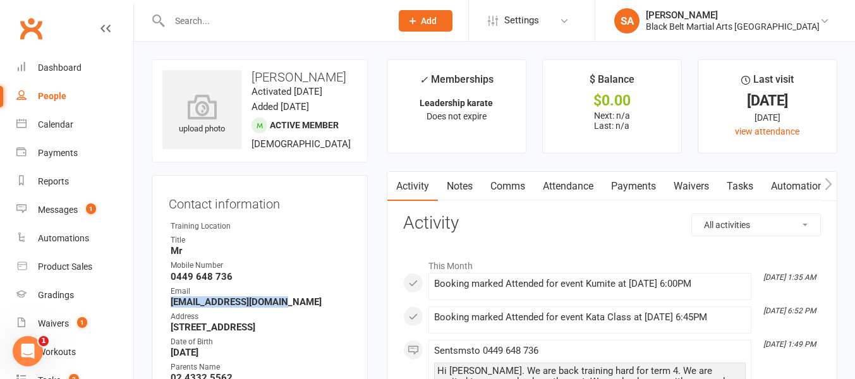
drag, startPoint x: 171, startPoint y: 301, endPoint x: 298, endPoint y: 295, distance: 127.2
click at [298, 296] on strong "[EMAIL_ADDRESS][DOMAIN_NAME]" at bounding box center [261, 301] width 180 height 11
click at [176, 21] on input "text" at bounding box center [274, 21] width 217 height 18
type input "y"
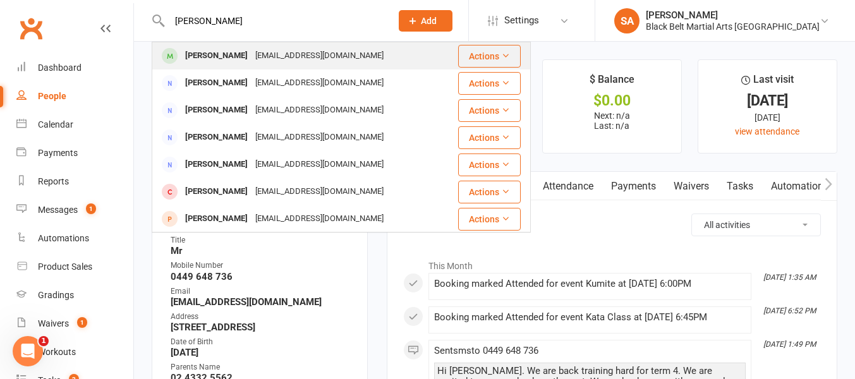
type input "[PERSON_NAME]"
click at [234, 57] on div "[PERSON_NAME]" at bounding box center [216, 56] width 70 height 18
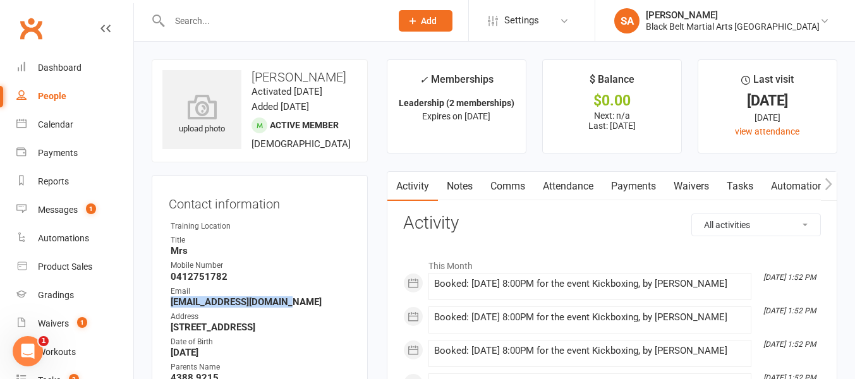
drag, startPoint x: 171, startPoint y: 302, endPoint x: 286, endPoint y: 301, distance: 115.0
click at [286, 301] on strong "[EMAIL_ADDRESS][DOMAIN_NAME]" at bounding box center [261, 301] width 180 height 11
click at [178, 20] on input "text" at bounding box center [274, 21] width 217 height 18
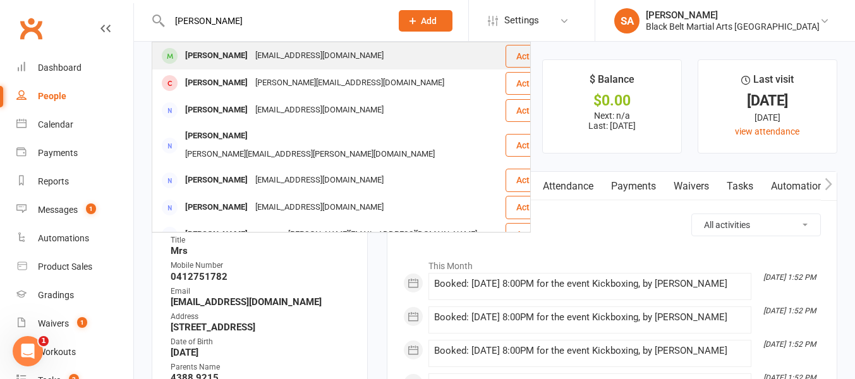
type input "[PERSON_NAME]"
click at [200, 55] on div "[PERSON_NAME]" at bounding box center [216, 56] width 70 height 18
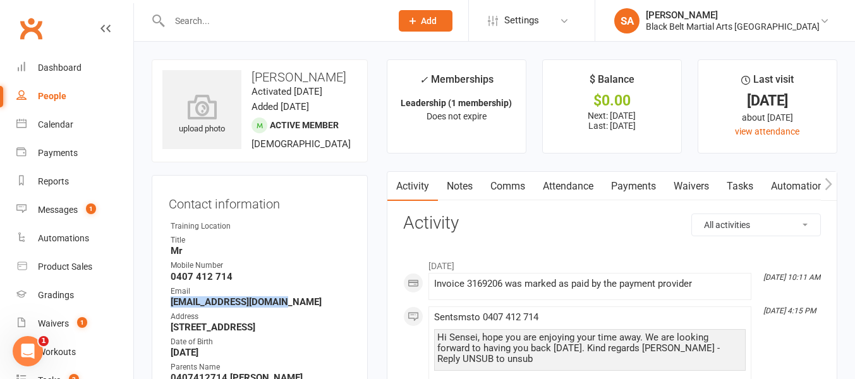
drag, startPoint x: 170, startPoint y: 330, endPoint x: 308, endPoint y: 326, distance: 137.8
click at [308, 308] on strong "[EMAIL_ADDRESS][DOMAIN_NAME]" at bounding box center [261, 301] width 180 height 11
click at [178, 12] on input "text" at bounding box center [274, 21] width 217 height 18
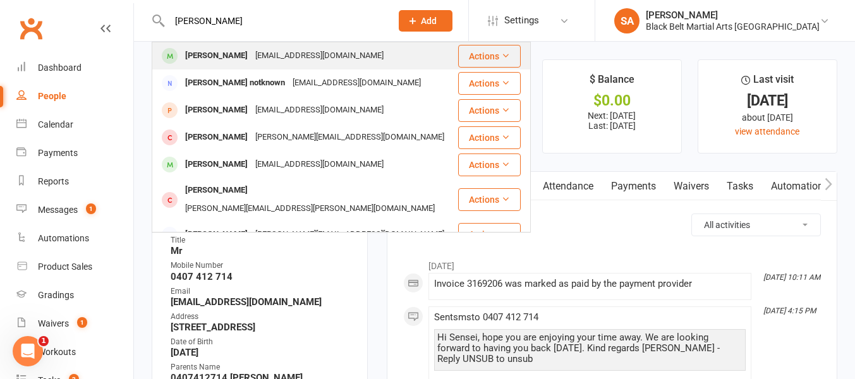
type input "[PERSON_NAME]"
click at [217, 60] on div "[PERSON_NAME]" at bounding box center [216, 56] width 70 height 18
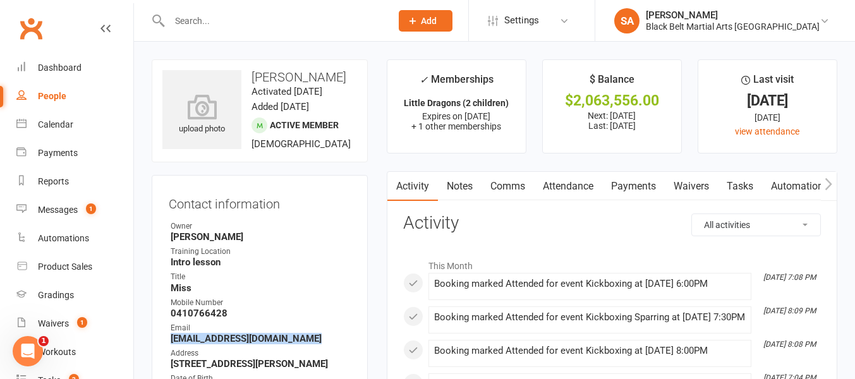
drag, startPoint x: 171, startPoint y: 337, endPoint x: 338, endPoint y: 339, distance: 167.4
click at [338, 339] on strong "[EMAIL_ADDRESS][DOMAIN_NAME]" at bounding box center [261, 338] width 180 height 11
click at [187, 21] on input "text" at bounding box center [274, 21] width 217 height 18
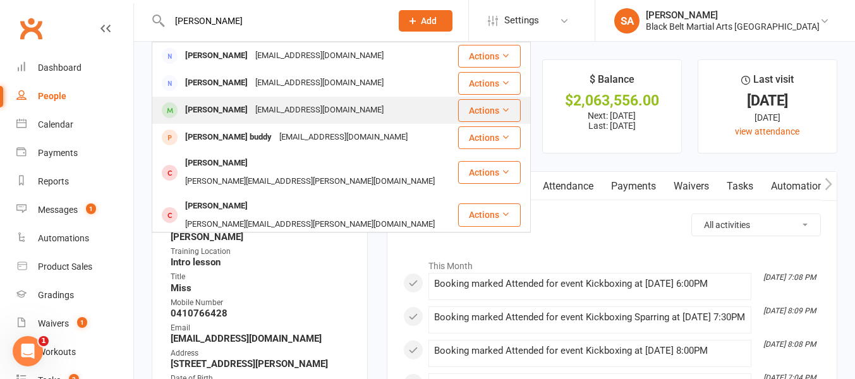
type input "[PERSON_NAME]"
click at [215, 118] on div "[PERSON_NAME]" at bounding box center [216, 110] width 70 height 18
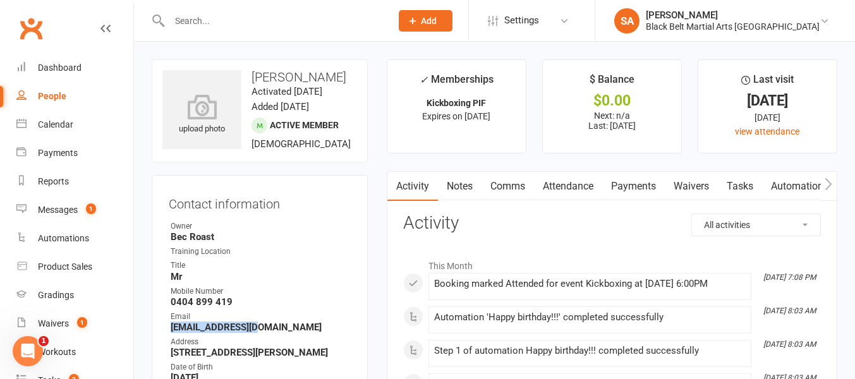
drag, startPoint x: 171, startPoint y: 342, endPoint x: 279, endPoint y: 343, distance: 107.4
click at [279, 333] on strong "[EMAIL_ADDRESS][DOMAIN_NAME]" at bounding box center [261, 327] width 180 height 11
click at [185, 12] on input "text" at bounding box center [274, 21] width 217 height 18
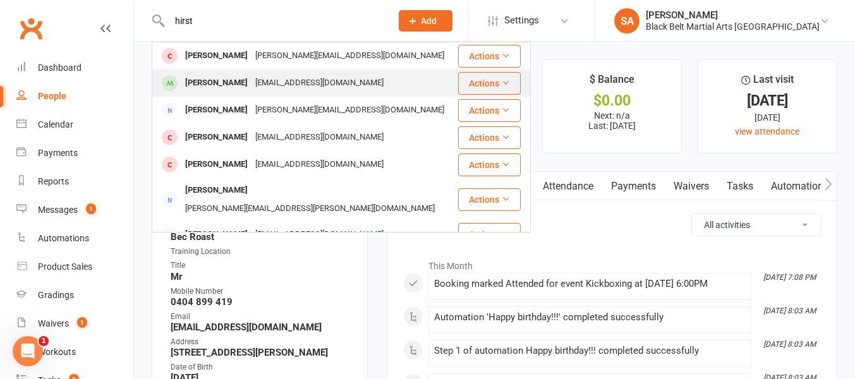
type input "hirst"
click at [197, 85] on div "[PERSON_NAME]" at bounding box center [216, 83] width 70 height 18
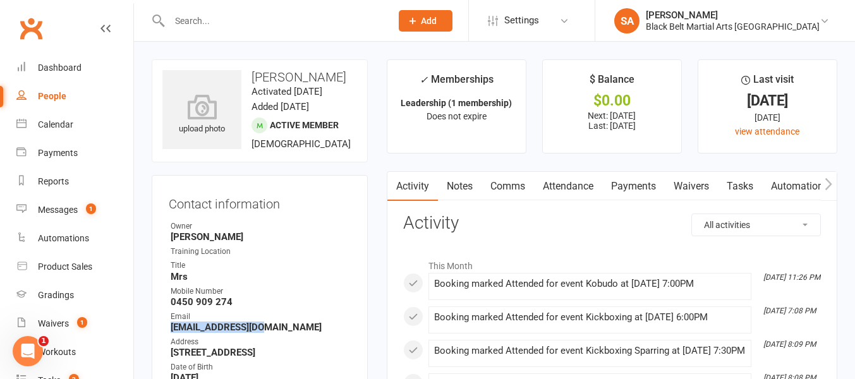
drag, startPoint x: 171, startPoint y: 342, endPoint x: 284, endPoint y: 334, distance: 112.7
click at [284, 333] on li "Email [EMAIL_ADDRESS][DOMAIN_NAME]" at bounding box center [260, 322] width 182 height 22
drag, startPoint x: 172, startPoint y: 339, endPoint x: 275, endPoint y: 340, distance: 102.4
click at [275, 333] on strong "[EMAIL_ADDRESS][DOMAIN_NAME]" at bounding box center [261, 327] width 180 height 11
click at [267, 333] on strong "[EMAIL_ADDRESS][DOMAIN_NAME]" at bounding box center [261, 327] width 180 height 11
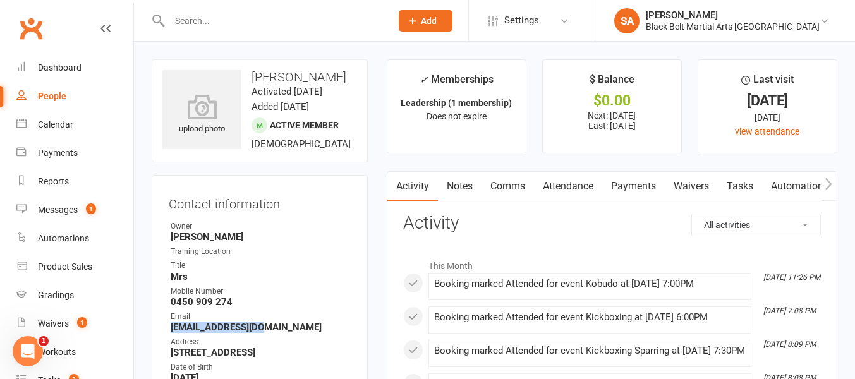
drag, startPoint x: 265, startPoint y: 339, endPoint x: 158, endPoint y: 344, distance: 106.9
click at [157, 344] on div "Contact information Owner [PERSON_NAME] Training Location Title Mrs [PERSON_NAM…" at bounding box center [260, 333] width 216 height 317
click at [183, 20] on input "text" at bounding box center [274, 21] width 217 height 18
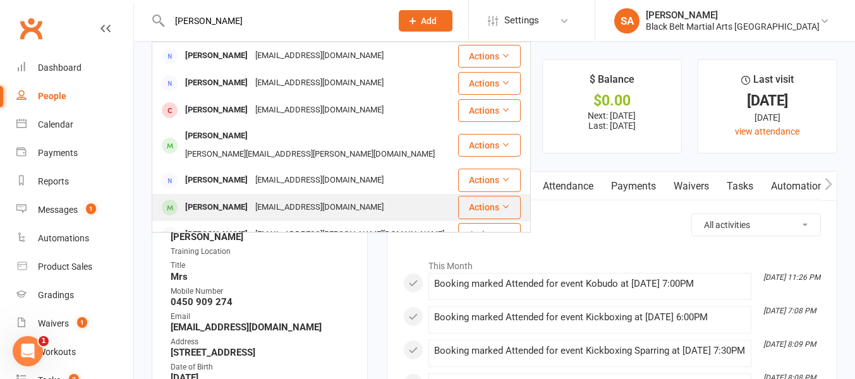
type input "[PERSON_NAME]"
click at [204, 198] on div "[PERSON_NAME]" at bounding box center [216, 207] width 70 height 18
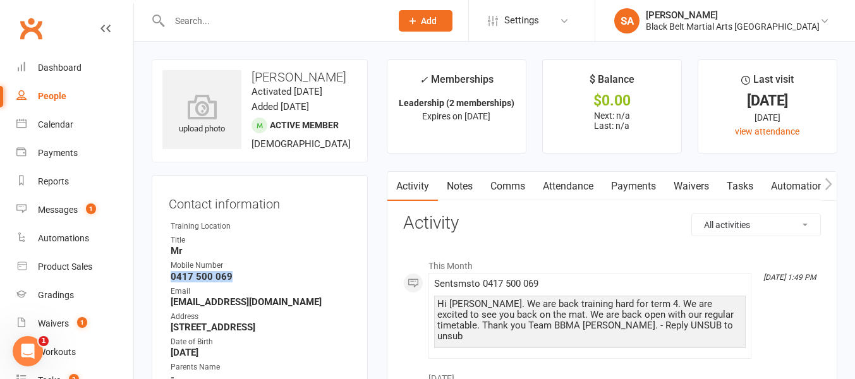
drag, startPoint x: 172, startPoint y: 276, endPoint x: 251, endPoint y: 277, distance: 78.4
click at [251, 277] on strong "0417 500 069" at bounding box center [261, 276] width 180 height 11
click at [188, 23] on input "text" at bounding box center [274, 21] width 217 height 18
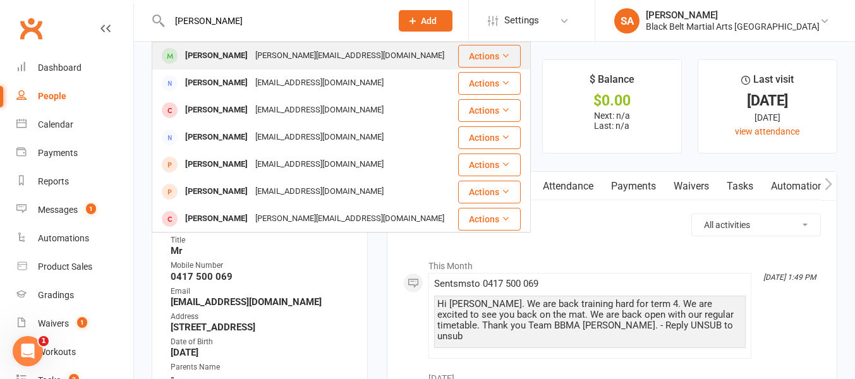
type input "[PERSON_NAME]"
click at [198, 56] on div "[PERSON_NAME]" at bounding box center [216, 56] width 70 height 18
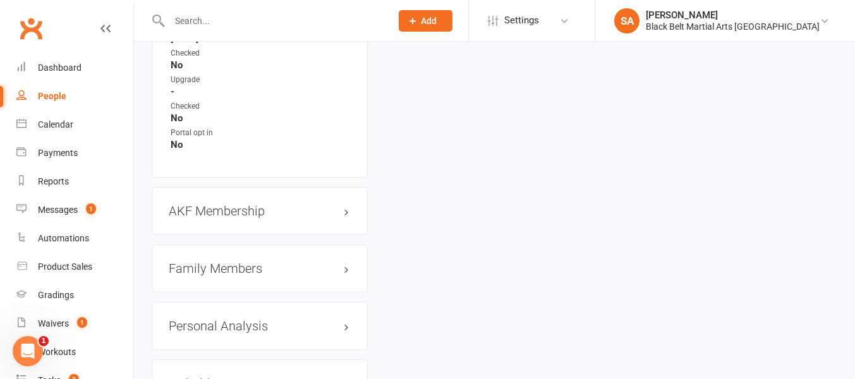
scroll to position [1277, 0]
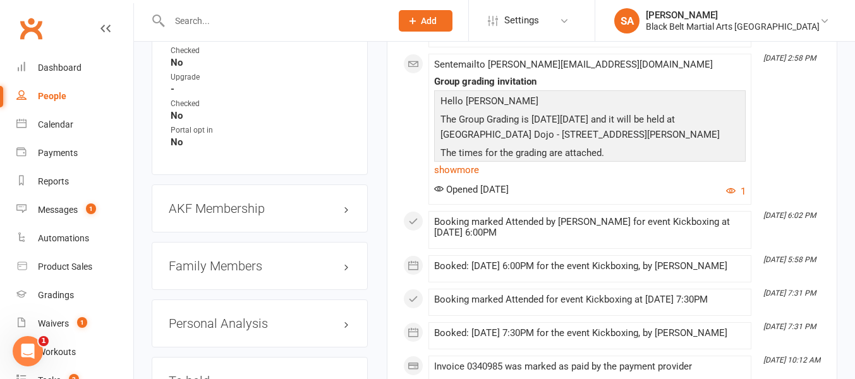
click at [196, 259] on h3 "Family Members" at bounding box center [260, 266] width 182 height 14
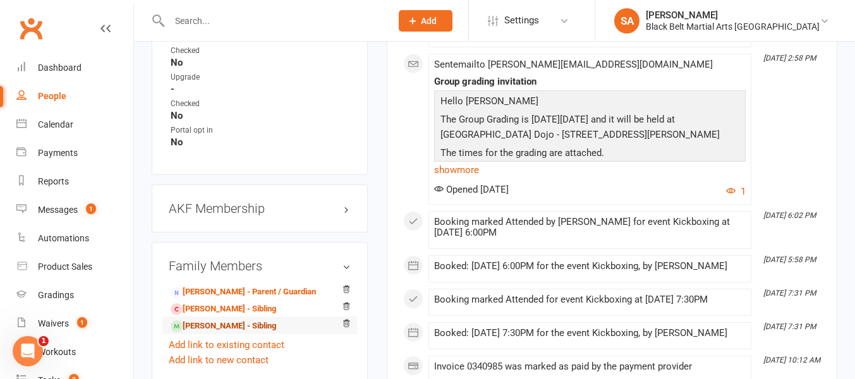
click at [199, 320] on link "[PERSON_NAME] - Sibling" at bounding box center [224, 326] width 106 height 13
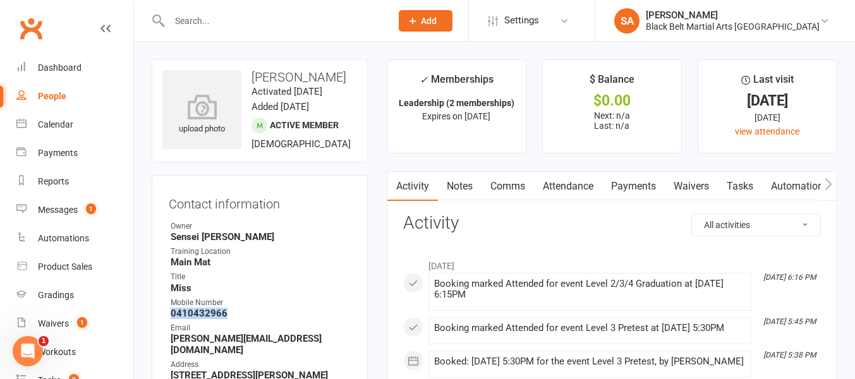
drag, startPoint x: 225, startPoint y: 310, endPoint x: 155, endPoint y: 310, distance: 70.1
click at [155, 310] on div "Contact information Owner Sensei [PERSON_NAME] Training Location Main Mat Title…" at bounding box center [260, 345] width 216 height 340
click at [181, 21] on input "text" at bounding box center [274, 21] width 217 height 18
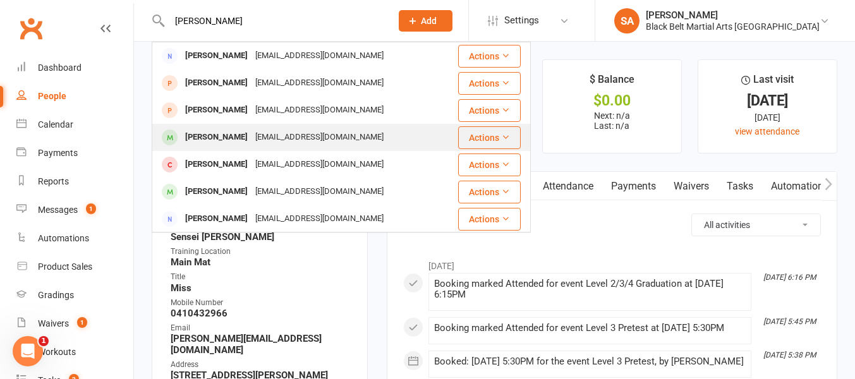
type input "[PERSON_NAME]"
click at [203, 139] on div "[PERSON_NAME]" at bounding box center [216, 137] width 70 height 18
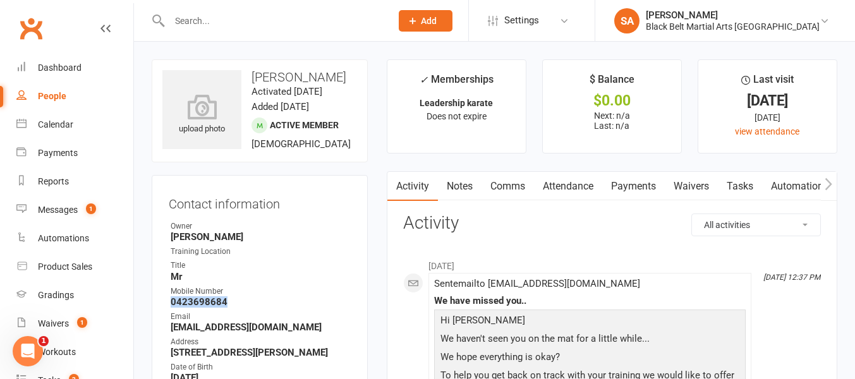
drag, startPoint x: 225, startPoint y: 299, endPoint x: 137, endPoint y: 296, distance: 87.9
click at [245, 296] on strong "0423698684" at bounding box center [261, 301] width 180 height 11
drag, startPoint x: 223, startPoint y: 299, endPoint x: 142, endPoint y: 298, distance: 80.9
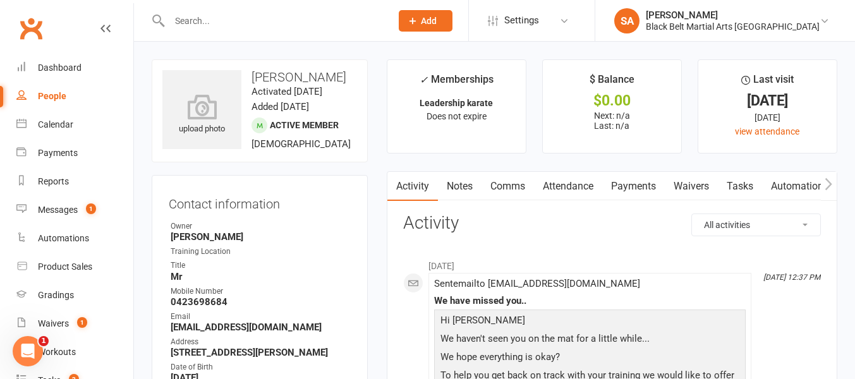
click at [184, 13] on input "text" at bounding box center [274, 21] width 217 height 18
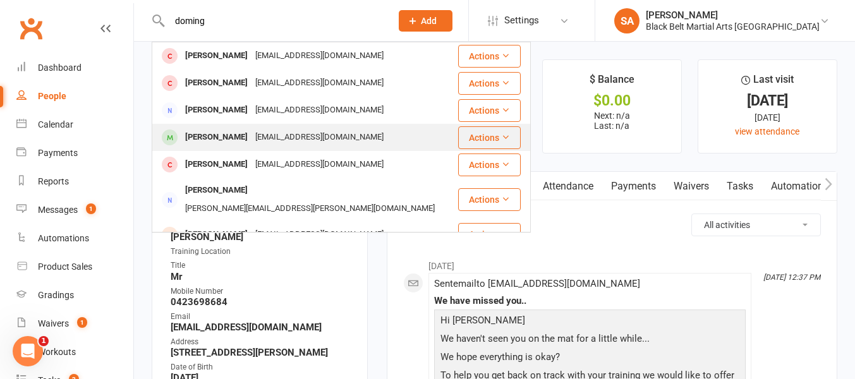
type input "doming"
click at [217, 142] on div "[PERSON_NAME]" at bounding box center [216, 137] width 70 height 18
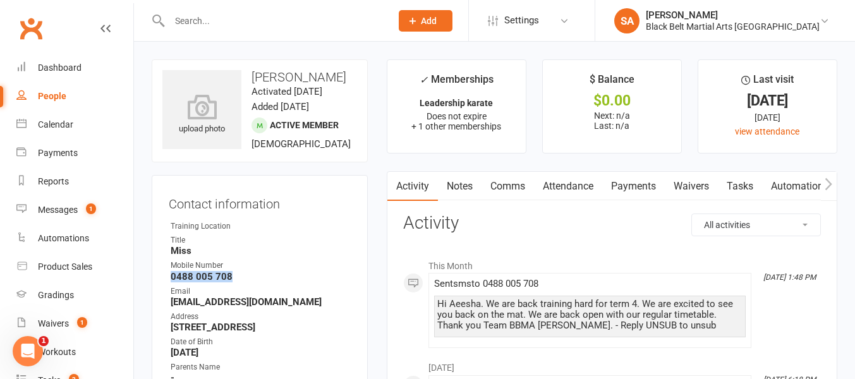
drag, startPoint x: 232, startPoint y: 272, endPoint x: 167, endPoint y: 277, distance: 64.6
click at [167, 277] on div "Contact information Owner Training Location Title Miss Mobile Number [PHONE_NUM…" at bounding box center [260, 321] width 216 height 292
click at [179, 20] on input "text" at bounding box center [274, 21] width 217 height 18
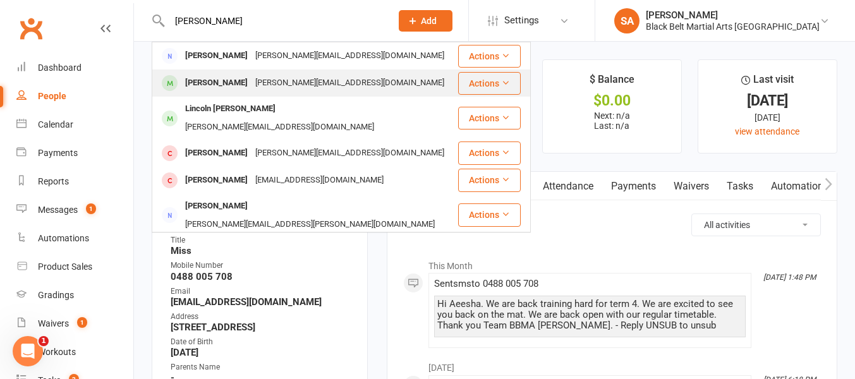
type input "[PERSON_NAME]"
click at [199, 79] on div "[PERSON_NAME]" at bounding box center [216, 83] width 70 height 18
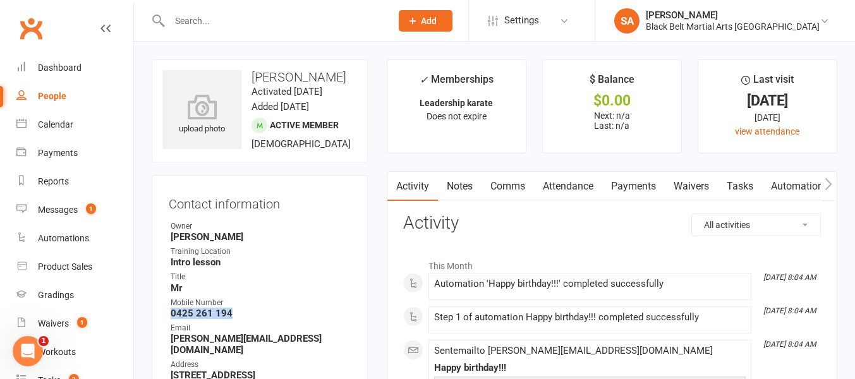
drag, startPoint x: 231, startPoint y: 327, endPoint x: 160, endPoint y: 324, distance: 70.2
click at [160, 324] on div "Contact information Owner [PERSON_NAME] Training Location Intro lesson Title Mr…" at bounding box center [260, 345] width 216 height 340
click at [177, 21] on input "text" at bounding box center [274, 21] width 217 height 18
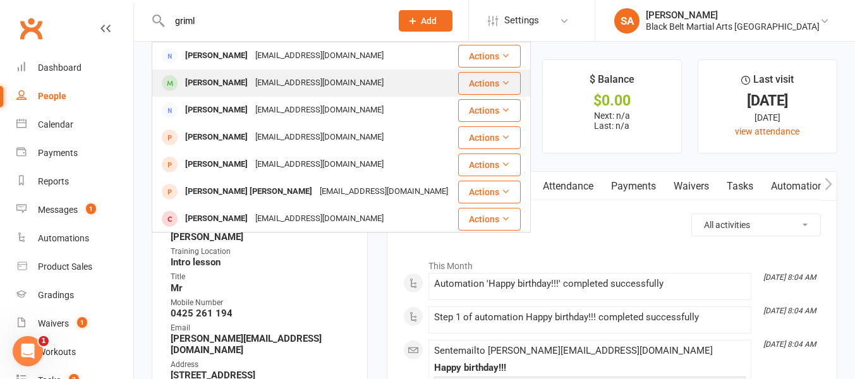
type input "griml"
click at [198, 90] on div "[PERSON_NAME]" at bounding box center [216, 83] width 70 height 18
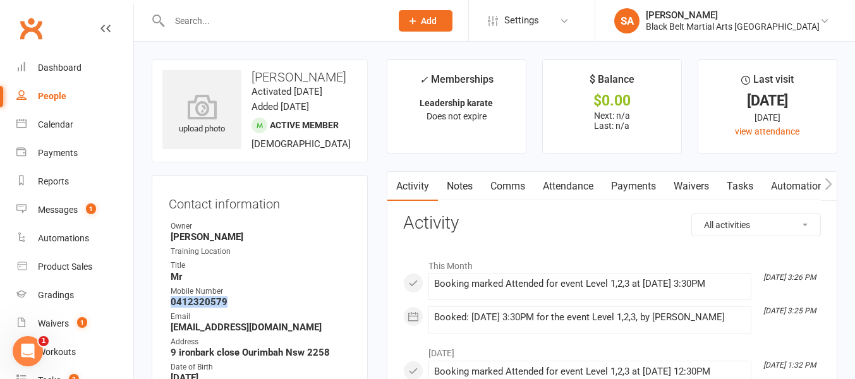
drag, startPoint x: 224, startPoint y: 315, endPoint x: 145, endPoint y: 315, distance: 79.6
click at [191, 23] on input "text" at bounding box center [274, 21] width 217 height 18
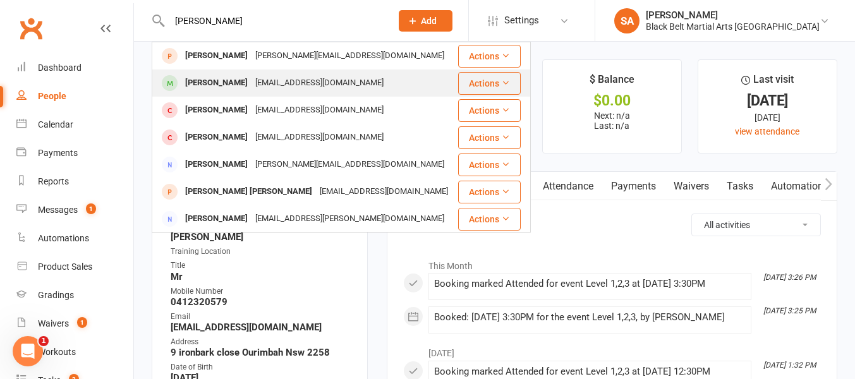
type input "[PERSON_NAME]"
click at [199, 85] on div "[PERSON_NAME]" at bounding box center [216, 83] width 70 height 18
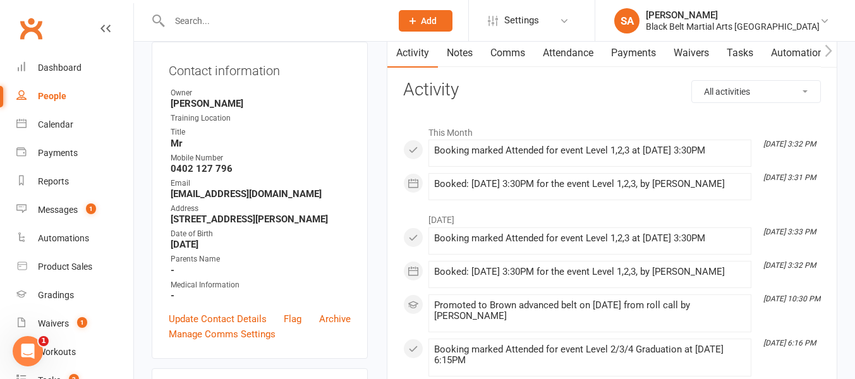
scroll to position [135, 0]
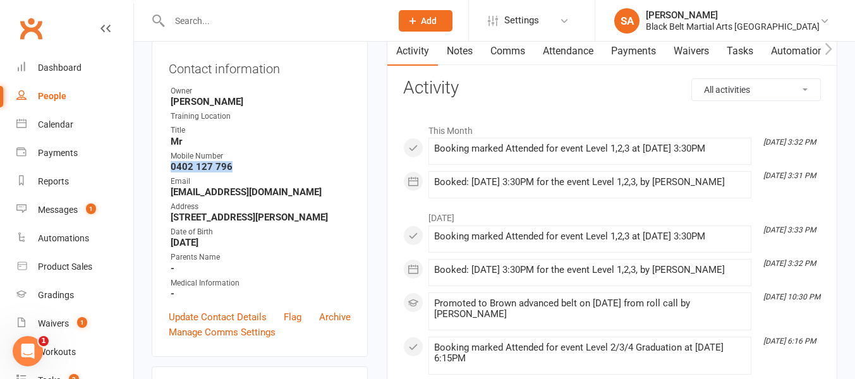
drag, startPoint x: 229, startPoint y: 192, endPoint x: 155, endPoint y: 194, distance: 73.9
click at [155, 194] on div "Contact information Owner [PERSON_NAME] Training Location Title Mr Mobile Numbe…" at bounding box center [260, 198] width 216 height 317
click at [195, 28] on input "text" at bounding box center [274, 21] width 217 height 18
type input "d"
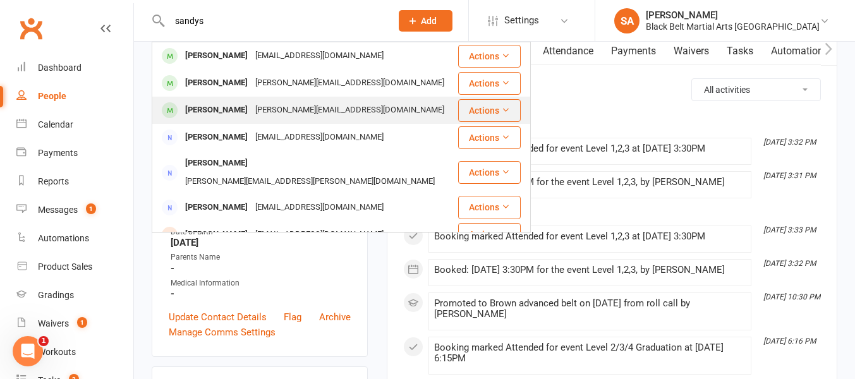
type input "sandys"
click at [203, 112] on div "[PERSON_NAME]" at bounding box center [216, 110] width 70 height 18
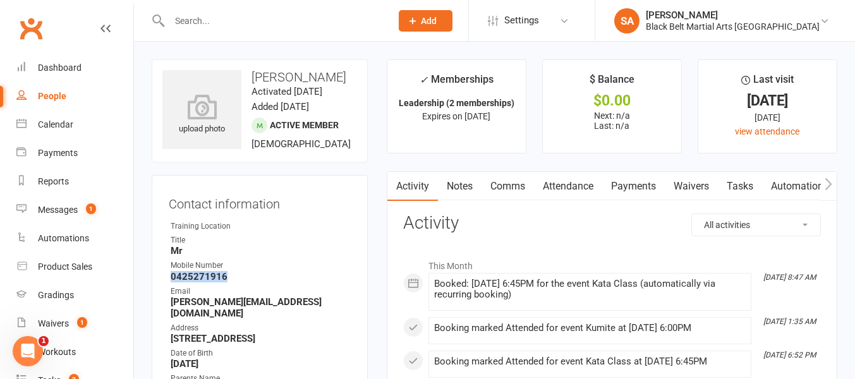
drag, startPoint x: 226, startPoint y: 275, endPoint x: 154, endPoint y: 272, distance: 72.1
click at [154, 272] on div "Contact information Owner Training Location Title Mr [PERSON_NAME] Number [PHON…" at bounding box center [260, 326] width 216 height 303
click at [188, 16] on input "text" at bounding box center [274, 21] width 217 height 18
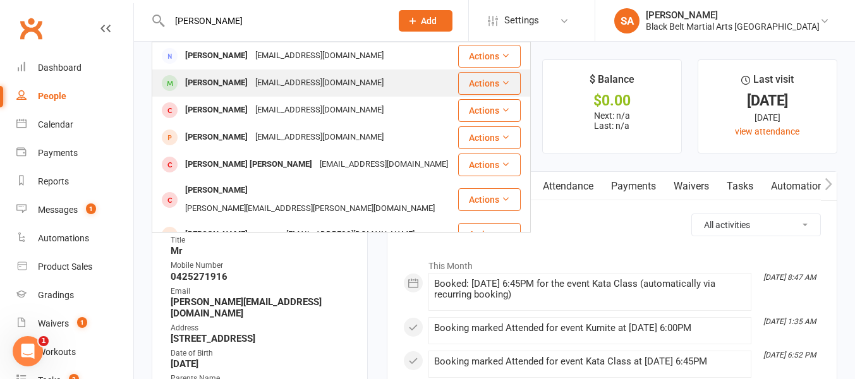
type input "[PERSON_NAME]"
click at [201, 87] on div "[PERSON_NAME]" at bounding box center [216, 83] width 70 height 18
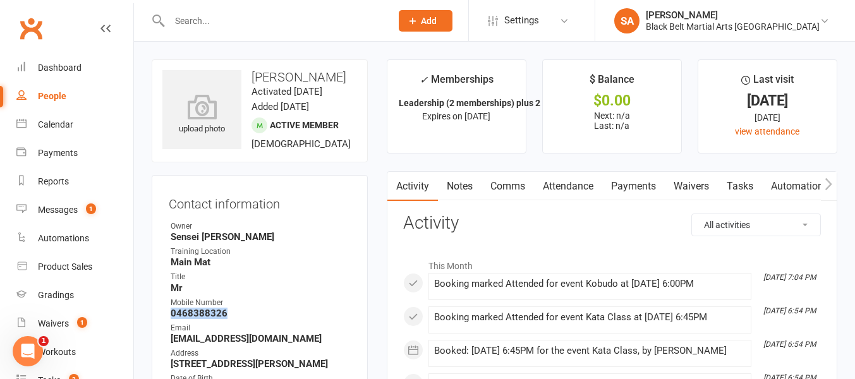
drag, startPoint x: 219, startPoint y: 327, endPoint x: 154, endPoint y: 327, distance: 64.4
click at [154, 327] on div "Contact information Owner Sensei [PERSON_NAME] Training Location Main Mat Title…" at bounding box center [260, 339] width 216 height 329
click at [190, 17] on input "text" at bounding box center [274, 21] width 217 height 18
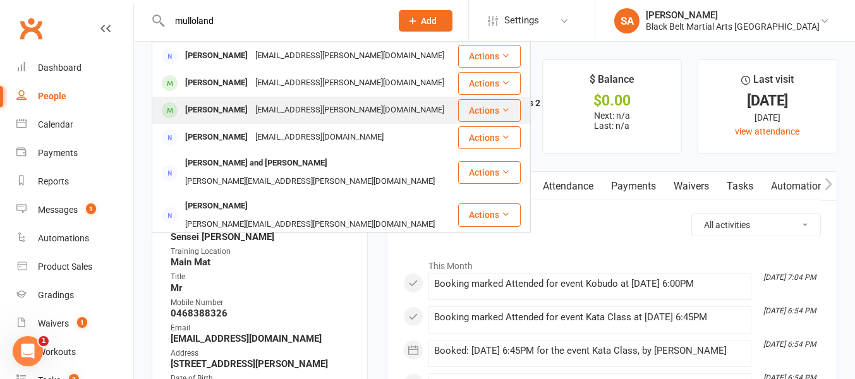
type input "mulloland"
click at [205, 111] on div "[PERSON_NAME]" at bounding box center [216, 110] width 70 height 18
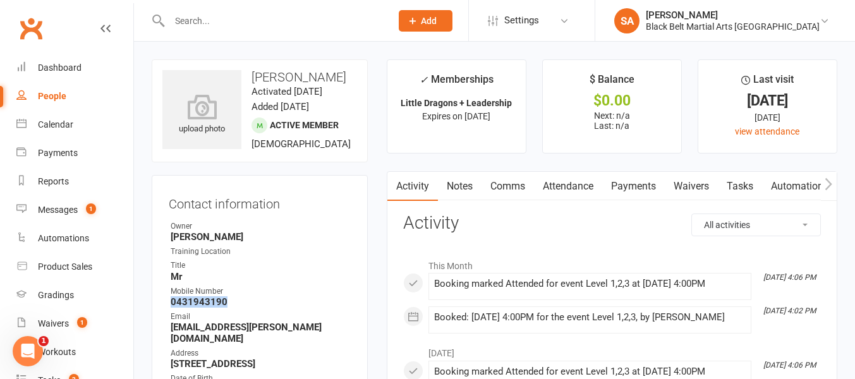
drag, startPoint x: 227, startPoint y: 315, endPoint x: 160, endPoint y: 315, distance: 67.6
click at [160, 315] on div "Contact information Owner [PERSON_NAME] Training Location Title Mr Mobile Numbe…" at bounding box center [260, 339] width 216 height 329
click at [183, 23] on input "text" at bounding box center [274, 21] width 217 height 18
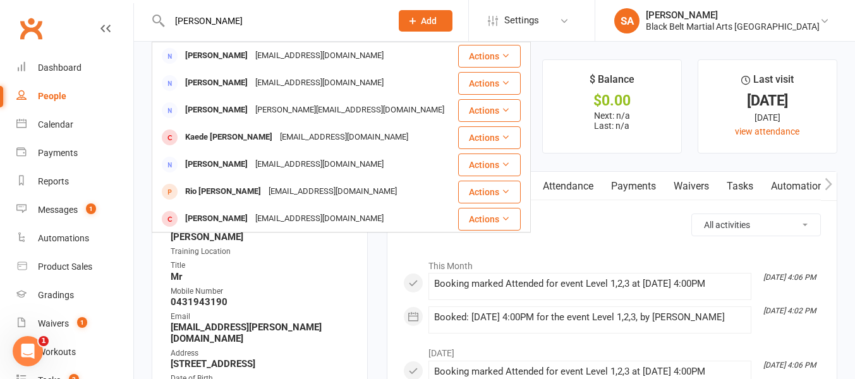
click at [204, 21] on input "[PERSON_NAME]" at bounding box center [274, 21] width 217 height 18
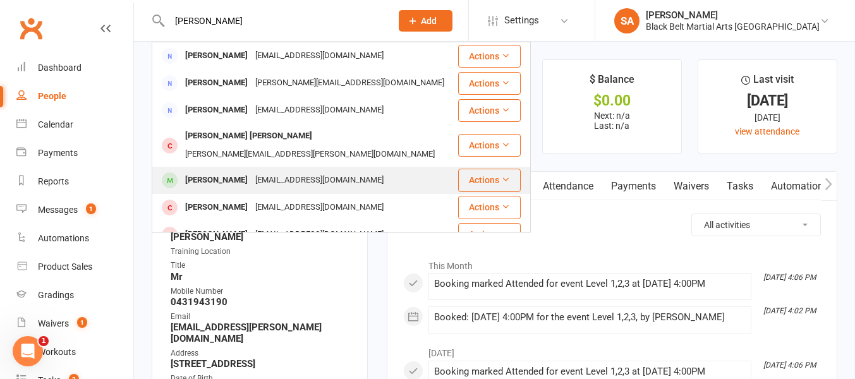
type input "[PERSON_NAME]"
click at [209, 171] on div "[PERSON_NAME]" at bounding box center [216, 180] width 70 height 18
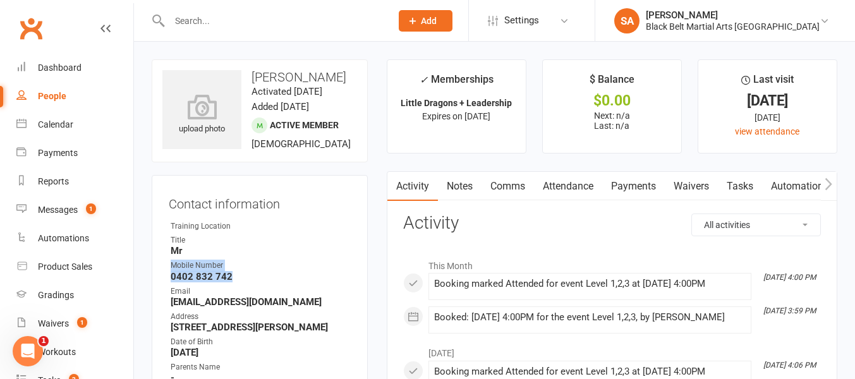
drag, startPoint x: 229, startPoint y: 272, endPoint x: 163, endPoint y: 269, distance: 66.4
click at [163, 269] on div "Contact information Owner Training Location Title Mr [PERSON_NAME] Number [PHON…" at bounding box center [260, 321] width 216 height 292
click at [251, 274] on strong "0402 832 742" at bounding box center [261, 276] width 180 height 11
drag, startPoint x: 228, startPoint y: 277, endPoint x: 162, endPoint y: 278, distance: 65.7
click at [162, 278] on div "Contact information Owner Training Location Title Mr [PERSON_NAME] Number [PHON…" at bounding box center [260, 321] width 216 height 292
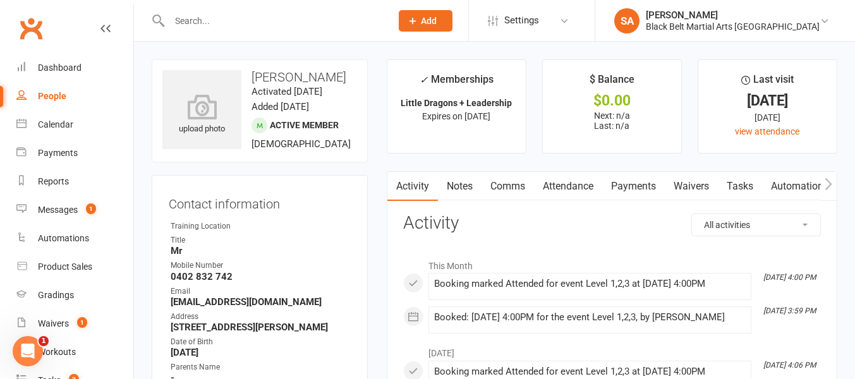
click at [181, 16] on input "text" at bounding box center [274, 21] width 217 height 18
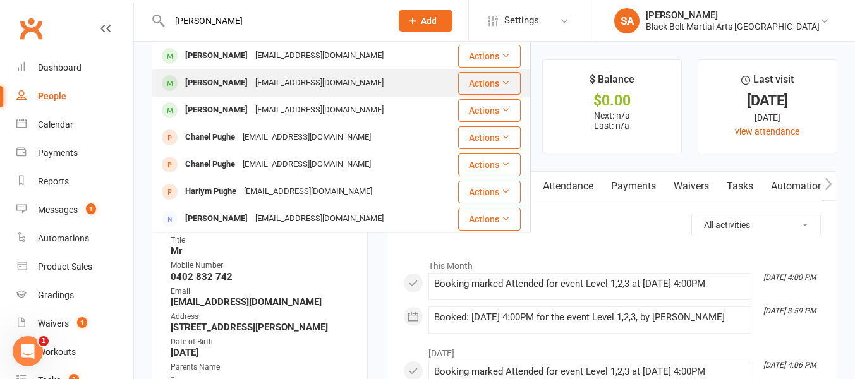
type input "[PERSON_NAME]"
click at [200, 88] on div "[PERSON_NAME]" at bounding box center [216, 83] width 70 height 18
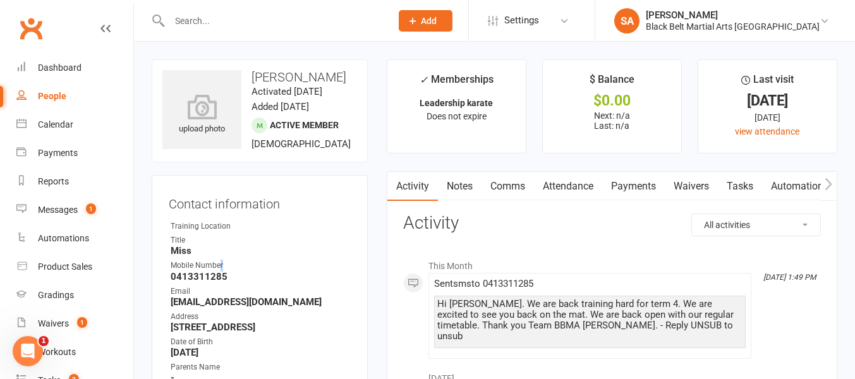
click at [222, 270] on li "Mobile Number [PHONE_NUMBER]" at bounding box center [260, 271] width 182 height 22
drag, startPoint x: 225, startPoint y: 274, endPoint x: 154, endPoint y: 274, distance: 71.4
click at [154, 274] on div "Contact information Owner Training Location Title Miss Mobile Number [PHONE_NUM…" at bounding box center [260, 321] width 216 height 292
click at [181, 23] on input "text" at bounding box center [274, 21] width 217 height 18
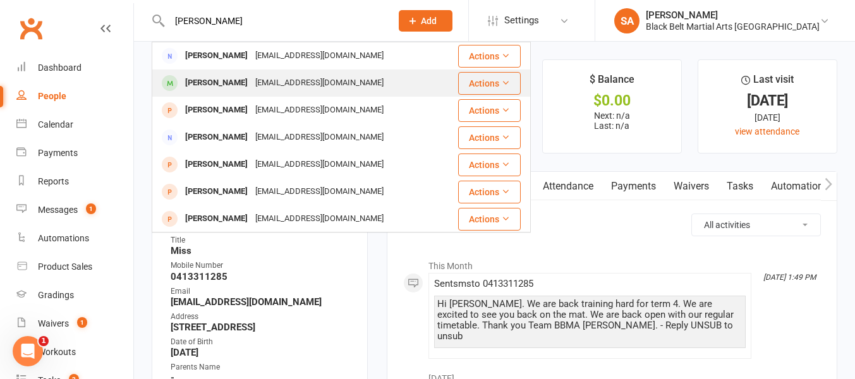
type input "[PERSON_NAME]"
click at [203, 85] on div "[PERSON_NAME]" at bounding box center [216, 83] width 70 height 18
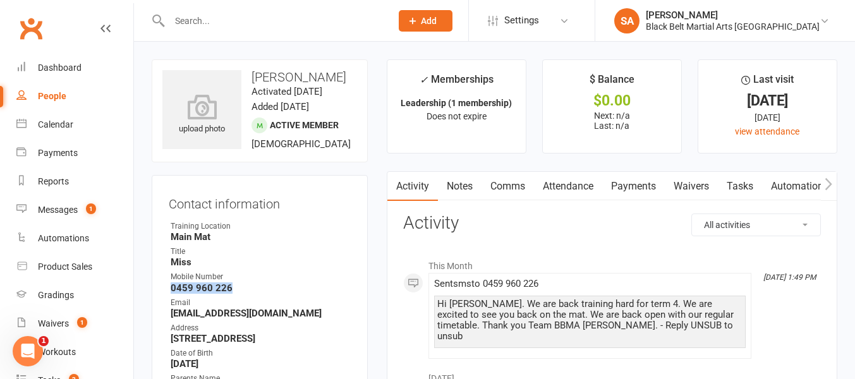
drag, startPoint x: 229, startPoint y: 284, endPoint x: 153, endPoint y: 287, distance: 76.5
click at [153, 287] on div "Contact information Owner Training Location Main Mat Title Miss Mobile Number […" at bounding box center [260, 326] width 216 height 303
click at [184, 13] on input "text" at bounding box center [274, 21] width 217 height 18
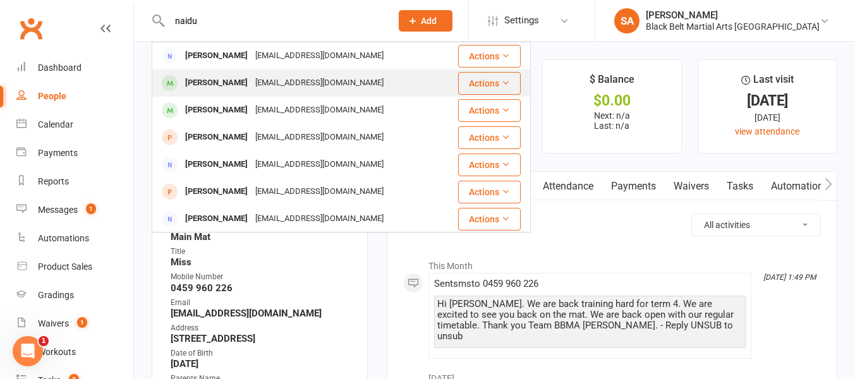
type input "naidu"
click at [199, 91] on div "[PERSON_NAME]" at bounding box center [216, 83] width 70 height 18
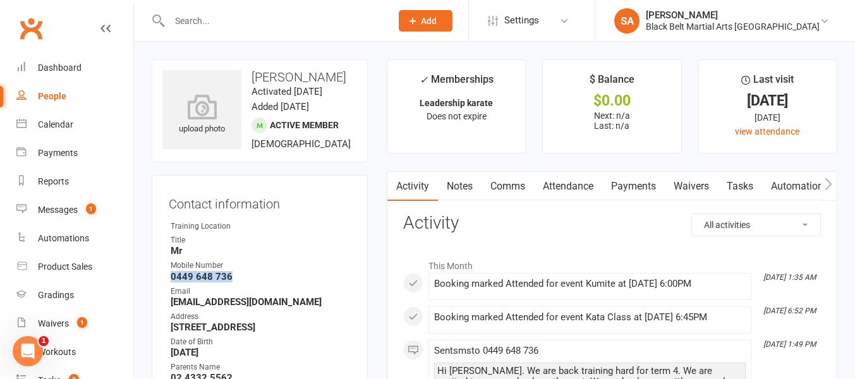
drag, startPoint x: 229, startPoint y: 276, endPoint x: 157, endPoint y: 272, distance: 72.1
click at [157, 272] on div "Contact information Owner Training Location Title Mr [PERSON_NAME] Number [PHON…" at bounding box center [260, 321] width 216 height 292
click at [181, 22] on input "text" at bounding box center [274, 21] width 217 height 18
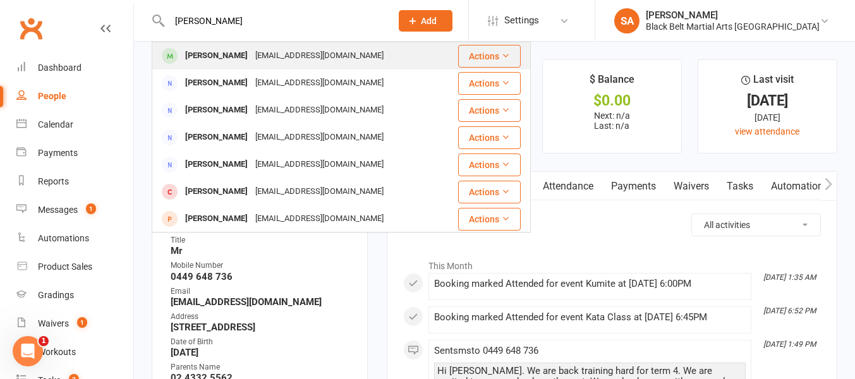
type input "[PERSON_NAME]"
click at [193, 58] on div "[PERSON_NAME]" at bounding box center [216, 56] width 70 height 18
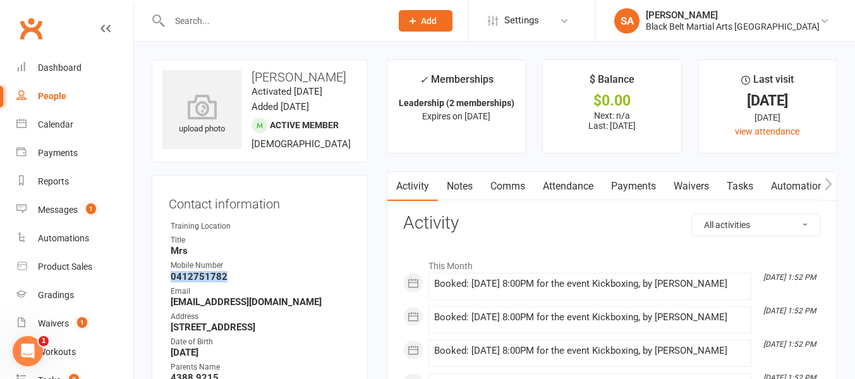
drag, startPoint x: 225, startPoint y: 274, endPoint x: 164, endPoint y: 279, distance: 60.9
click at [164, 279] on div "Contact information Owner Training Location Title Mrs [PERSON_NAME] Number [PHO…" at bounding box center [260, 321] width 216 height 292
click at [183, 20] on input "text" at bounding box center [274, 21] width 217 height 18
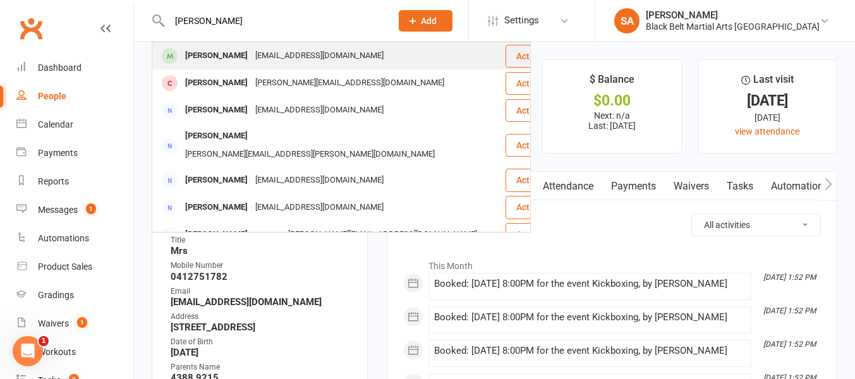
type input "[PERSON_NAME]"
click at [193, 55] on div "[PERSON_NAME]" at bounding box center [216, 56] width 70 height 18
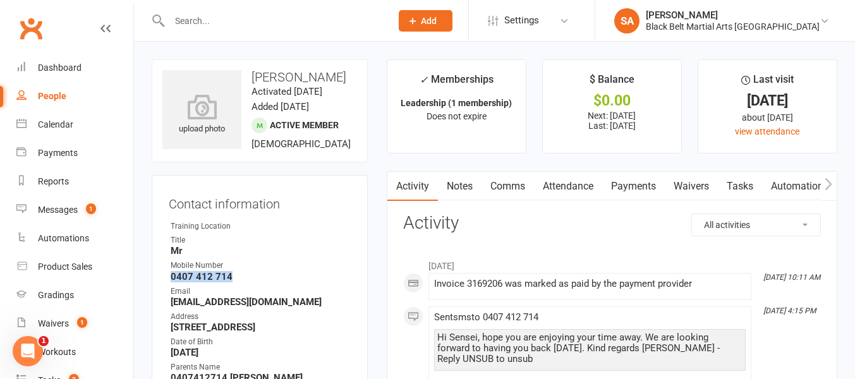
drag, startPoint x: 233, startPoint y: 306, endPoint x: 160, endPoint y: 306, distance: 72.0
click at [160, 306] on div "Contact information Owner Training Location Title Mr [PERSON_NAME] Number [PHON…" at bounding box center [260, 321] width 216 height 292
click at [183, 20] on input "text" at bounding box center [274, 21] width 217 height 18
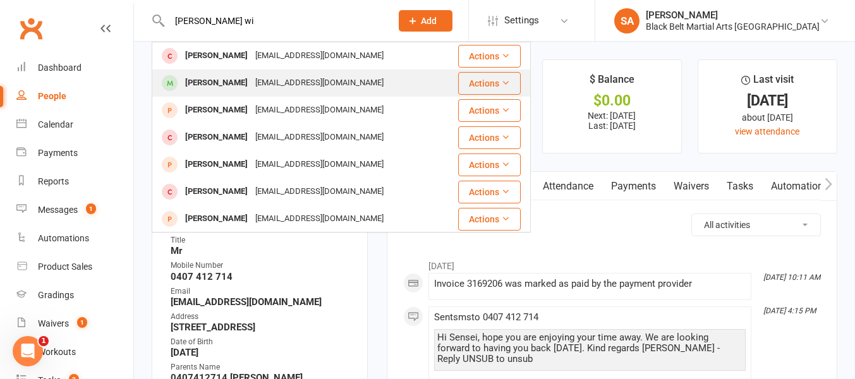
type input "[PERSON_NAME] wi"
click at [201, 80] on div "[PERSON_NAME]" at bounding box center [216, 83] width 70 height 18
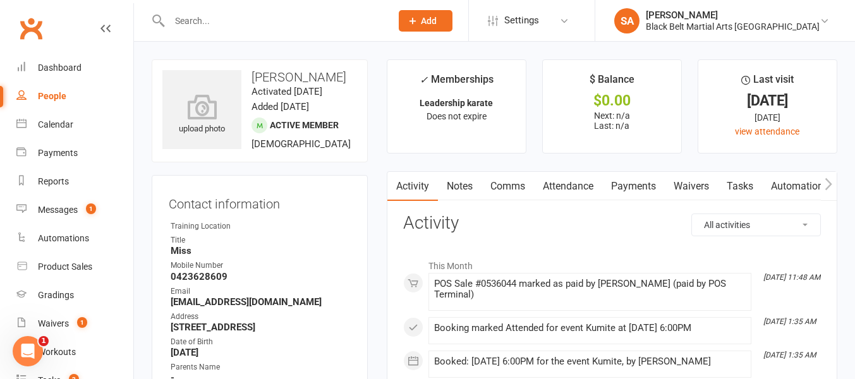
click at [222, 273] on strong "0423628609" at bounding box center [261, 276] width 180 height 11
drag, startPoint x: 224, startPoint y: 277, endPoint x: 160, endPoint y: 274, distance: 64.5
click at [160, 274] on div "Contact information Owner Training Location Title Miss Mobile Number [PHONE_NUM…" at bounding box center [260, 321] width 216 height 292
click at [190, 23] on input "text" at bounding box center [274, 21] width 217 height 18
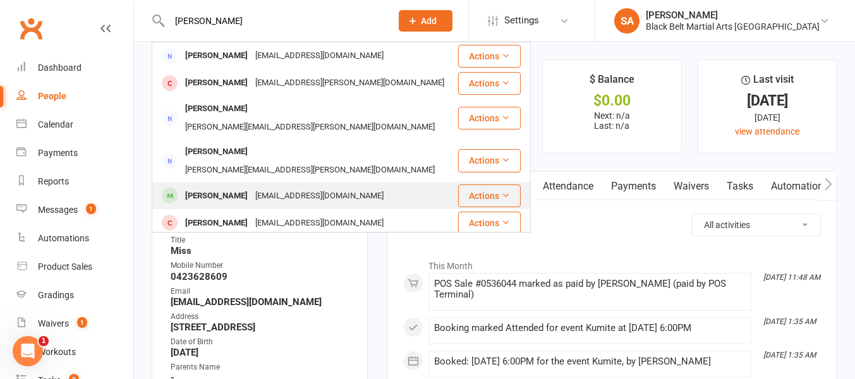
type input "[PERSON_NAME]"
click at [209, 187] on div "[PERSON_NAME]" at bounding box center [216, 196] width 70 height 18
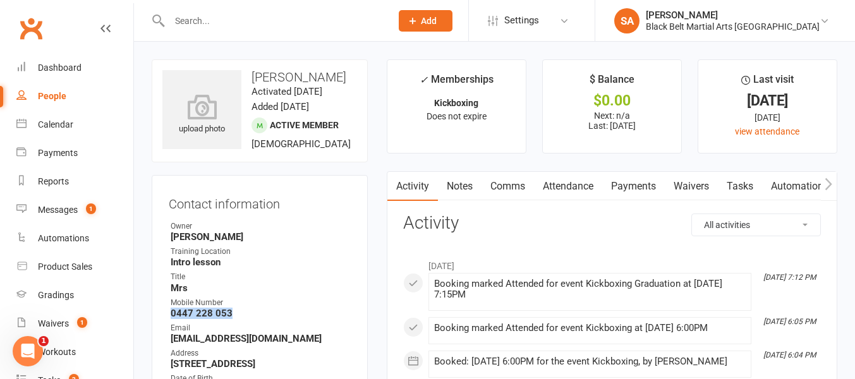
drag, startPoint x: 230, startPoint y: 328, endPoint x: 148, endPoint y: 325, distance: 82.2
click at [183, 20] on input "text" at bounding box center [274, 21] width 217 height 18
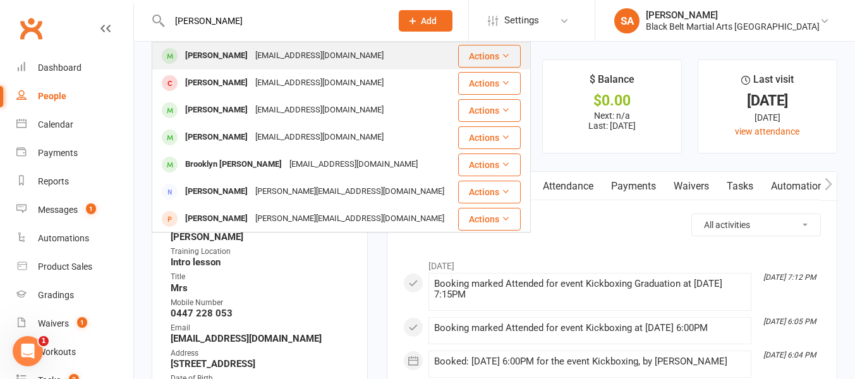
type input "[PERSON_NAME]"
click at [198, 56] on div "[PERSON_NAME]" at bounding box center [216, 56] width 70 height 18
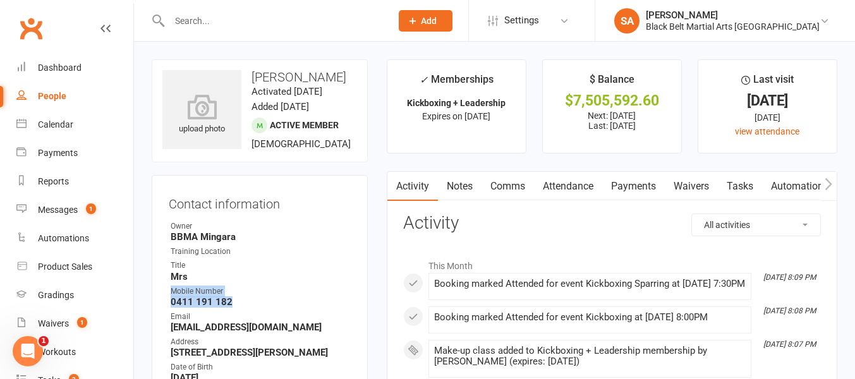
drag, startPoint x: 232, startPoint y: 313, endPoint x: 152, endPoint y: 310, distance: 80.3
click at [152, 310] on div "Contact information Owner BBMA [GEOGRAPHIC_DATA] Training Location Title Mrs [P…" at bounding box center [260, 333] width 216 height 317
click at [235, 308] on strong "0411 191 182" at bounding box center [261, 301] width 180 height 11
drag, startPoint x: 233, startPoint y: 315, endPoint x: 135, endPoint y: 315, distance: 97.9
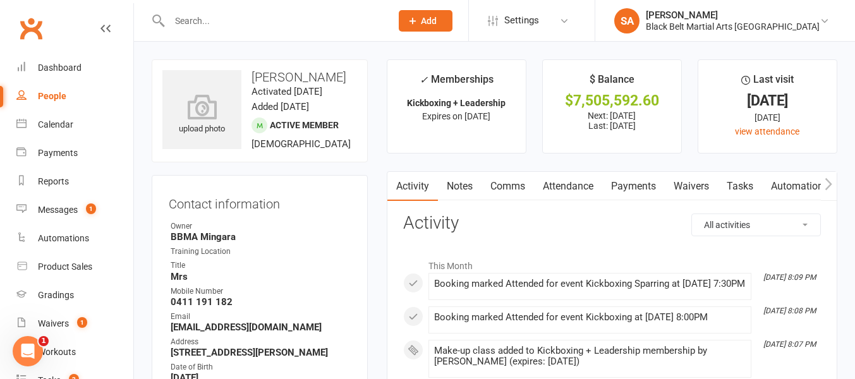
click at [179, 21] on input "text" at bounding box center [274, 21] width 217 height 18
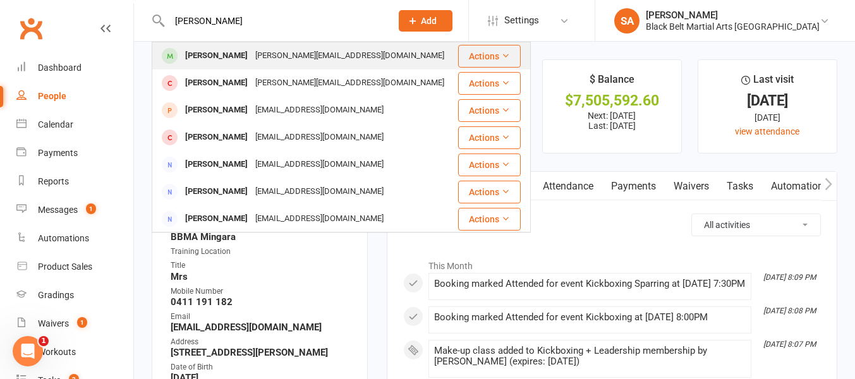
type input "[PERSON_NAME]"
click at [195, 59] on div "[PERSON_NAME]" at bounding box center [216, 56] width 70 height 18
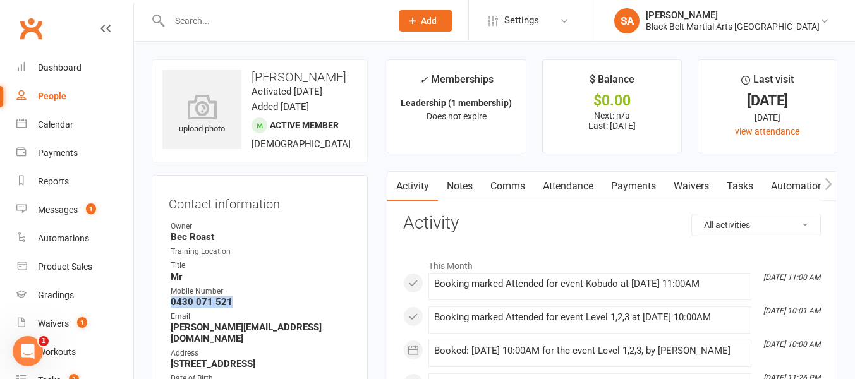
drag, startPoint x: 231, startPoint y: 330, endPoint x: 158, endPoint y: 329, distance: 72.7
click at [158, 329] on div "Contact information Owner Bec Roast Training Location Title Mr Mobile Number [P…" at bounding box center [260, 339] width 216 height 329
click at [178, 21] on input "text" at bounding box center [274, 21] width 217 height 18
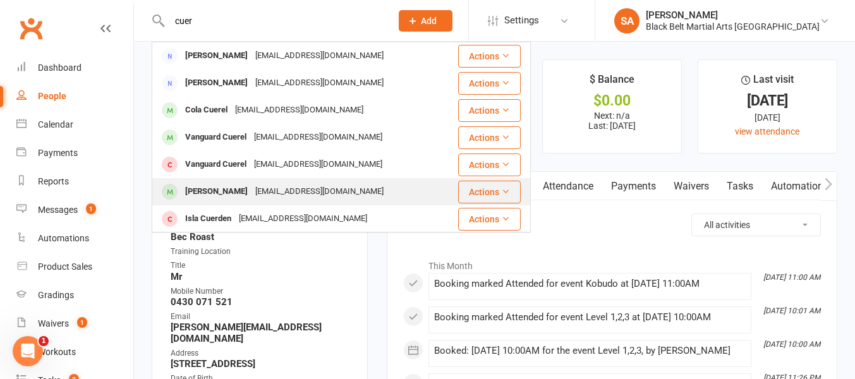
type input "cuer"
click at [192, 187] on div "[PERSON_NAME]" at bounding box center [216, 192] width 70 height 18
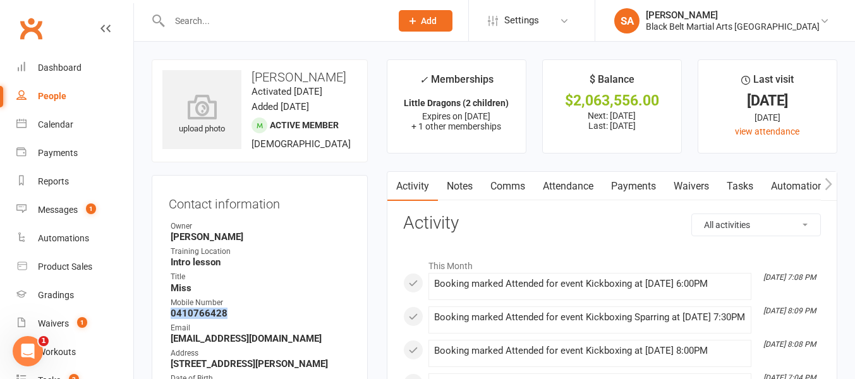
drag, startPoint x: 215, startPoint y: 311, endPoint x: 162, endPoint y: 313, distance: 53.1
click at [162, 313] on div "Contact information Owner [PERSON_NAME] Training Location Intro lesson Title Mi…" at bounding box center [260, 339] width 216 height 329
click at [177, 13] on input "text" at bounding box center [274, 21] width 217 height 18
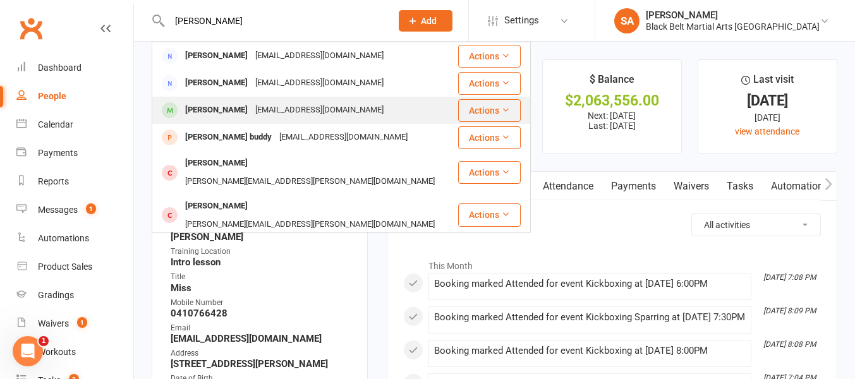
type input "[PERSON_NAME]"
click at [195, 109] on div "[PERSON_NAME]" at bounding box center [216, 110] width 70 height 18
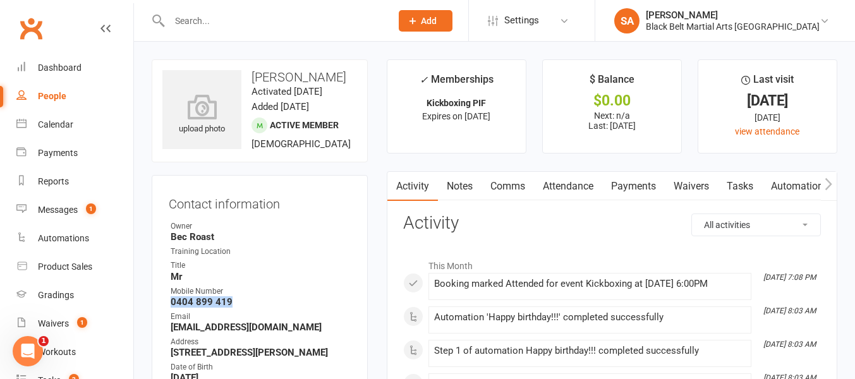
drag, startPoint x: 229, startPoint y: 316, endPoint x: 155, endPoint y: 314, distance: 74.6
click at [155, 314] on div "Contact information Owner Bec Roast Training Location Title Mr Mobile Number [P…" at bounding box center [260, 333] width 216 height 317
click at [177, 20] on input "text" at bounding box center [274, 21] width 217 height 18
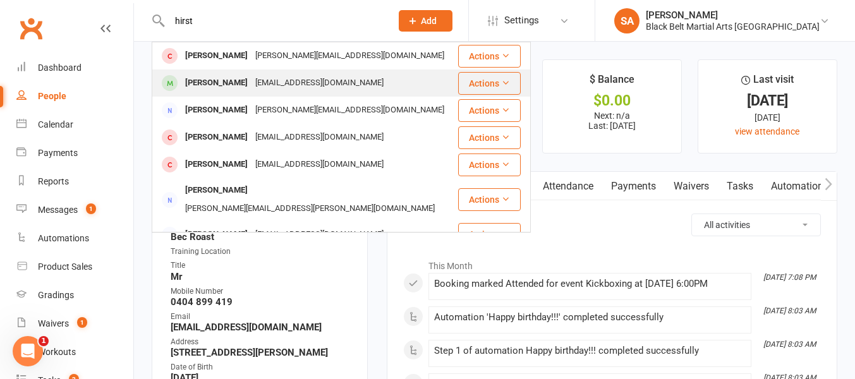
type input "hirst"
click at [202, 88] on div "[PERSON_NAME]" at bounding box center [216, 83] width 70 height 18
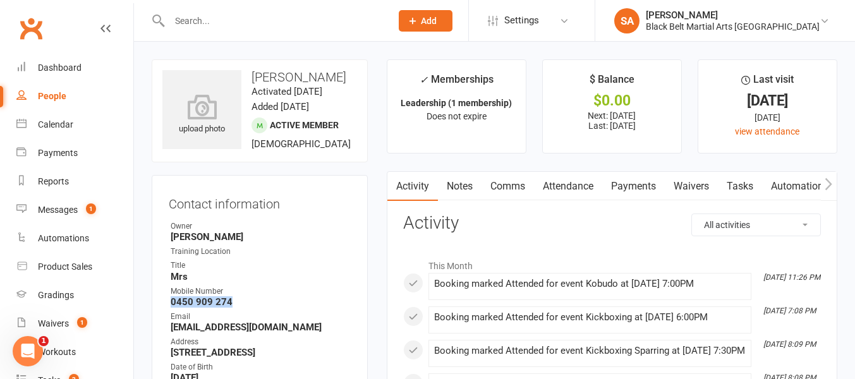
drag, startPoint x: 230, startPoint y: 317, endPoint x: 137, endPoint y: 317, distance: 92.9
click at [188, 17] on input "text" at bounding box center [274, 21] width 217 height 18
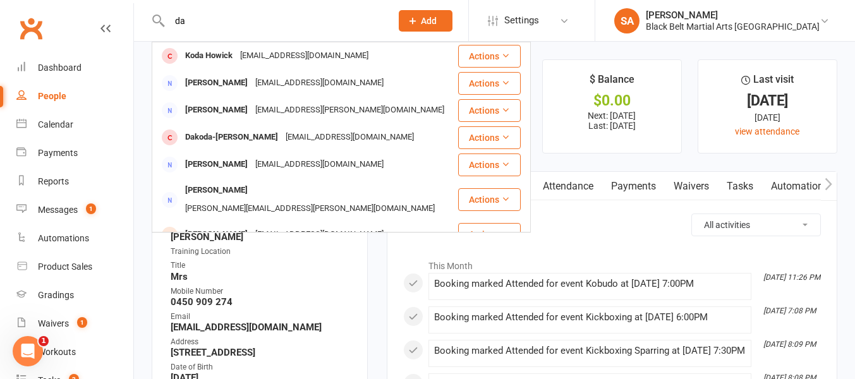
type input "d"
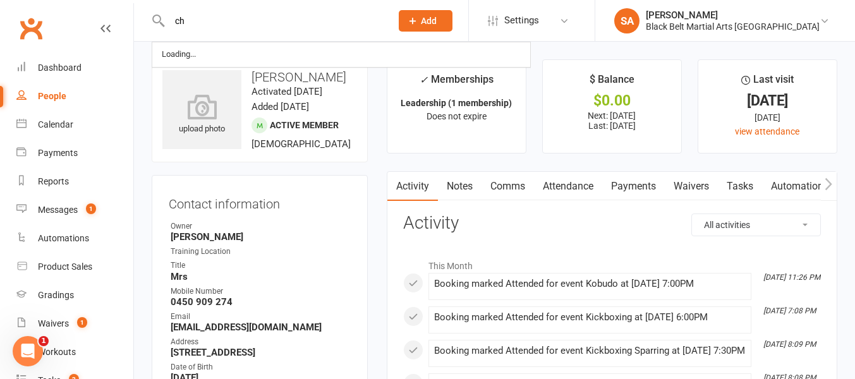
type input "c"
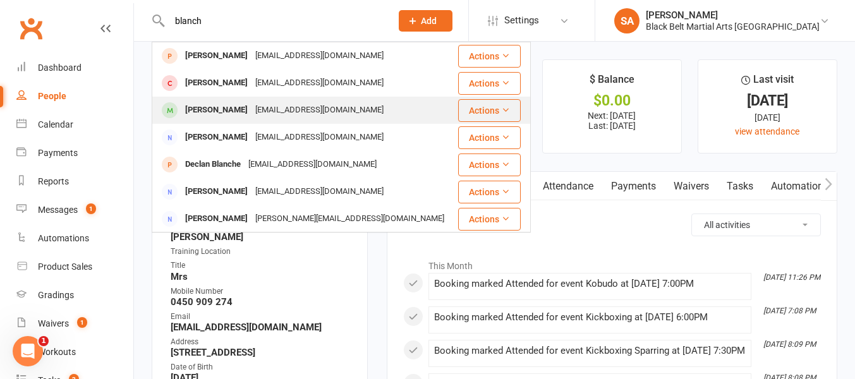
type input "blanch"
click at [209, 112] on div "[PERSON_NAME]" at bounding box center [216, 110] width 70 height 18
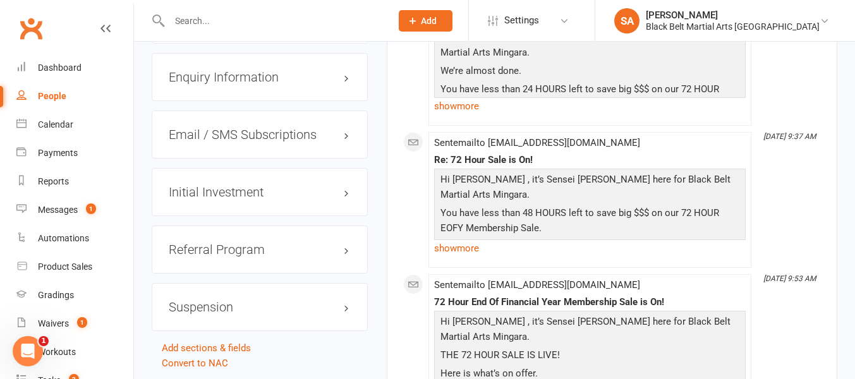
scroll to position [1858, 0]
